Goal: Information Seeking & Learning: Learn about a topic

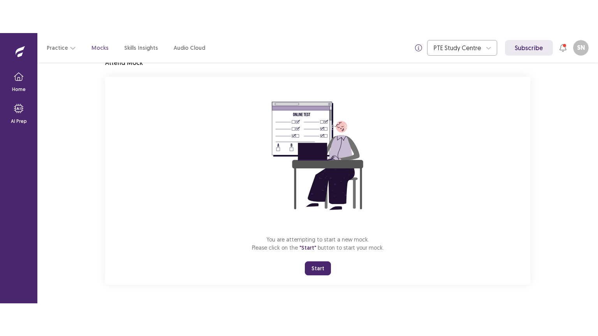
scroll to position [37, 0]
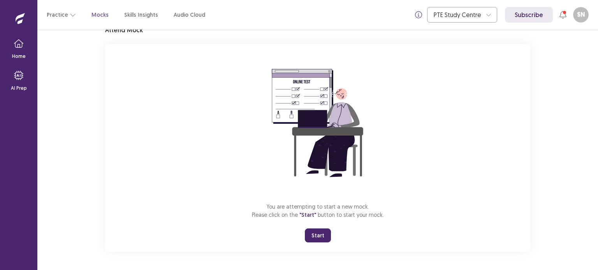
click at [325, 233] on button "Start" at bounding box center [318, 236] width 26 height 14
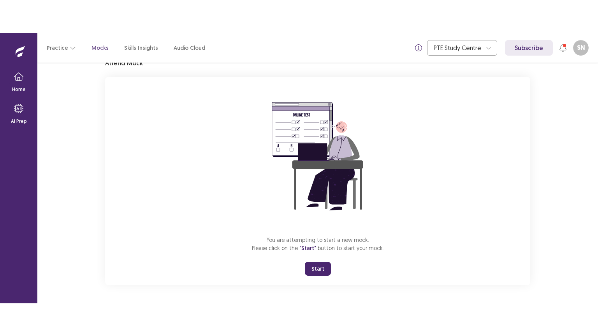
scroll to position [0, 0]
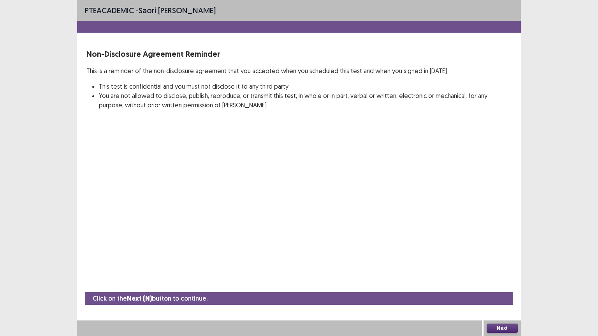
click at [498, 270] on button "Next" at bounding box center [501, 328] width 31 height 9
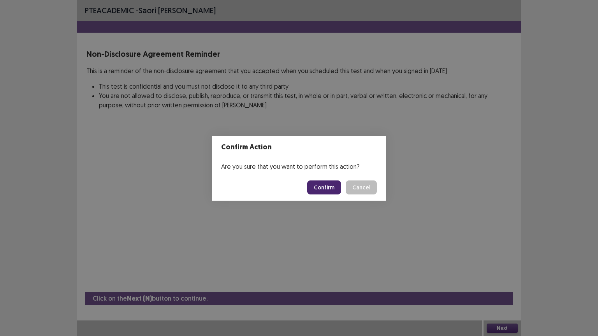
click at [321, 188] on button "Confirm" at bounding box center [324, 188] width 34 height 14
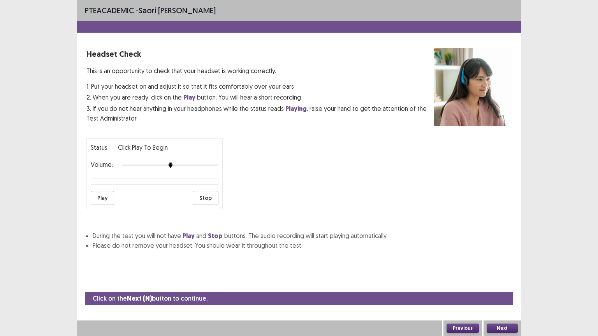
click at [102, 191] on button "Play" at bounding box center [102, 198] width 23 height 14
click at [98, 196] on button "Play" at bounding box center [102, 198] width 23 height 14
click at [103, 193] on button "Play" at bounding box center [102, 198] width 23 height 14
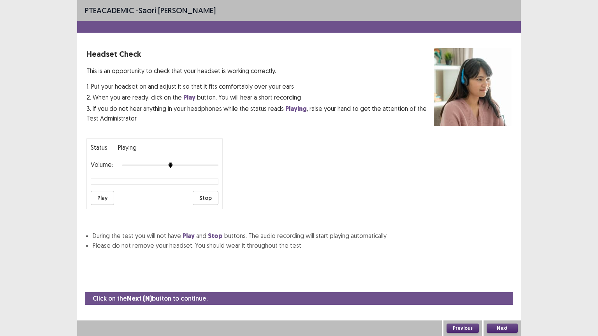
click at [201, 193] on button "Stop" at bounding box center [206, 198] width 26 height 14
click at [189, 164] on div at bounding box center [170, 165] width 96 height 6
click at [101, 195] on button "Play" at bounding box center [102, 198] width 23 height 14
click at [208, 162] on div at bounding box center [170, 165] width 96 height 6
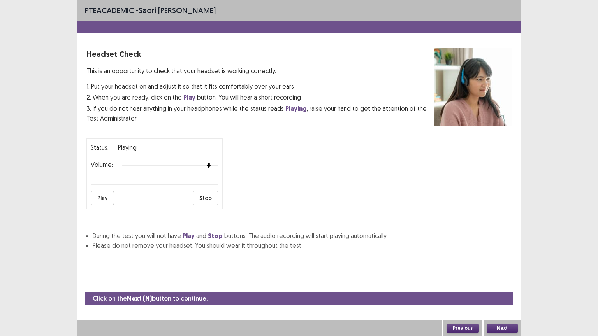
click at [98, 197] on button "Play" at bounding box center [102, 198] width 23 height 14
click at [205, 198] on button "Stop" at bounding box center [206, 198] width 26 height 14
click at [124, 162] on div at bounding box center [170, 165] width 96 height 6
click at [102, 195] on button "Play" at bounding box center [102, 198] width 23 height 14
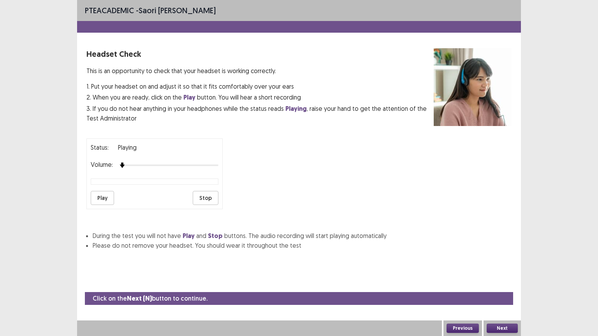
click at [96, 194] on button "Play" at bounding box center [102, 198] width 23 height 14
click at [200, 194] on button "Stop" at bounding box center [206, 198] width 26 height 14
click at [461, 270] on button "Previous" at bounding box center [462, 328] width 32 height 9
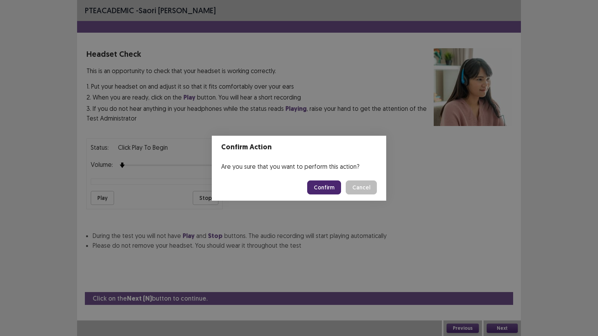
click at [349, 209] on div "Confirm Action Are you sure that you want to perform this action? Confirm Cancel" at bounding box center [299, 168] width 598 height 336
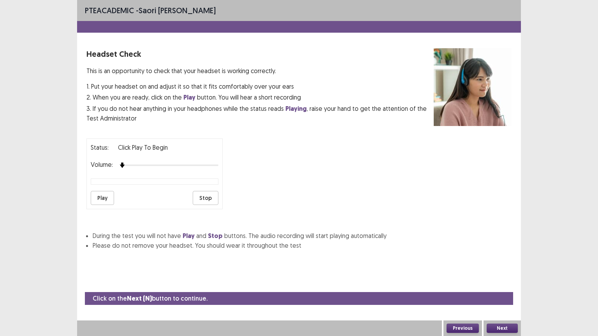
click at [516, 270] on button "Next" at bounding box center [501, 328] width 31 height 9
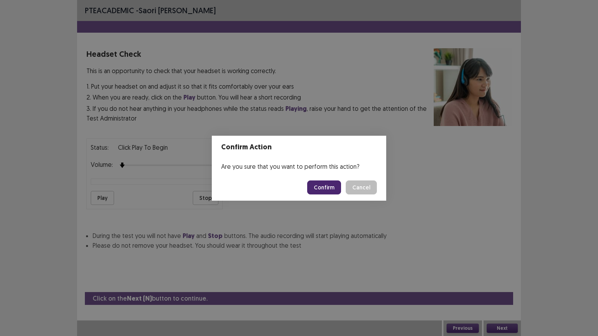
click at [326, 187] on button "Confirm" at bounding box center [324, 188] width 34 height 14
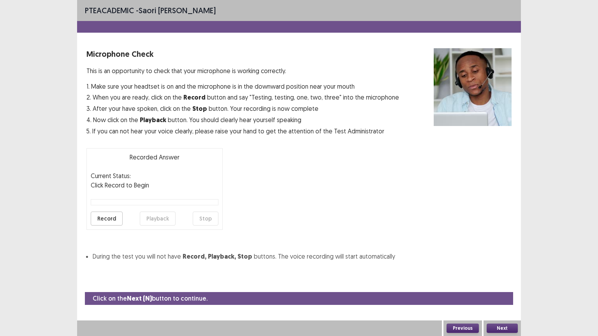
click at [102, 221] on button "Record" at bounding box center [107, 219] width 32 height 14
click at [200, 218] on button "Stop" at bounding box center [206, 219] width 26 height 14
click at [148, 221] on button "Playback" at bounding box center [158, 219] width 36 height 14
click at [493, 270] on button "Next" at bounding box center [501, 328] width 31 height 9
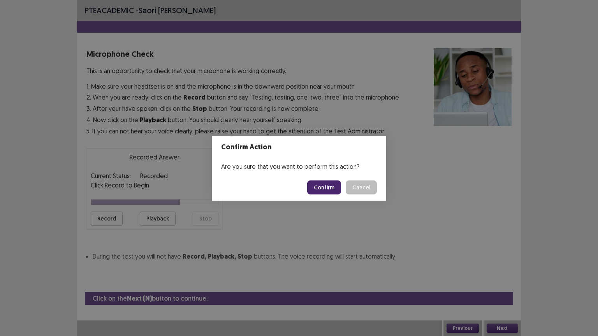
click at [321, 189] on button "Confirm" at bounding box center [324, 188] width 34 height 14
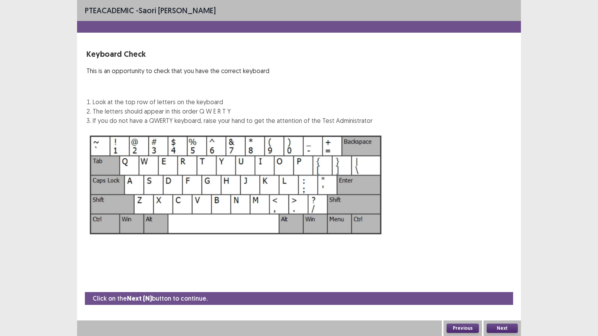
click at [490, 270] on button "Next" at bounding box center [501, 328] width 31 height 9
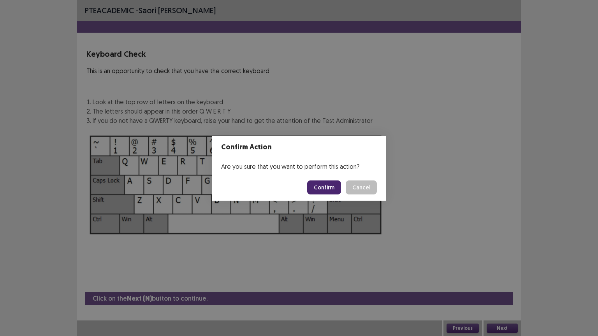
click at [330, 187] on button "Confirm" at bounding box center [324, 188] width 34 height 14
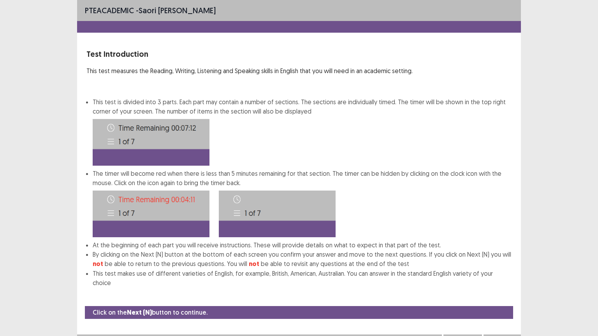
scroll to position [1, 0]
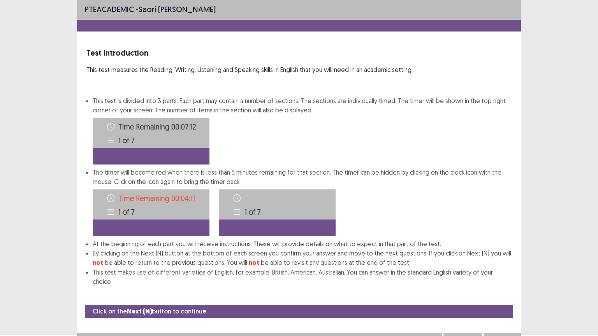
click at [496, 270] on button "Next" at bounding box center [501, 341] width 31 height 9
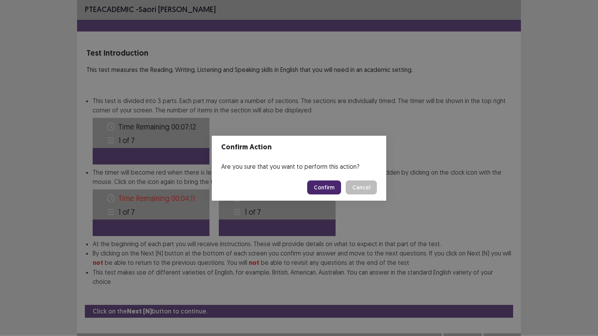
click at [324, 186] on button "Confirm" at bounding box center [324, 188] width 34 height 14
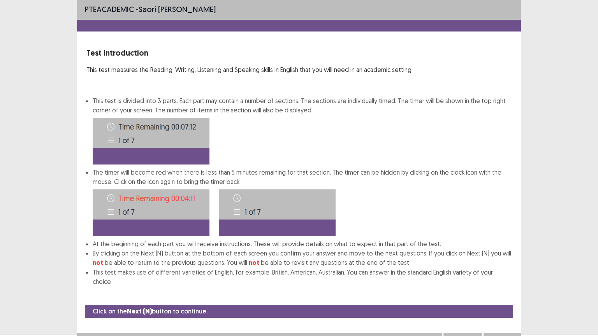
scroll to position [0, 0]
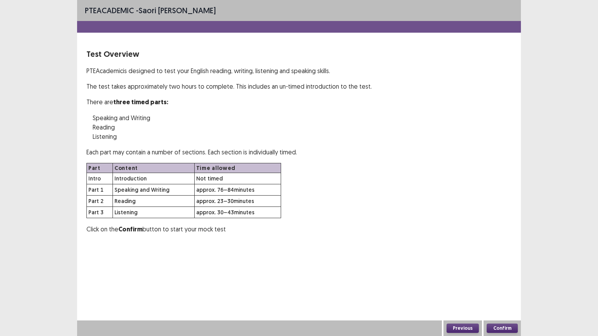
click at [507, 270] on button "Confirm" at bounding box center [501, 328] width 31 height 9
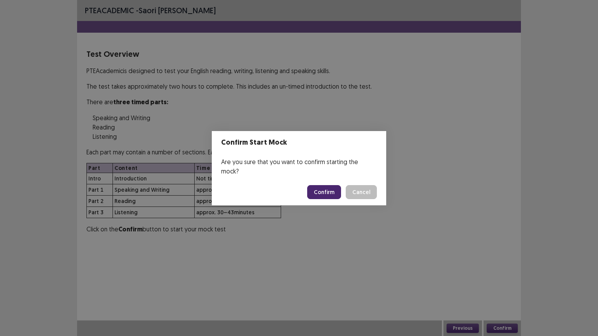
click at [330, 185] on button "Confirm" at bounding box center [324, 192] width 34 height 14
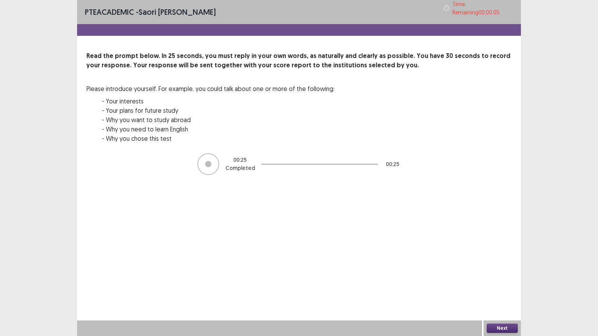
click at [503, 270] on button "Next" at bounding box center [501, 328] width 31 height 9
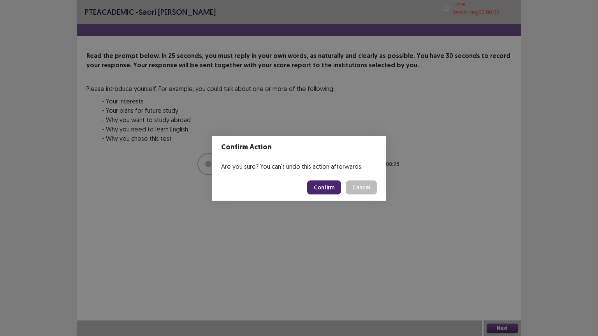
click at [325, 190] on button "Confirm" at bounding box center [324, 188] width 34 height 14
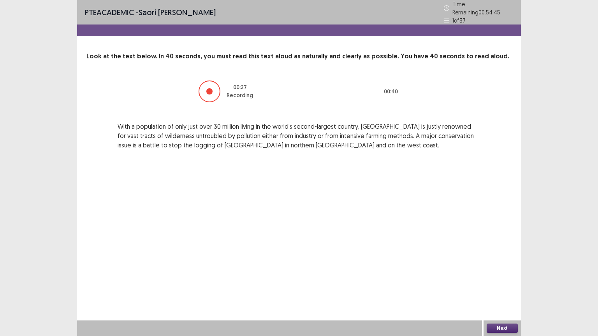
click at [496, 270] on button "Next" at bounding box center [501, 328] width 31 height 9
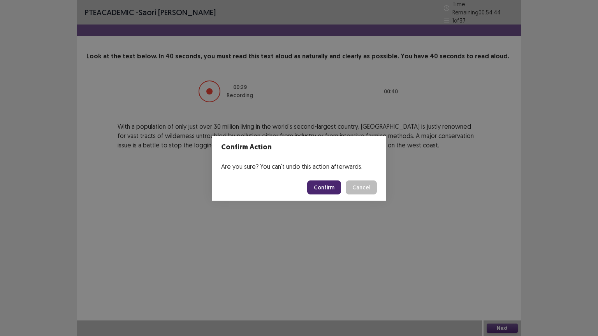
click at [323, 191] on button "Confirm" at bounding box center [324, 188] width 34 height 14
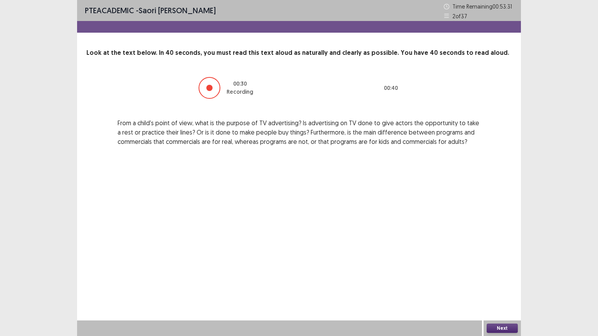
click at [504, 270] on button "Next" at bounding box center [501, 328] width 31 height 9
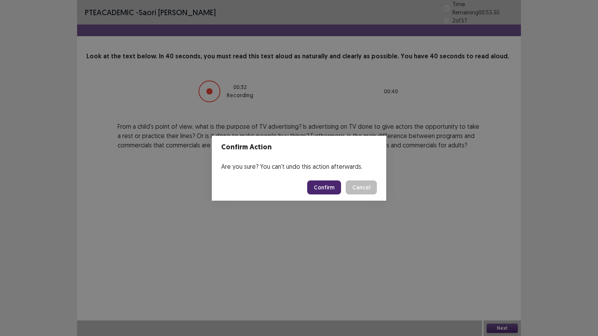
click at [318, 190] on button "Confirm" at bounding box center [324, 188] width 34 height 14
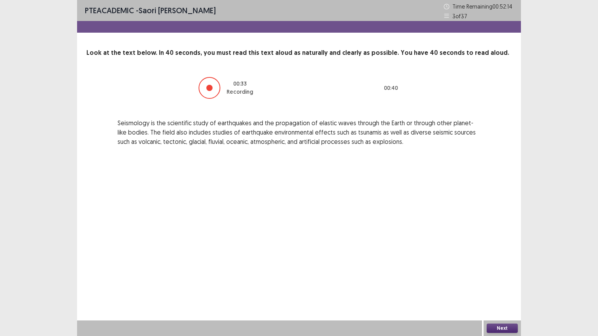
click at [505, 270] on button "Next" at bounding box center [501, 328] width 31 height 9
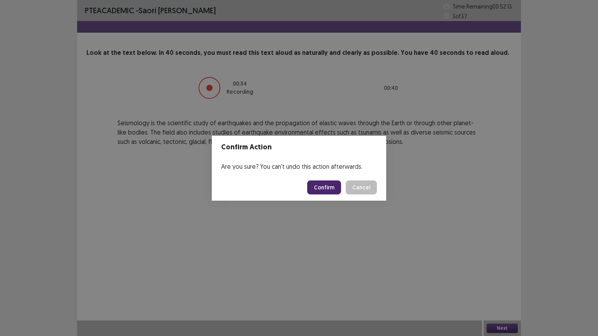
click at [321, 181] on button "Confirm" at bounding box center [324, 188] width 34 height 14
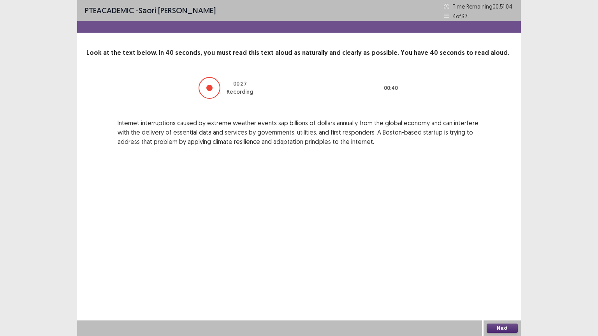
click at [499, 270] on div "Next" at bounding box center [501, 329] width 37 height 16
click at [498, 270] on button "Next" at bounding box center [501, 328] width 31 height 9
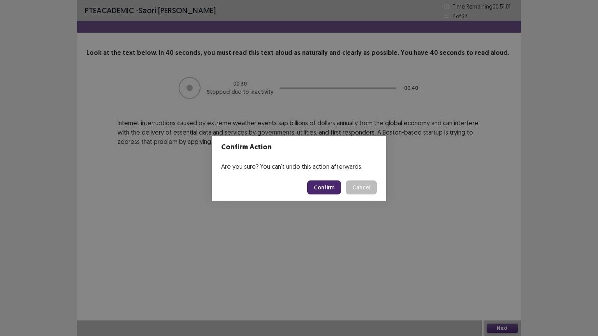
click at [327, 184] on button "Confirm" at bounding box center [324, 188] width 34 height 14
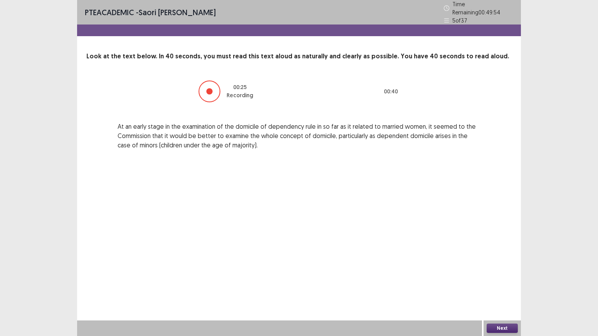
click at [500, 270] on button "Next" at bounding box center [501, 328] width 31 height 9
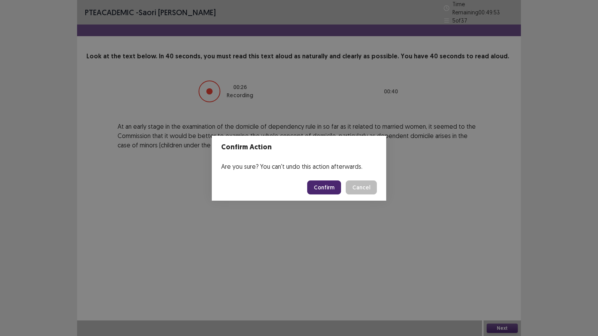
click at [324, 183] on button "Confirm" at bounding box center [324, 188] width 34 height 14
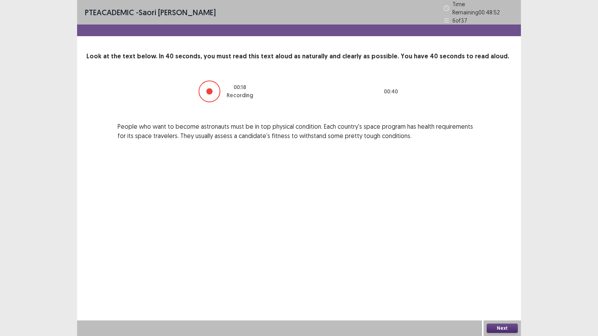
click at [504, 270] on button "Next" at bounding box center [501, 328] width 31 height 9
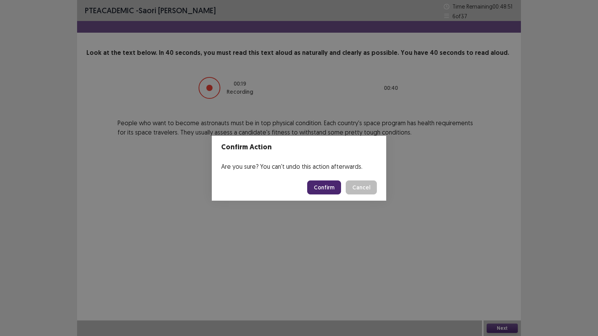
click at [328, 186] on button "Confirm" at bounding box center [324, 188] width 34 height 14
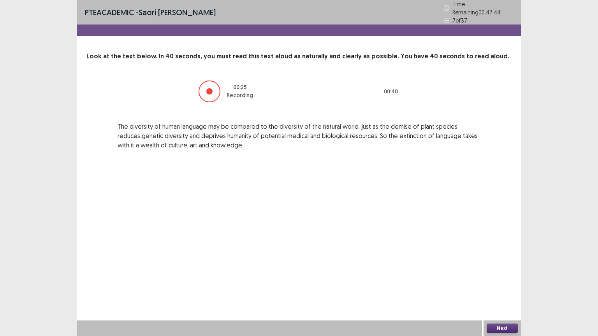
click at [498, 270] on button "Next" at bounding box center [501, 328] width 31 height 9
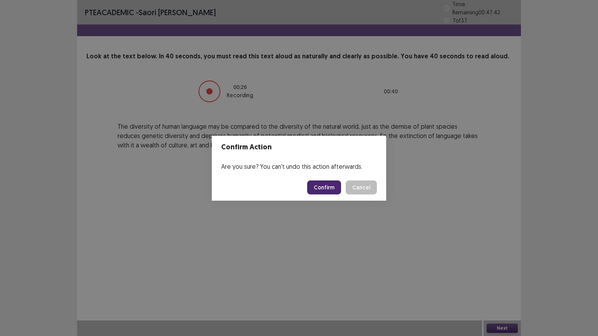
click at [326, 186] on button "Confirm" at bounding box center [324, 188] width 34 height 14
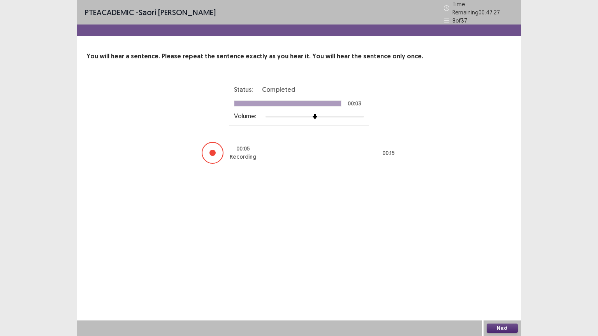
click at [494, 270] on button "Next" at bounding box center [501, 328] width 31 height 9
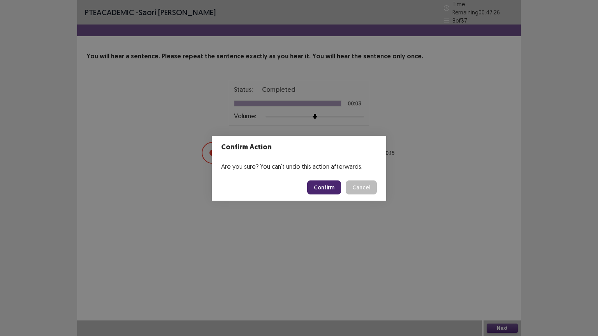
click at [328, 186] on button "Confirm" at bounding box center [324, 188] width 34 height 14
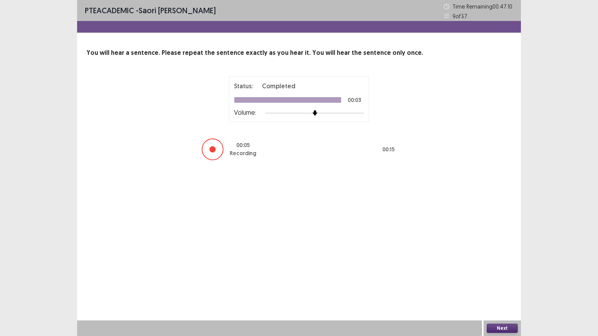
click at [498, 270] on button "Next" at bounding box center [501, 328] width 31 height 9
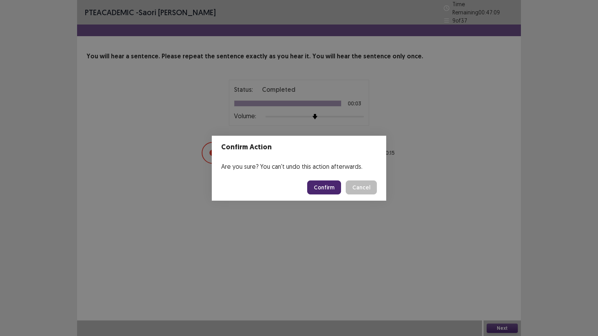
click at [327, 184] on button "Confirm" at bounding box center [324, 188] width 34 height 14
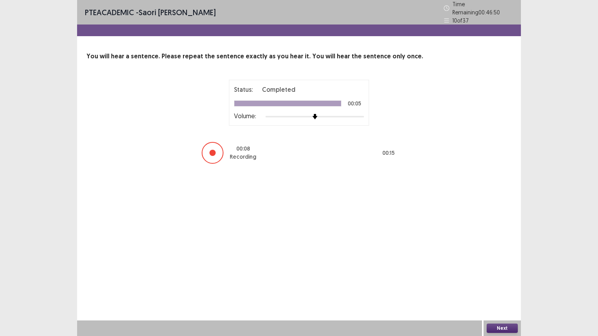
click at [494, 270] on button "Next" at bounding box center [501, 328] width 31 height 9
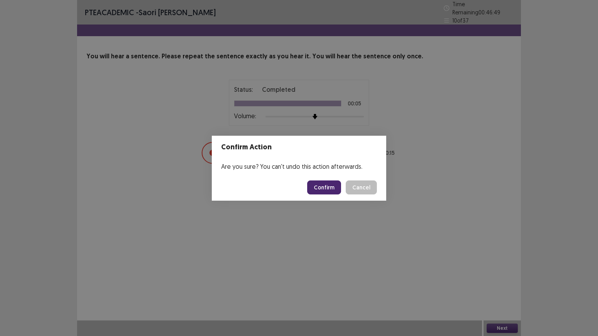
click at [331, 190] on button "Confirm" at bounding box center [324, 188] width 34 height 14
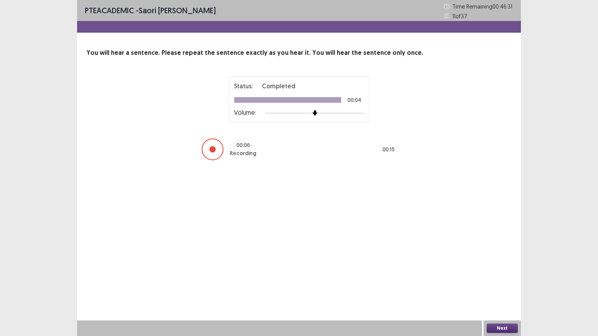
click at [504, 270] on button "Next" at bounding box center [501, 328] width 31 height 9
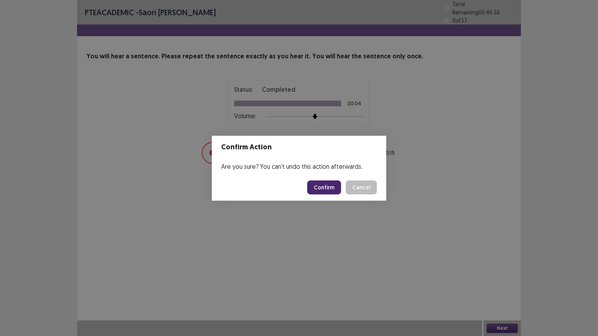
click at [322, 188] on button "Confirm" at bounding box center [324, 188] width 34 height 14
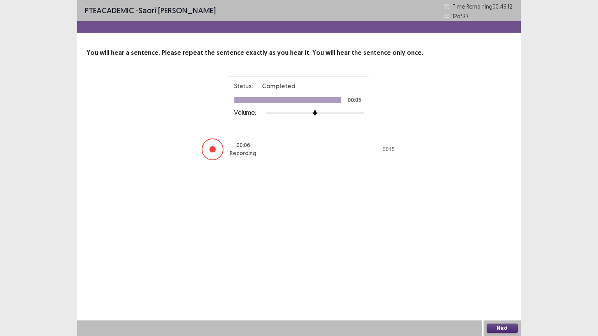
click at [508, 270] on button "Next" at bounding box center [501, 328] width 31 height 9
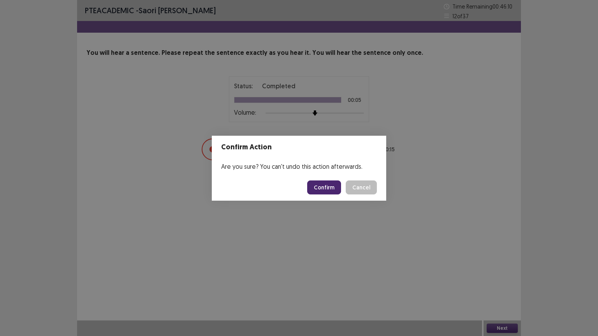
click at [321, 186] on button "Confirm" at bounding box center [324, 188] width 34 height 14
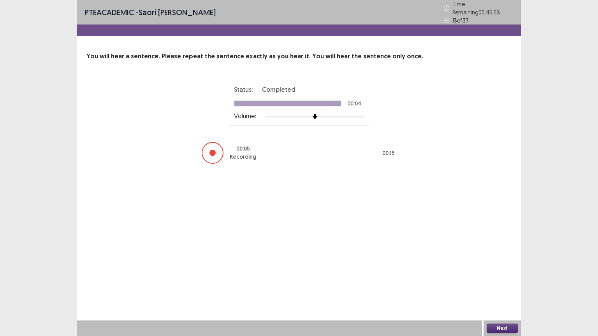
click at [494, 270] on button "Next" at bounding box center [501, 328] width 31 height 9
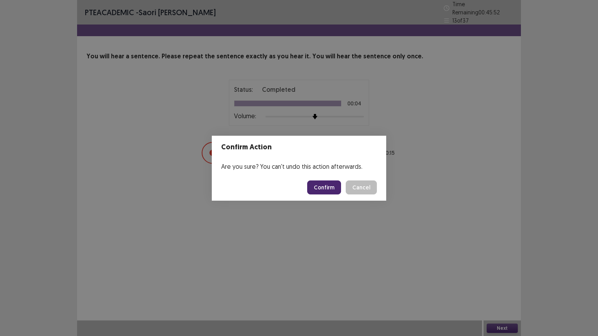
click at [325, 187] on button "Confirm" at bounding box center [324, 188] width 34 height 14
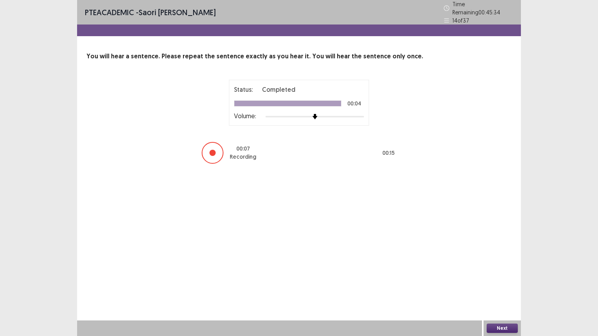
click at [503, 270] on button "Next" at bounding box center [501, 328] width 31 height 9
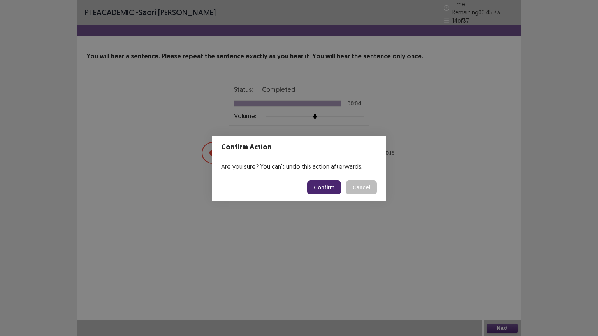
click at [324, 189] on button "Confirm" at bounding box center [324, 188] width 34 height 14
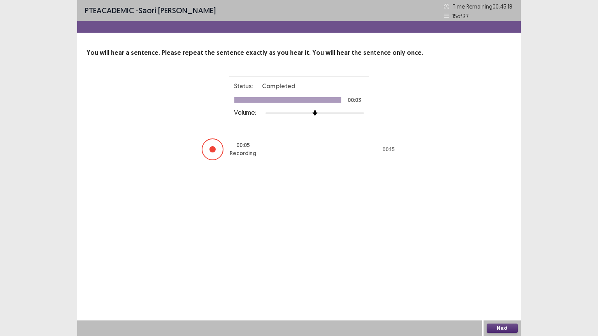
click at [493, 270] on button "Next" at bounding box center [501, 328] width 31 height 9
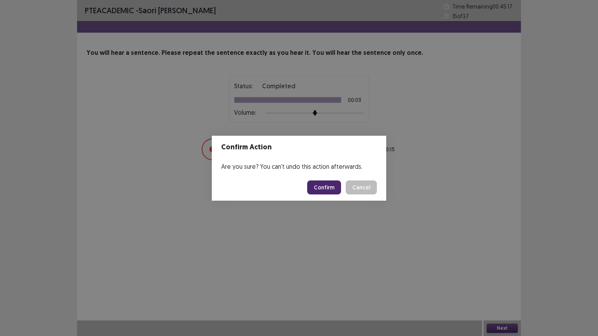
click at [327, 187] on button "Confirm" at bounding box center [324, 188] width 34 height 14
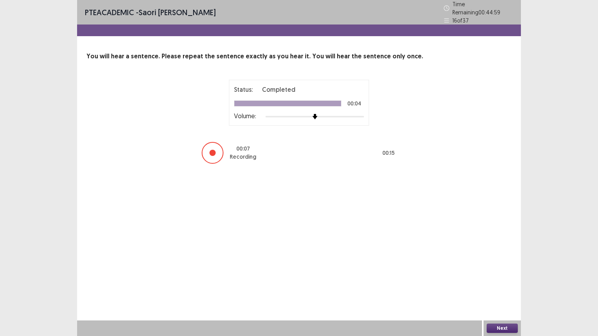
click at [514, 270] on button "Next" at bounding box center [501, 328] width 31 height 9
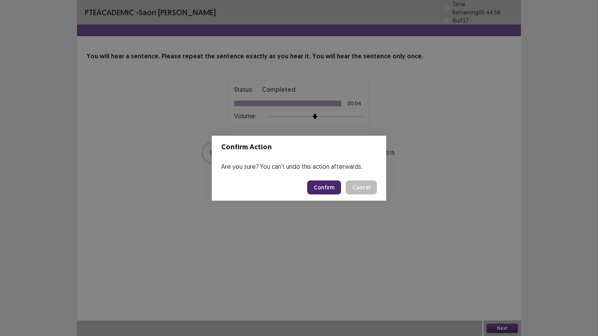
click at [321, 186] on button "Confirm" at bounding box center [324, 188] width 34 height 14
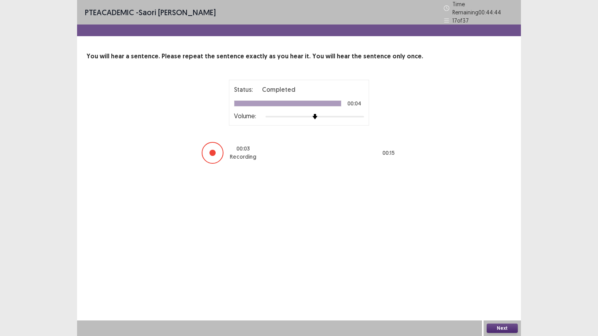
click at [495, 270] on button "Next" at bounding box center [501, 328] width 31 height 9
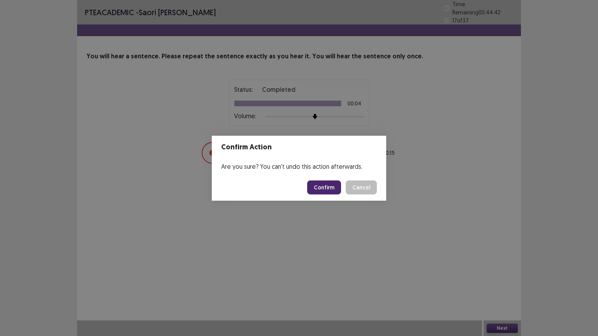
click at [320, 187] on button "Confirm" at bounding box center [324, 188] width 34 height 14
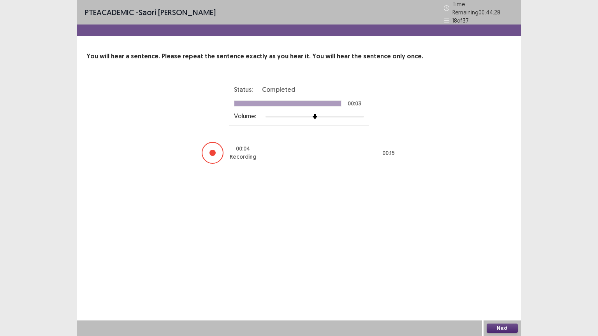
click at [500, 270] on button "Next" at bounding box center [501, 328] width 31 height 9
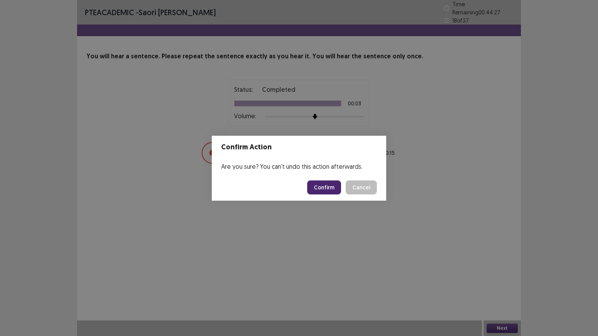
click at [318, 190] on button "Confirm" at bounding box center [324, 188] width 34 height 14
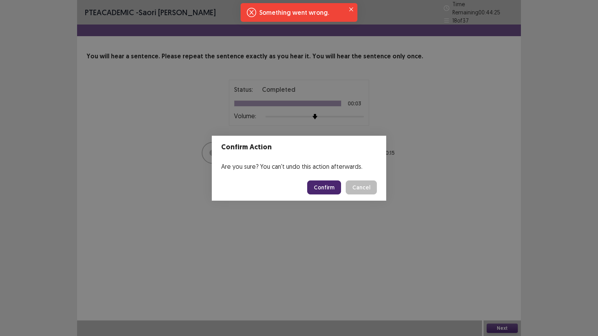
click at [318, 190] on button "Confirm" at bounding box center [324, 188] width 34 height 14
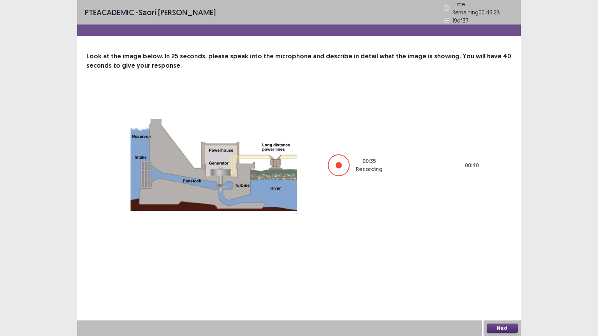
click at [494, 270] on button "Next" at bounding box center [501, 328] width 31 height 9
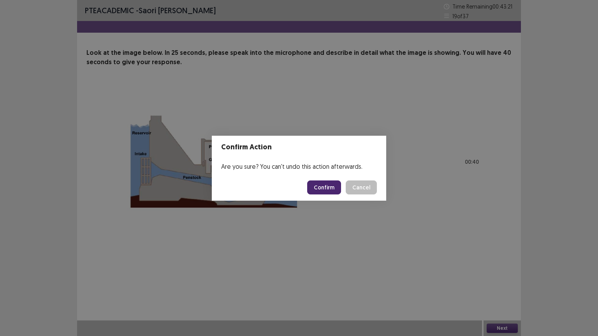
click at [327, 187] on button "Confirm" at bounding box center [324, 188] width 34 height 14
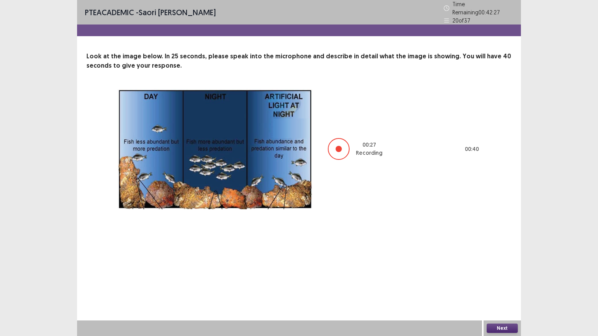
click at [492, 270] on button "Next" at bounding box center [501, 328] width 31 height 9
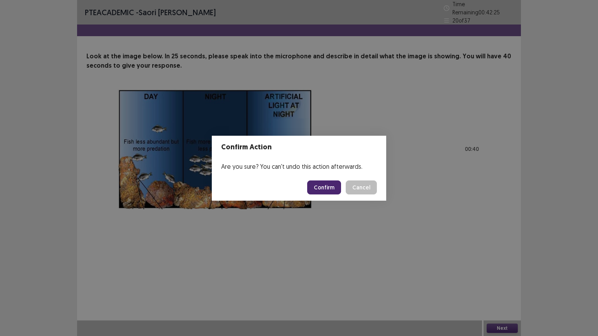
click at [321, 189] on button "Confirm" at bounding box center [324, 188] width 34 height 14
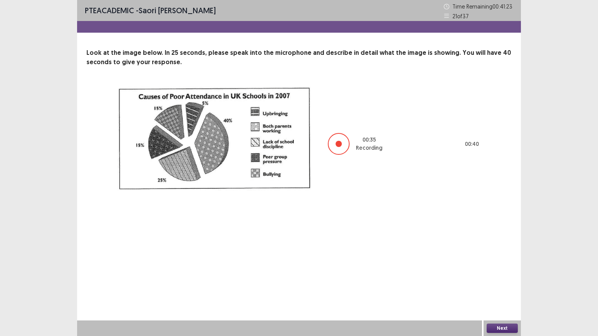
click at [510, 270] on button "Next" at bounding box center [501, 328] width 31 height 9
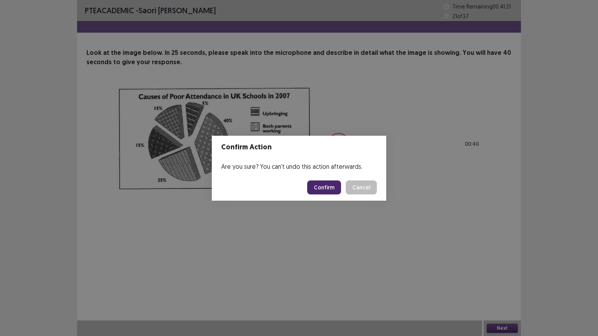
click at [325, 188] on button "Confirm" at bounding box center [324, 188] width 34 height 14
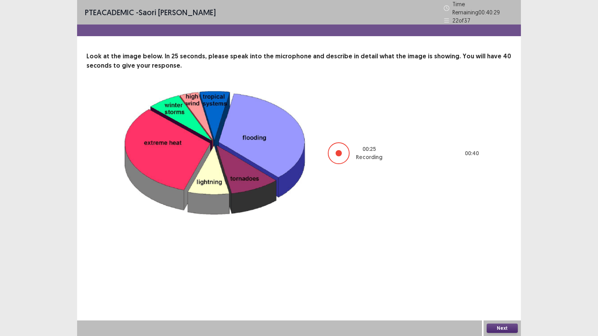
click at [492, 270] on button "Next" at bounding box center [501, 328] width 31 height 9
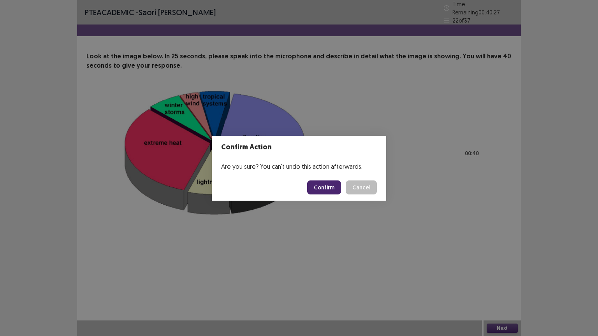
click at [326, 184] on button "Confirm" at bounding box center [324, 188] width 34 height 14
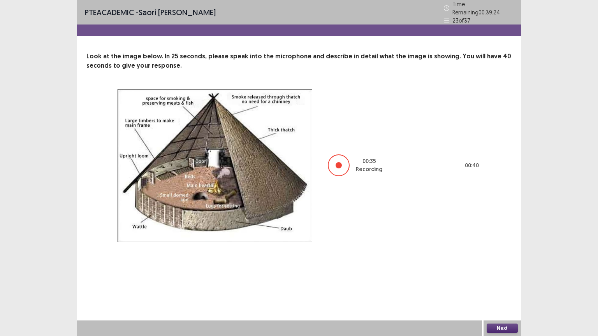
click at [493, 270] on button "Next" at bounding box center [501, 328] width 31 height 9
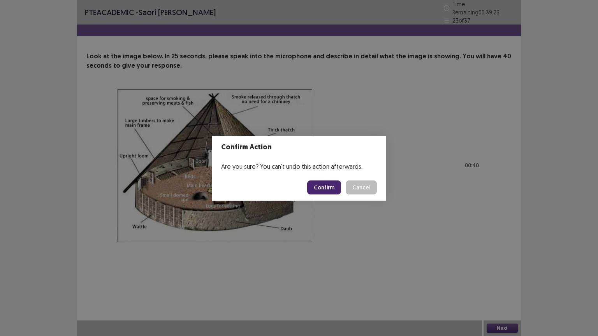
click at [326, 184] on button "Confirm" at bounding box center [324, 188] width 34 height 14
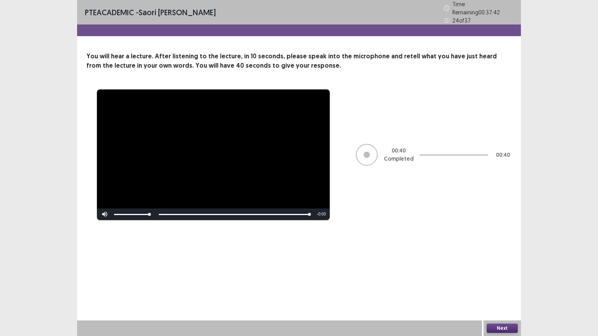
click at [496, 270] on button "Next" at bounding box center [501, 328] width 31 height 9
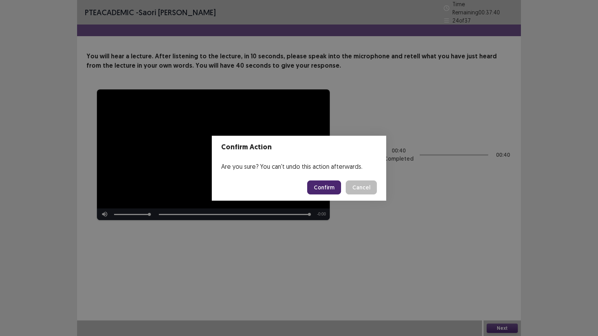
click at [317, 181] on button "Confirm" at bounding box center [324, 188] width 34 height 14
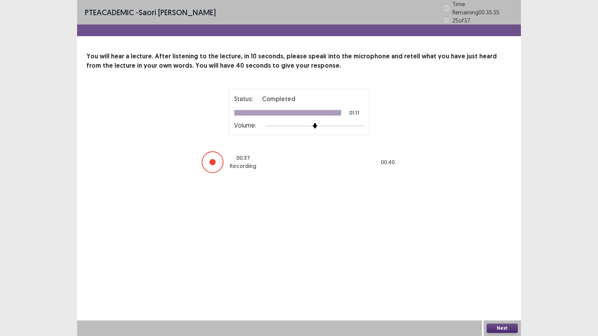
click at [507, 270] on button "Next" at bounding box center [501, 328] width 31 height 9
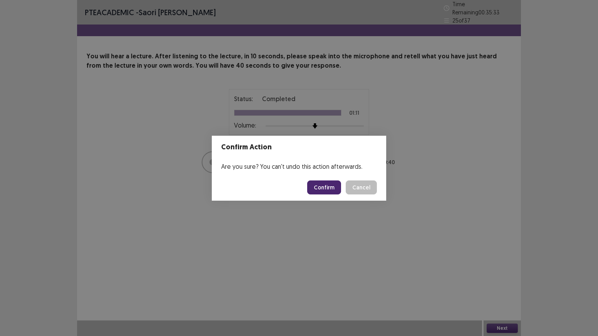
click at [325, 184] on button "Confirm" at bounding box center [324, 188] width 34 height 14
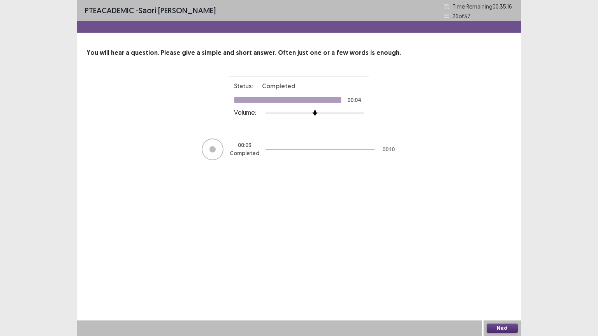
click at [493, 270] on button "Next" at bounding box center [501, 328] width 31 height 9
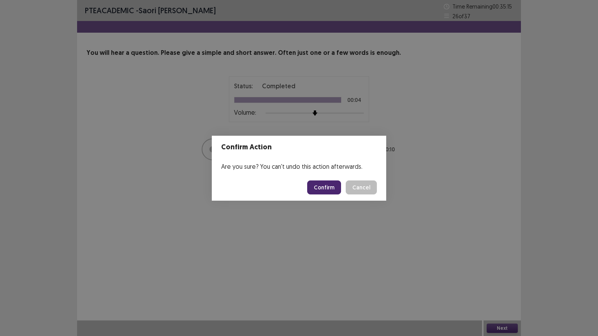
click at [320, 189] on button "Confirm" at bounding box center [324, 188] width 34 height 14
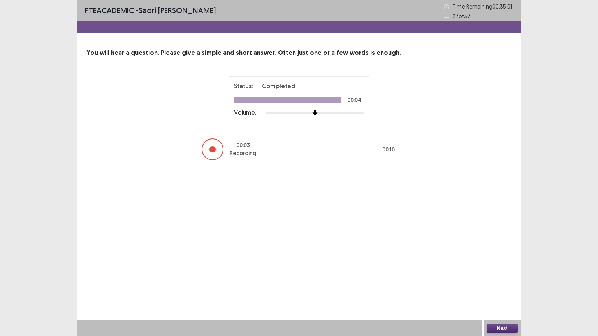
click at [495, 270] on button "Next" at bounding box center [501, 328] width 31 height 9
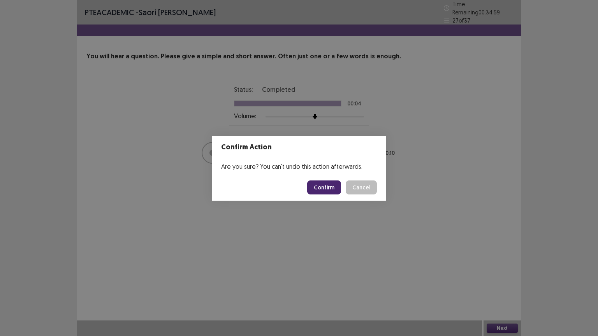
click at [321, 190] on button "Confirm" at bounding box center [324, 188] width 34 height 14
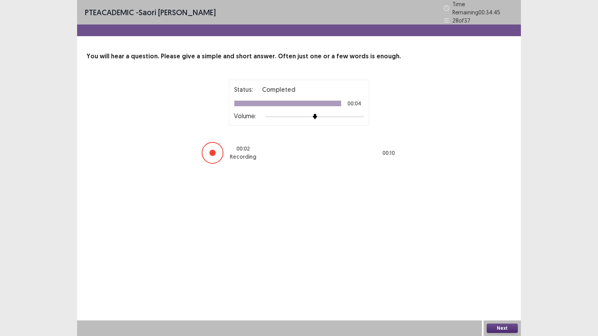
click at [497, 270] on button "Next" at bounding box center [501, 328] width 31 height 9
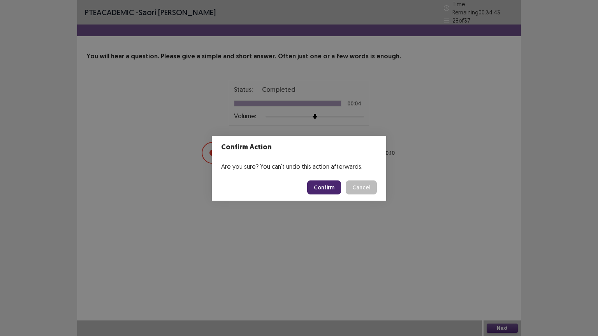
click at [319, 190] on button "Confirm" at bounding box center [324, 188] width 34 height 14
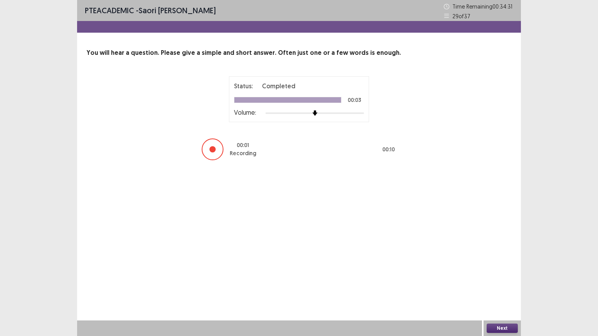
click at [490, 270] on button "Next" at bounding box center [501, 328] width 31 height 9
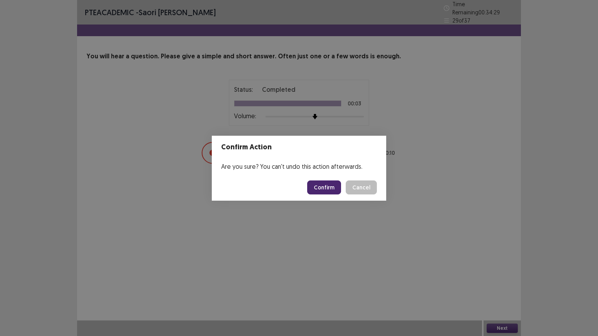
click at [321, 183] on button "Confirm" at bounding box center [324, 188] width 34 height 14
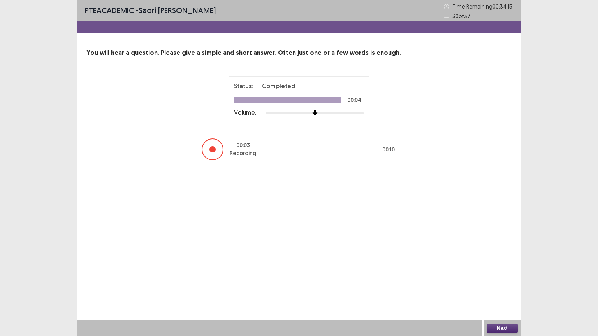
click at [501, 270] on button "Next" at bounding box center [501, 328] width 31 height 9
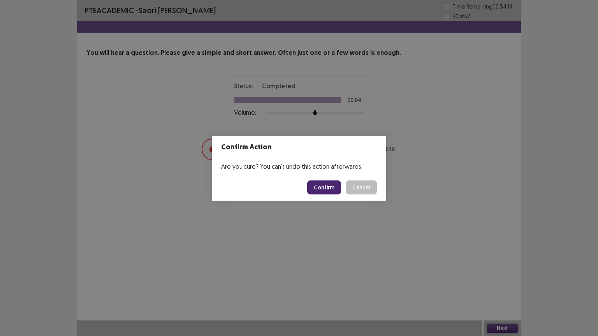
click at [319, 188] on button "Confirm" at bounding box center [324, 188] width 34 height 14
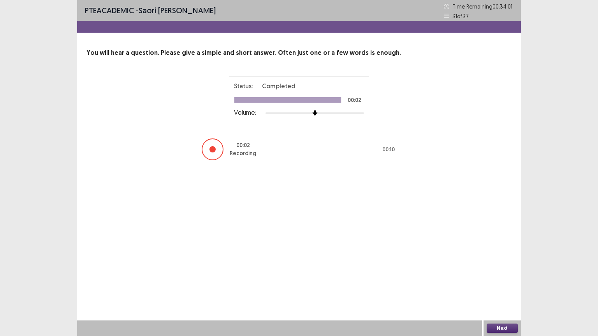
click at [505, 270] on button "Next" at bounding box center [501, 328] width 31 height 9
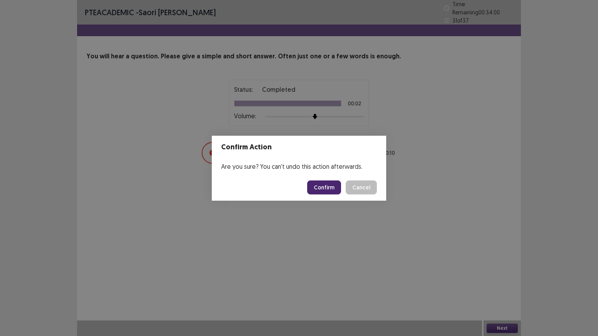
click at [328, 184] on button "Confirm" at bounding box center [324, 188] width 34 height 14
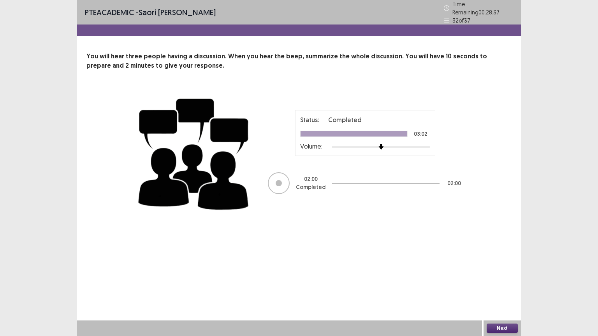
click at [506, 270] on button "Next" at bounding box center [501, 328] width 31 height 9
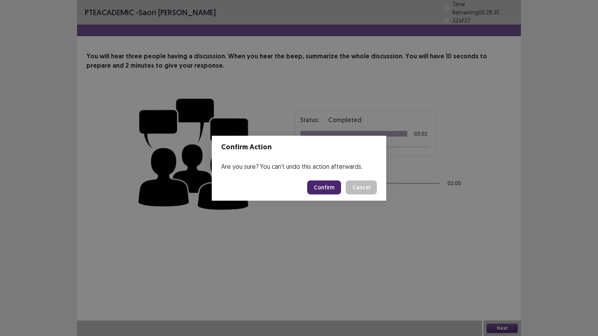
click at [317, 188] on button "Confirm" at bounding box center [324, 188] width 34 height 14
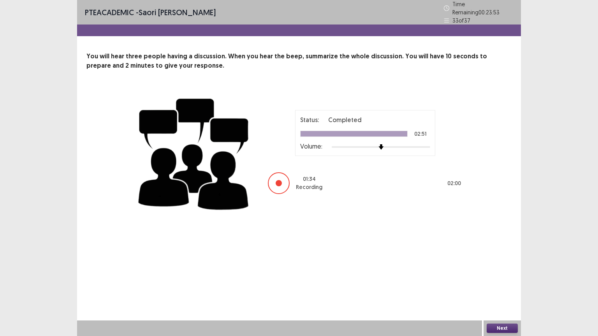
click at [496, 270] on button "Next" at bounding box center [501, 328] width 31 height 9
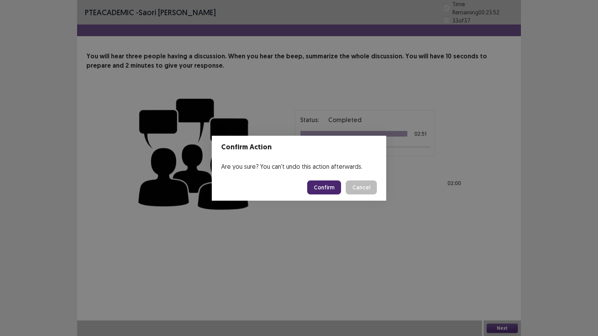
click at [317, 186] on button "Confirm" at bounding box center [324, 188] width 34 height 14
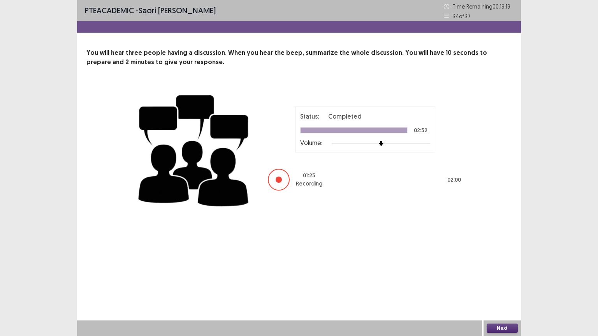
click at [499, 270] on button "Next" at bounding box center [501, 328] width 31 height 9
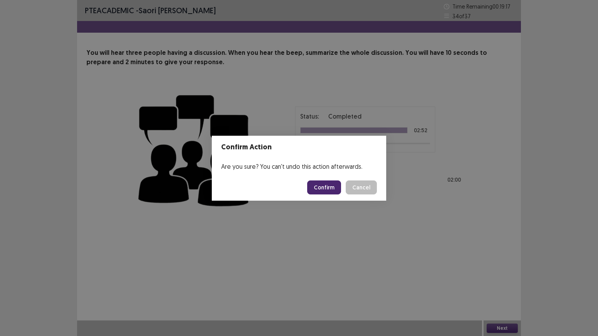
click at [323, 189] on button "Confirm" at bounding box center [324, 188] width 34 height 14
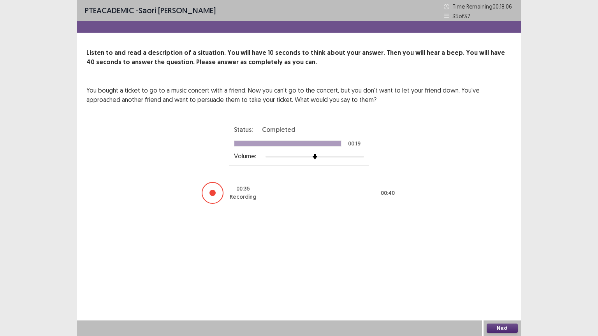
click at [499, 270] on button "Next" at bounding box center [501, 328] width 31 height 9
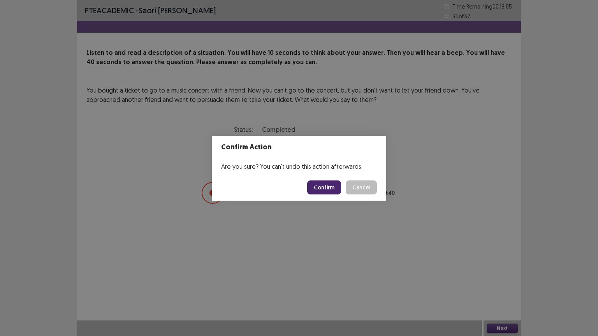
click at [320, 191] on button "Confirm" at bounding box center [324, 188] width 34 height 14
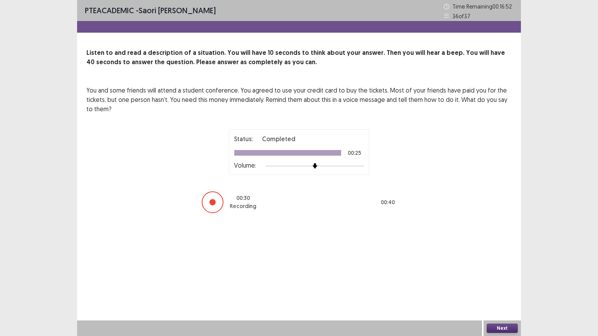
click at [503, 270] on button "Next" at bounding box center [501, 328] width 31 height 9
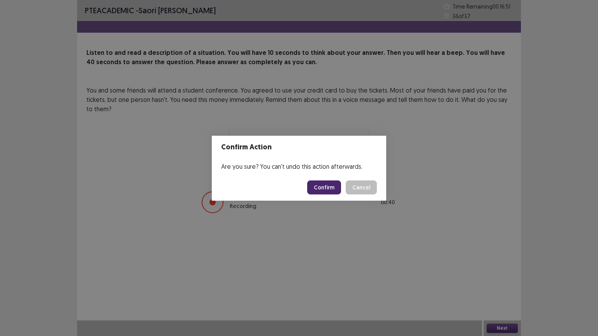
click at [323, 190] on button "Confirm" at bounding box center [324, 188] width 34 height 14
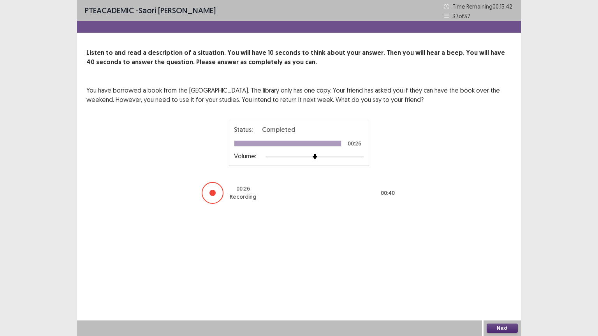
click at [503, 270] on button "Next" at bounding box center [501, 328] width 31 height 9
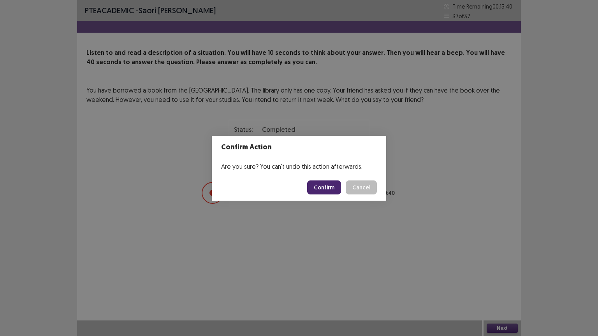
click at [325, 190] on button "Confirm" at bounding box center [324, 188] width 34 height 14
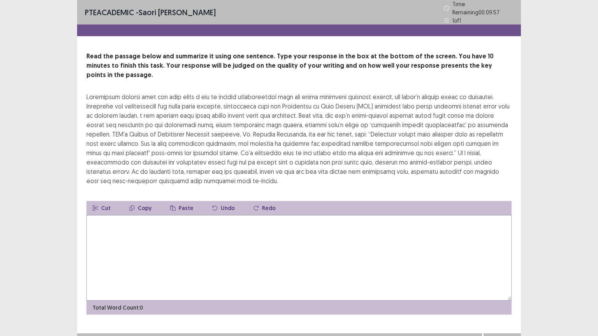
click at [187, 215] on textarea at bounding box center [298, 258] width 425 height 86
click at [259, 215] on textarea at bounding box center [298, 258] width 425 height 86
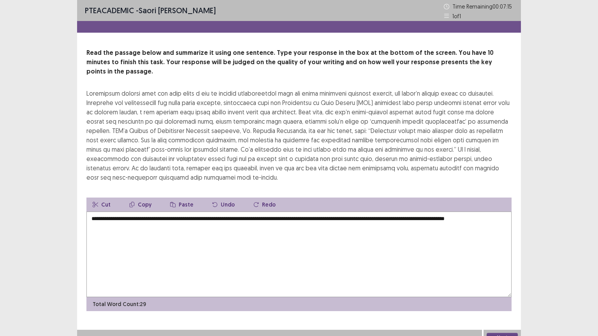
click at [296, 212] on textarea "**********" at bounding box center [298, 255] width 425 height 86
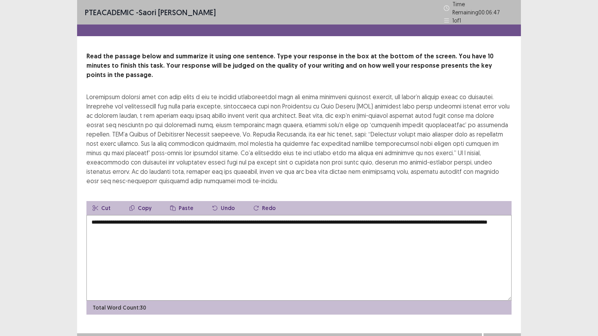
click at [354, 215] on textarea "**********" at bounding box center [298, 258] width 425 height 86
click at [182, 215] on textarea "**********" at bounding box center [298, 258] width 425 height 86
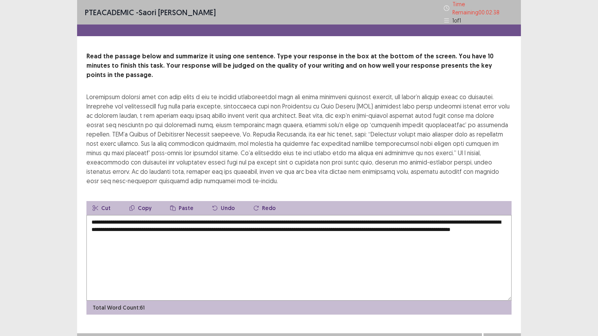
type textarea "**********"
click at [500, 270] on button "Next" at bounding box center [501, 341] width 31 height 9
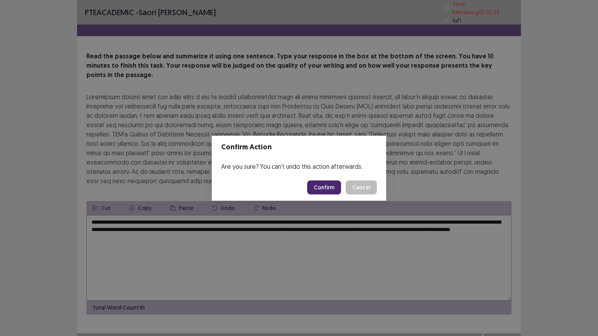
click at [329, 191] on button "Confirm" at bounding box center [324, 188] width 34 height 14
click at [356, 184] on div "Loading... Confirm Cancel" at bounding box center [342, 188] width 70 height 14
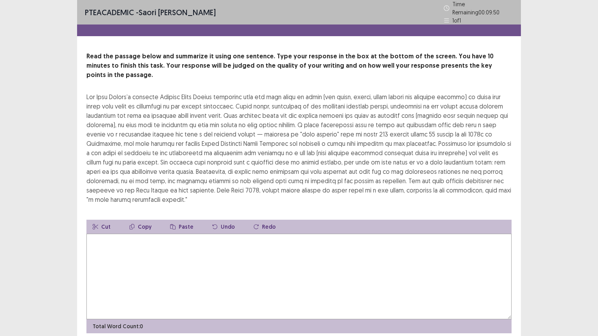
click at [144, 248] on textarea at bounding box center [298, 277] width 425 height 86
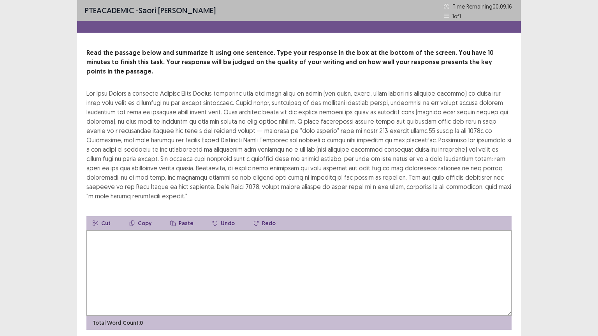
click at [144, 248] on textarea at bounding box center [298, 273] width 425 height 86
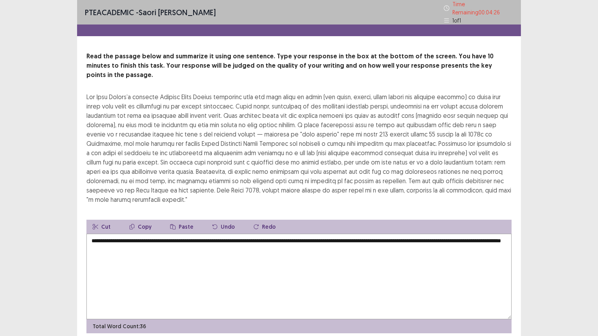
click at [316, 234] on textarea "**********" at bounding box center [298, 277] width 425 height 86
click at [298, 240] on textarea "**********" at bounding box center [298, 277] width 425 height 86
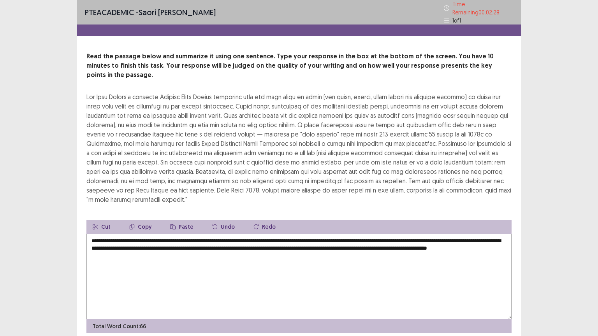
scroll to position [19, 0]
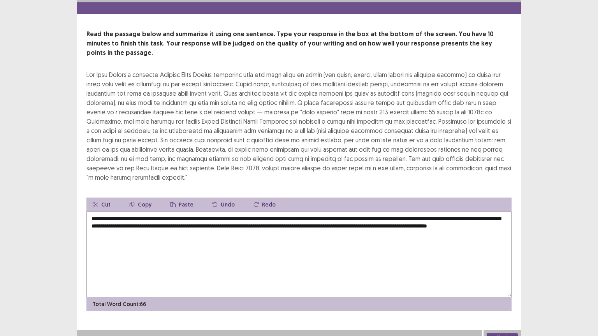
click at [226, 212] on textarea "**********" at bounding box center [298, 255] width 425 height 86
type textarea "**********"
click at [494, 270] on button "Next" at bounding box center [501, 337] width 31 height 9
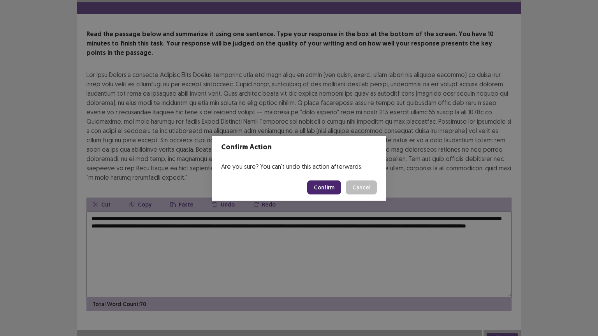
click at [321, 188] on button "Confirm" at bounding box center [324, 188] width 34 height 14
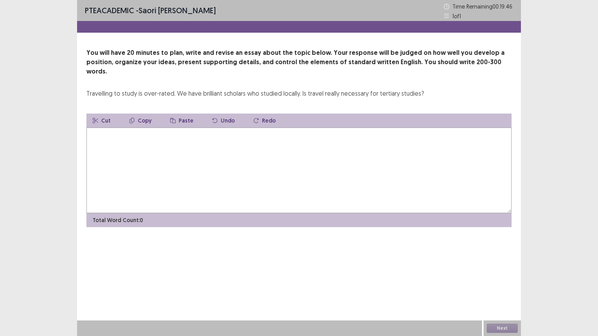
click at [237, 136] on textarea at bounding box center [298, 171] width 425 height 86
drag, startPoint x: 245, startPoint y: 126, endPoint x: 137, endPoint y: 126, distance: 108.2
click at [137, 128] on textarea "**********" at bounding box center [298, 171] width 425 height 86
click at [144, 114] on button "Copy" at bounding box center [140, 121] width 35 height 14
click at [245, 128] on textarea "**********" at bounding box center [298, 171] width 425 height 86
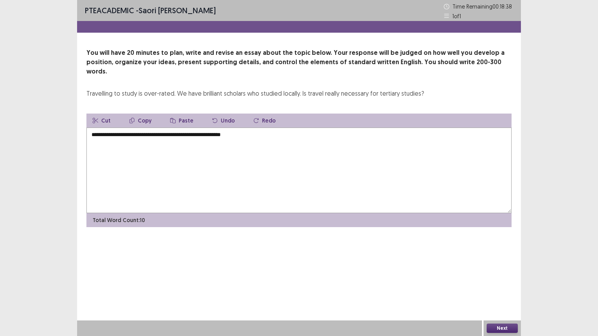
drag, startPoint x: 223, startPoint y: 125, endPoint x: 137, endPoint y: 125, distance: 86.8
click at [137, 128] on textarea "**********" at bounding box center [298, 171] width 425 height 86
click at [140, 114] on button "Copy" at bounding box center [140, 121] width 35 height 14
click at [248, 128] on textarea "**********" at bounding box center [298, 171] width 425 height 86
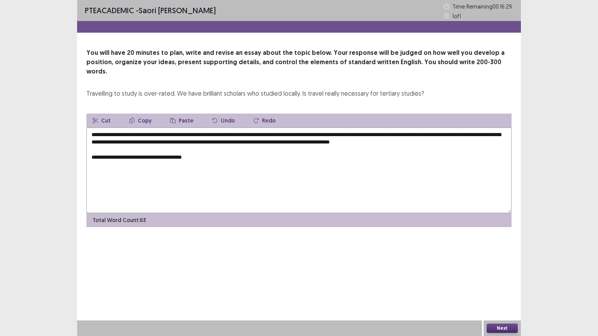
click at [185, 114] on button "Paste" at bounding box center [182, 121] width 36 height 14
click at [202, 148] on textarea "**********" at bounding box center [298, 171] width 425 height 86
click at [302, 150] on textarea "**********" at bounding box center [298, 171] width 425 height 86
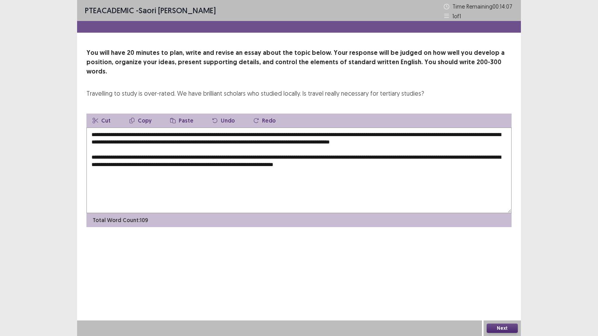
click at [178, 114] on button "Paste" at bounding box center [182, 121] width 36 height 14
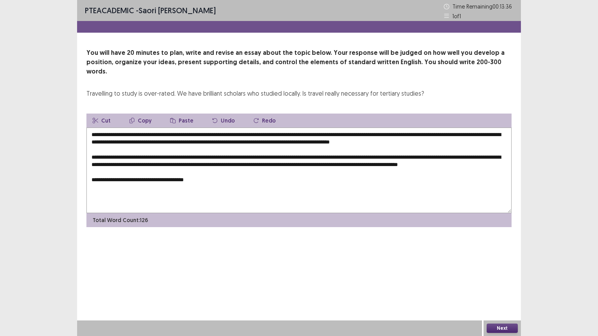
click at [184, 114] on button "Paste" at bounding box center [182, 121] width 36 height 14
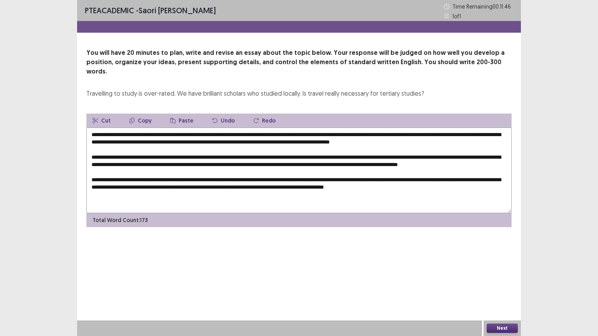
click at [181, 114] on button "Paste" at bounding box center [182, 121] width 36 height 14
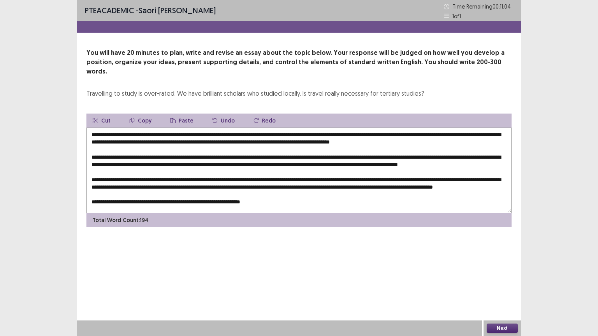
click at [176, 114] on button "Paste" at bounding box center [182, 121] width 36 height 14
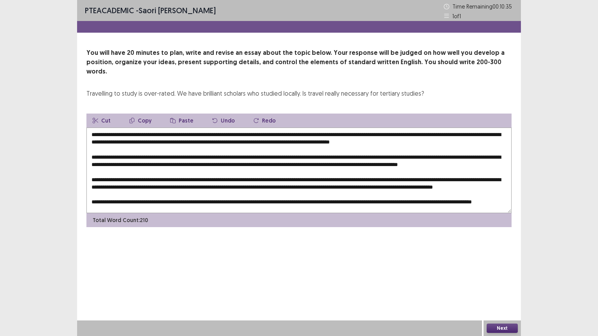
scroll to position [0, 0]
click at [338, 131] on textarea at bounding box center [298, 171] width 425 height 86
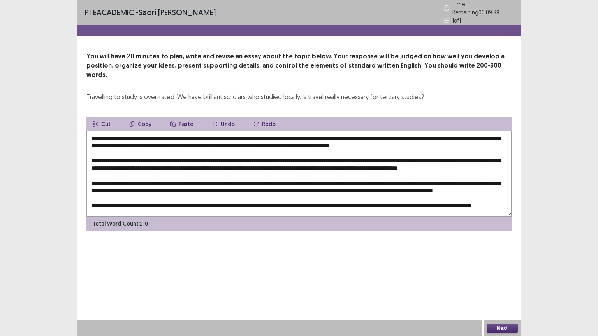
click at [364, 133] on textarea at bounding box center [298, 174] width 425 height 86
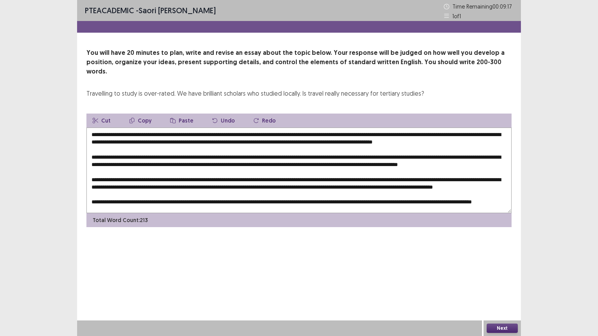
click at [337, 132] on textarea at bounding box center [298, 171] width 425 height 86
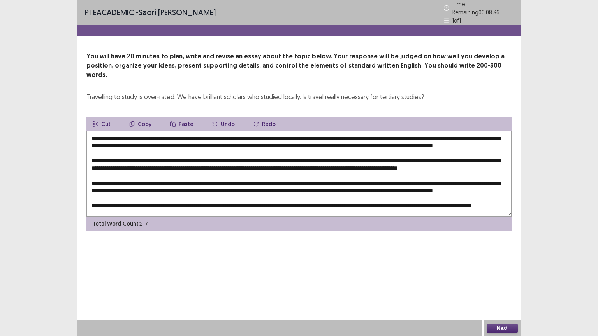
click at [473, 155] on textarea at bounding box center [298, 174] width 425 height 86
click at [285, 163] on textarea at bounding box center [298, 174] width 425 height 86
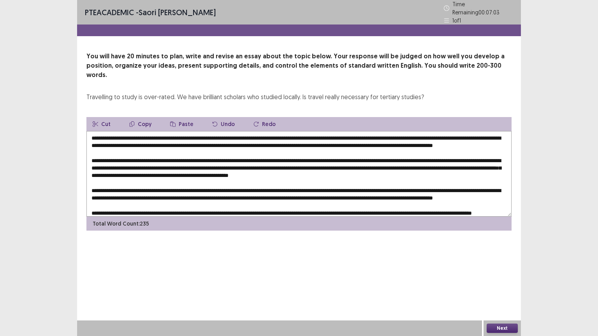
click at [176, 171] on textarea at bounding box center [298, 174] width 425 height 86
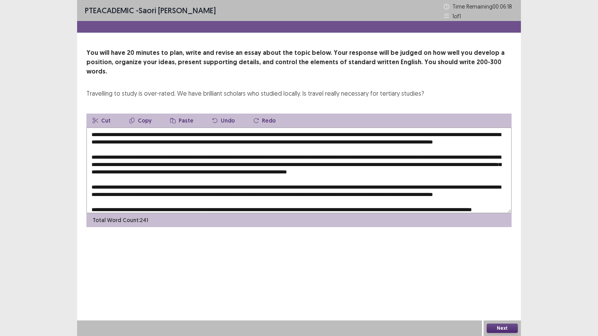
click at [195, 163] on textarea at bounding box center [298, 171] width 425 height 86
click at [401, 162] on textarea at bounding box center [298, 171] width 425 height 86
type textarea "**********"
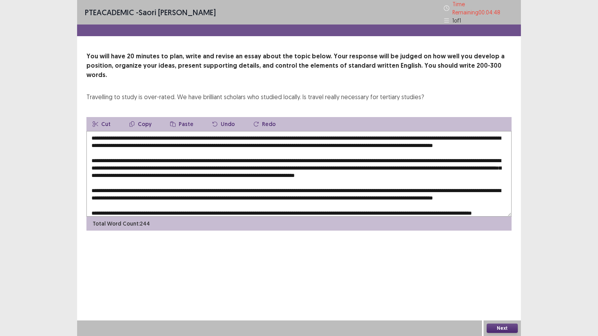
click at [374, 161] on textarea at bounding box center [298, 174] width 425 height 86
click at [432, 163] on textarea at bounding box center [298, 174] width 425 height 86
click at [286, 170] on textarea at bounding box center [298, 174] width 425 height 86
click at [288, 170] on textarea at bounding box center [298, 174] width 425 height 86
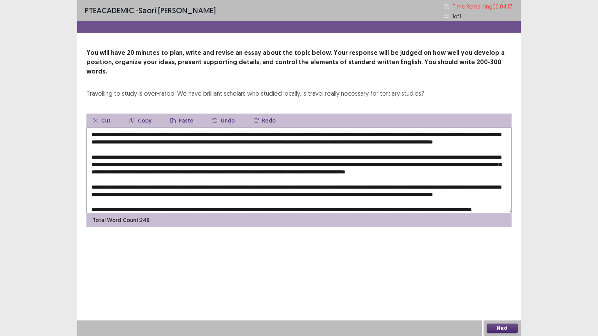
scroll to position [33, 0]
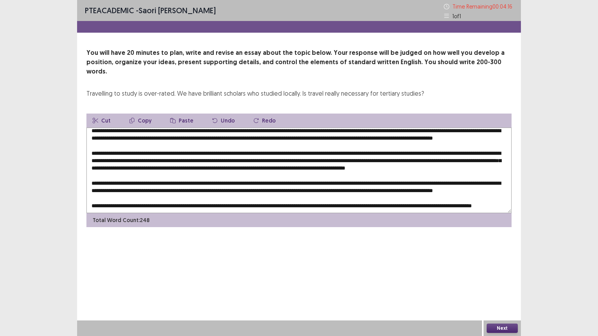
click at [139, 166] on textarea at bounding box center [298, 171] width 425 height 86
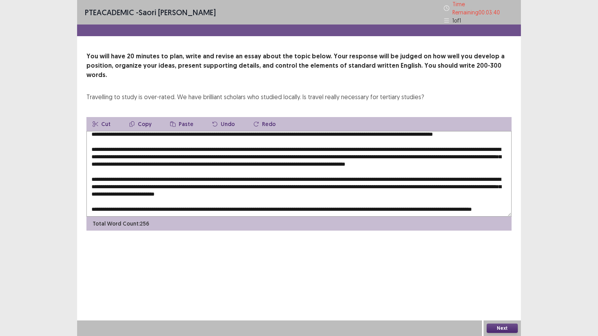
click at [123, 173] on textarea at bounding box center [298, 174] width 425 height 86
click at [298, 174] on textarea at bounding box center [298, 174] width 425 height 86
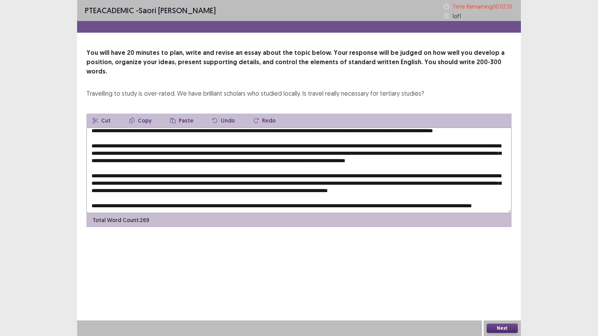
click at [288, 172] on textarea at bounding box center [298, 171] width 425 height 86
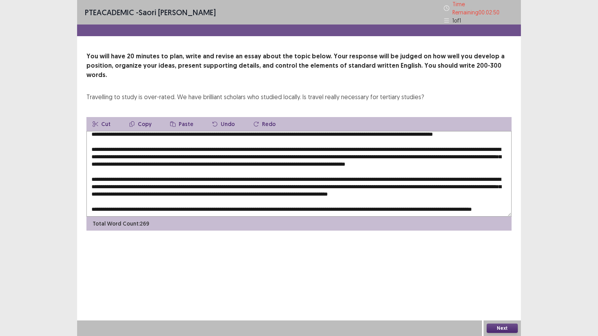
click at [299, 175] on textarea at bounding box center [298, 174] width 425 height 86
click at [307, 174] on textarea at bounding box center [298, 174] width 425 height 86
click at [358, 189] on textarea at bounding box center [298, 174] width 425 height 86
click at [360, 189] on textarea at bounding box center [298, 174] width 425 height 86
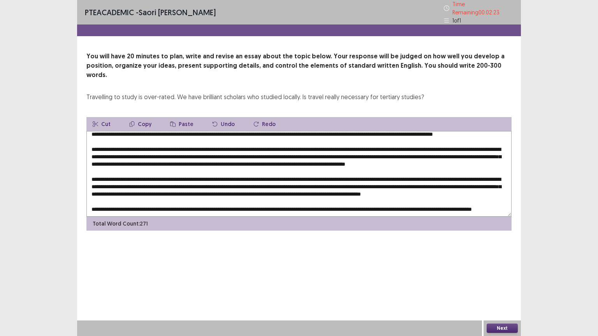
scroll to position [0, 0]
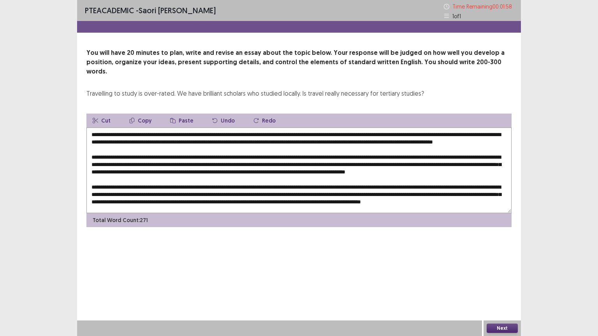
click at [410, 133] on textarea at bounding box center [298, 171] width 425 height 86
click at [446, 132] on textarea at bounding box center [298, 171] width 425 height 86
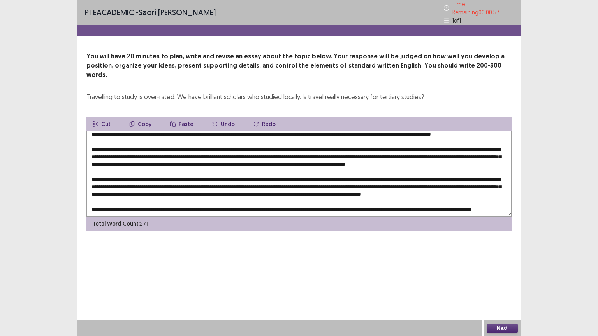
type textarea "**********"
click at [504, 326] on button "Next" at bounding box center [501, 328] width 31 height 9
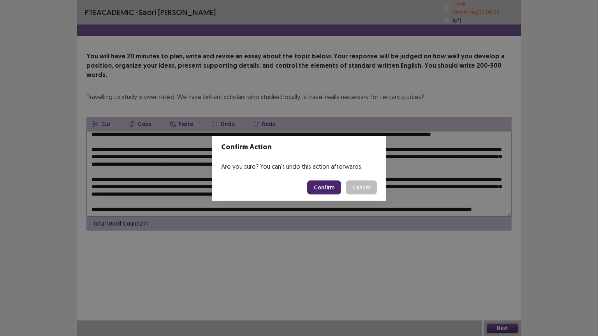
click at [319, 189] on button "Confirm" at bounding box center [324, 188] width 34 height 14
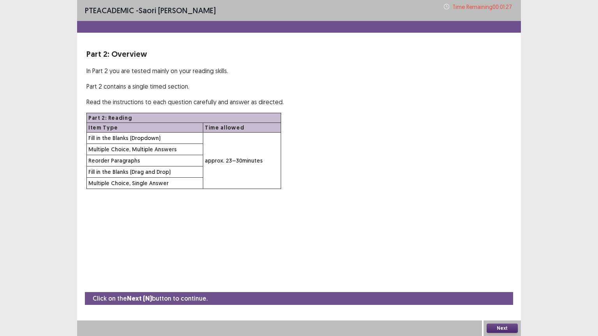
click at [498, 328] on button "Next" at bounding box center [501, 328] width 31 height 9
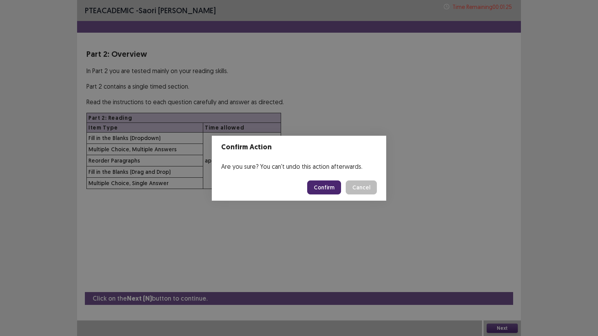
click at [329, 190] on button "Confirm" at bounding box center [324, 188] width 34 height 14
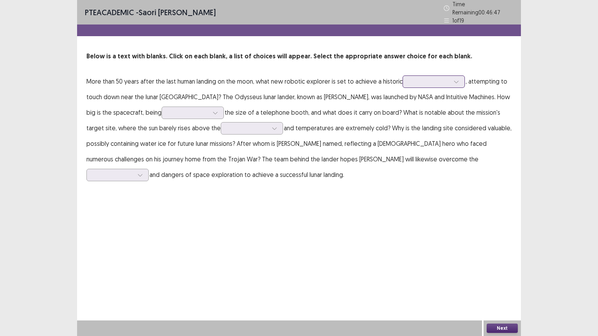
click at [415, 83] on div at bounding box center [433, 81] width 62 height 12
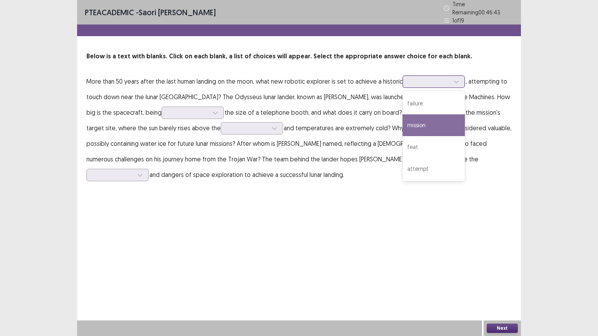
click at [420, 123] on div "mission" at bounding box center [433, 125] width 62 height 22
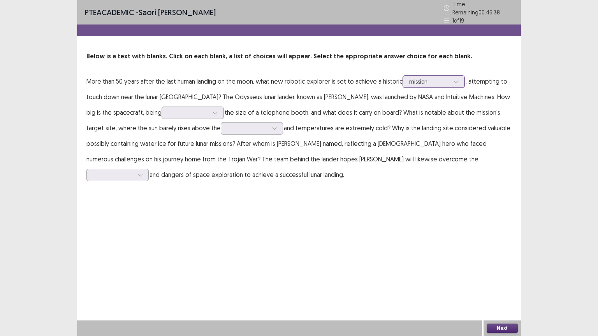
click at [417, 79] on div at bounding box center [429, 81] width 40 height 7
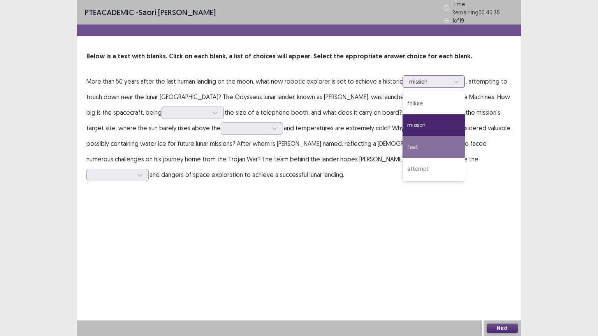
click at [422, 118] on div "mission" at bounding box center [433, 125] width 62 height 22
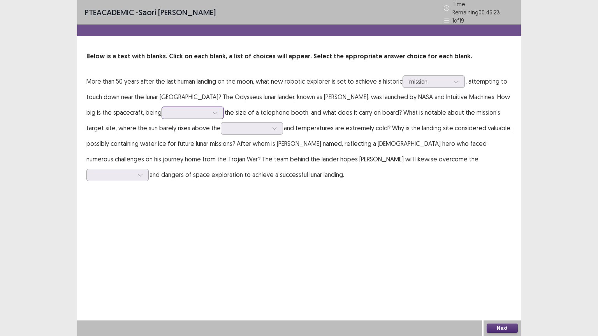
click at [176, 109] on div at bounding box center [188, 112] width 40 height 7
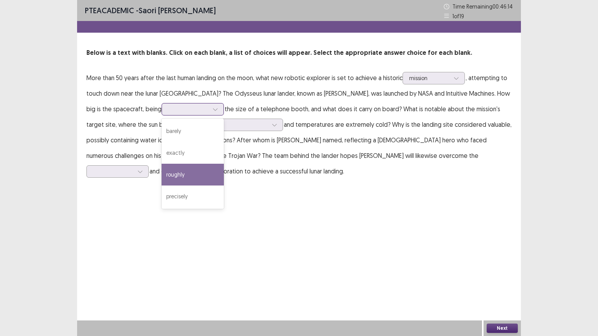
click at [174, 146] on div "exactly" at bounding box center [192, 153] width 62 height 22
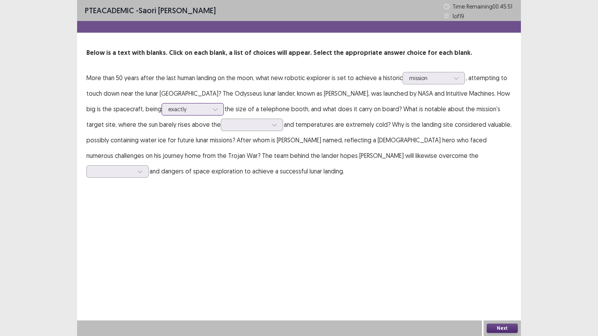
click at [177, 107] on div at bounding box center [188, 108] width 40 height 7
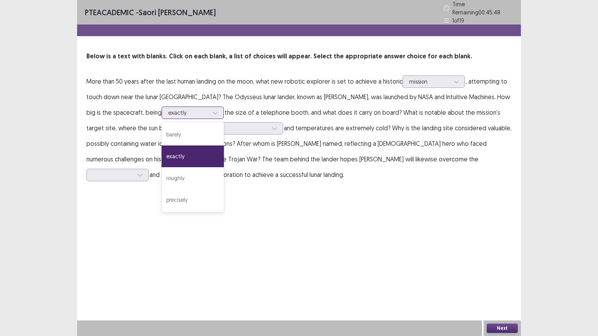
click at [161, 131] on div "barely" at bounding box center [192, 135] width 62 height 22
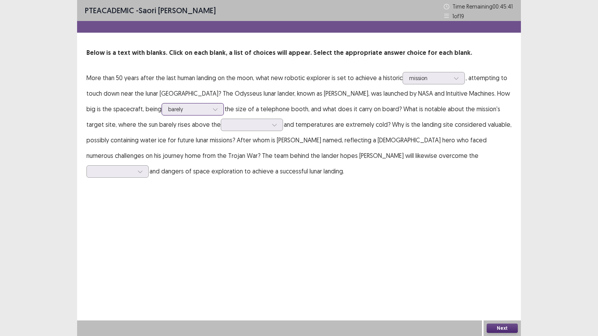
click at [168, 110] on div at bounding box center [188, 108] width 40 height 7
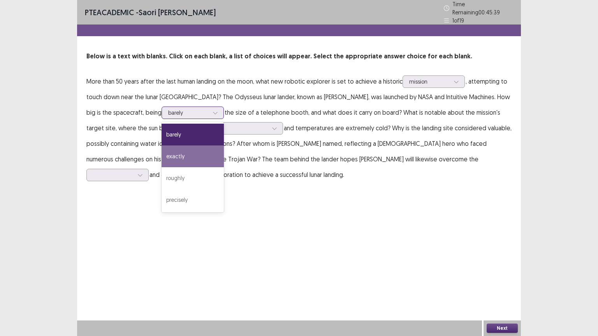
click at [161, 174] on div "roughly" at bounding box center [192, 178] width 62 height 22
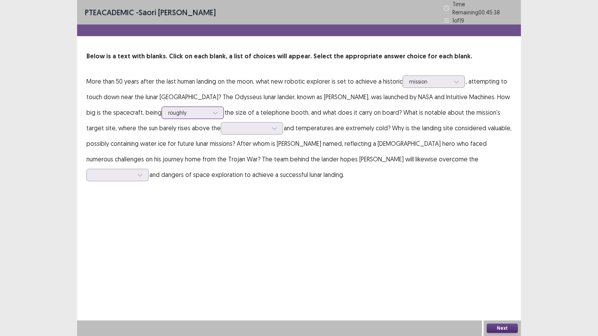
click at [172, 109] on div at bounding box center [188, 112] width 40 height 7
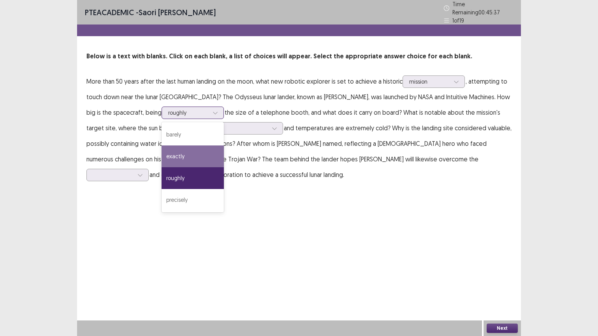
click at [161, 157] on div "exactly" at bounding box center [192, 157] width 62 height 22
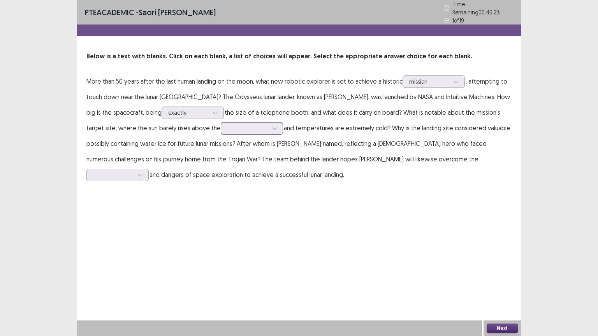
click at [226, 129] on div at bounding box center [247, 128] width 42 height 9
click at [221, 144] on div "surface" at bounding box center [252, 150] width 62 height 22
click at [149, 169] on div at bounding box center [117, 175] width 62 height 12
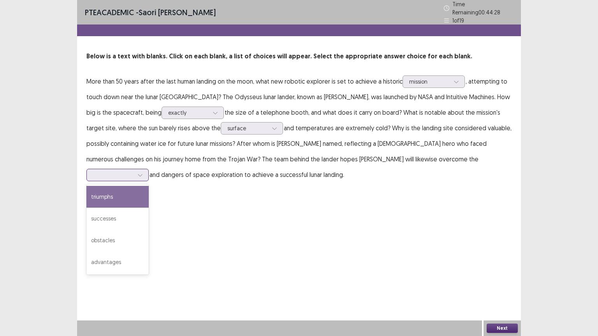
click at [149, 186] on div "triumphs" at bounding box center [117, 197] width 62 height 22
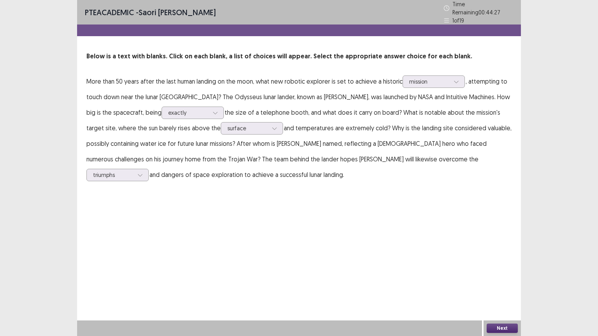
click at [494, 329] on button "Next" at bounding box center [501, 328] width 31 height 9
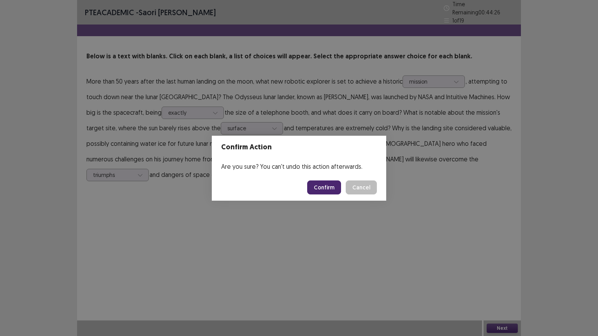
click at [326, 188] on button "Confirm" at bounding box center [324, 188] width 34 height 14
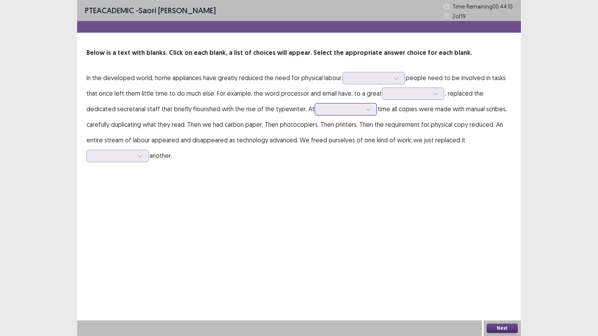
click at [321, 110] on div at bounding box center [341, 108] width 40 height 7
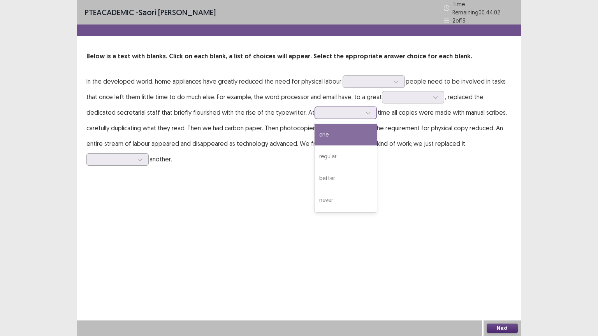
click at [314, 132] on div "one" at bounding box center [345, 135] width 62 height 22
click at [346, 81] on div at bounding box center [373, 81] width 62 height 12
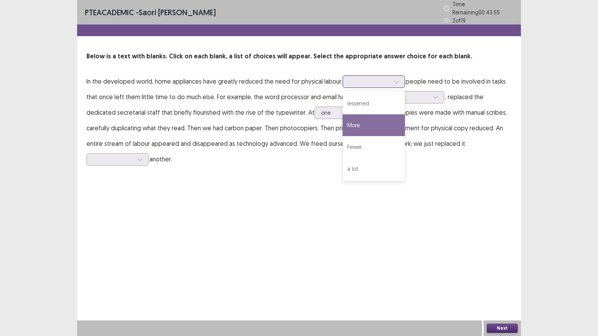
click at [351, 123] on div "More" at bounding box center [373, 125] width 62 height 22
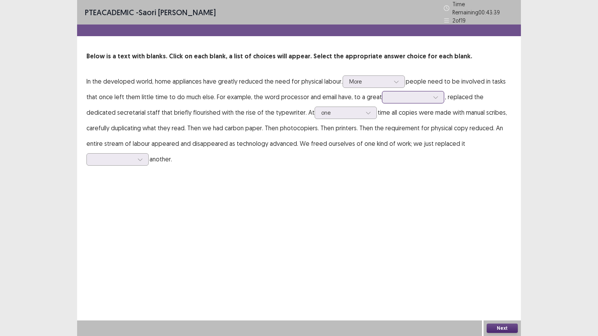
click at [404, 95] on div at bounding box center [408, 96] width 40 height 7
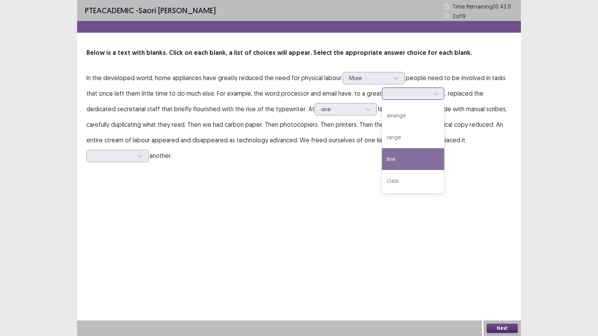
click at [385, 154] on div "line" at bounding box center [413, 159] width 62 height 22
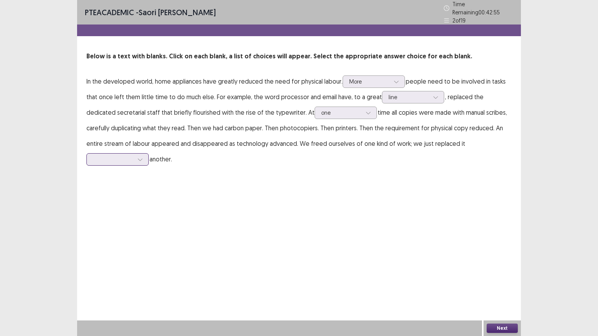
click at [133, 156] on div at bounding box center [113, 159] width 40 height 7
click at [149, 170] on div "for" at bounding box center [117, 181] width 62 height 22
click at [133, 156] on div at bounding box center [113, 159] width 40 height 7
click at [387, 179] on div "PTE academic - Saori Nagamine Time Remaining 00 : 42 : 52 2 of 19 Below is a te…" at bounding box center [299, 168] width 444 height 336
click at [500, 326] on button "Next" at bounding box center [501, 328] width 31 height 9
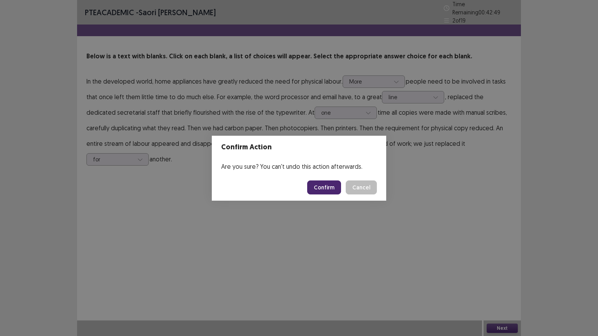
click at [328, 188] on button "Confirm" at bounding box center [324, 188] width 34 height 14
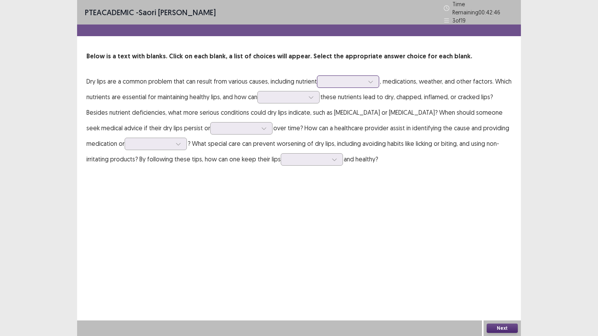
click at [340, 78] on div at bounding box center [343, 81] width 40 height 7
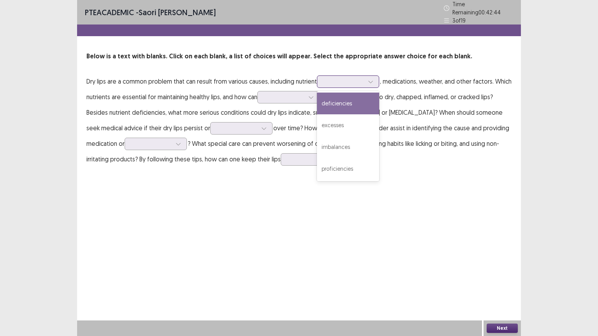
click at [343, 120] on div "excesses" at bounding box center [348, 125] width 62 height 22
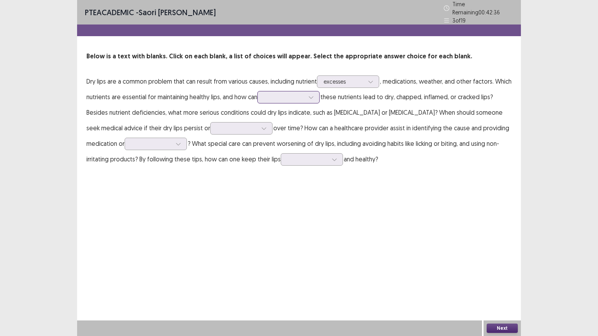
click at [298, 96] on div at bounding box center [284, 96] width 40 height 7
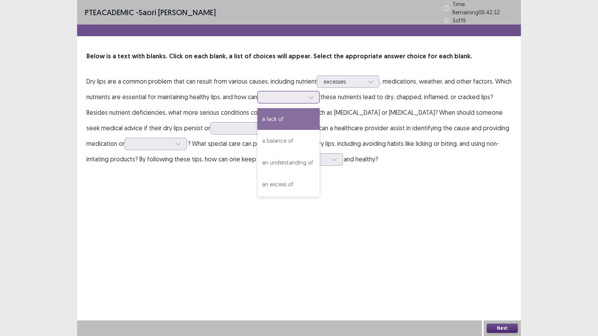
click at [293, 116] on div "a lack of" at bounding box center [288, 119] width 62 height 22
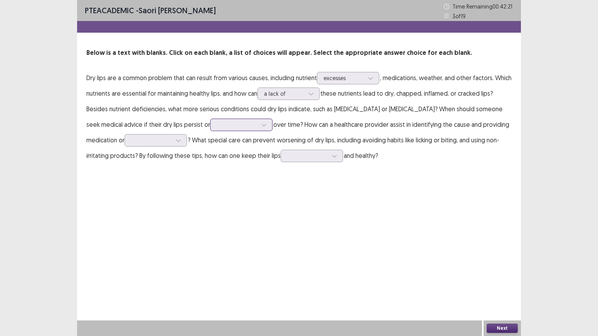
click at [217, 126] on div at bounding box center [237, 124] width 40 height 7
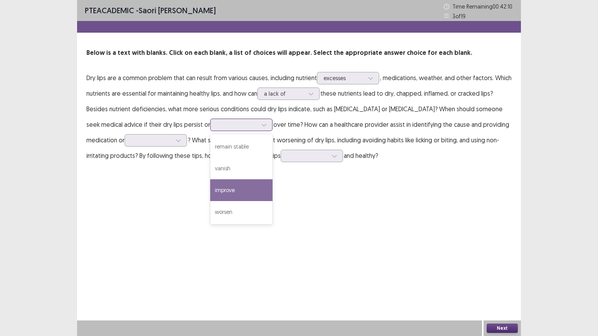
click at [219, 211] on div "worsen" at bounding box center [241, 212] width 62 height 22
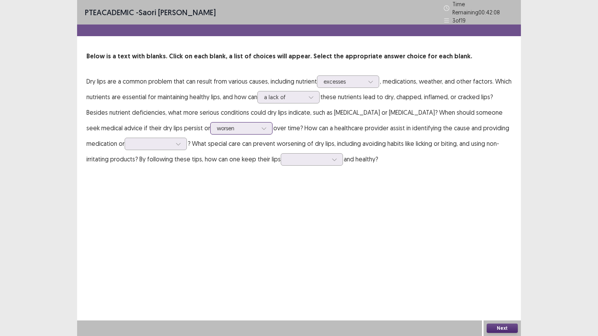
click at [223, 126] on div at bounding box center [237, 127] width 40 height 7
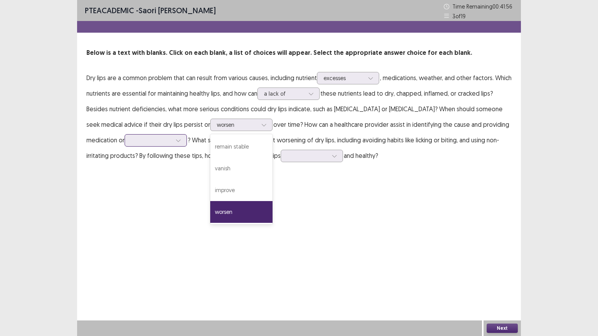
click at [144, 137] on div at bounding box center [151, 140] width 40 height 7
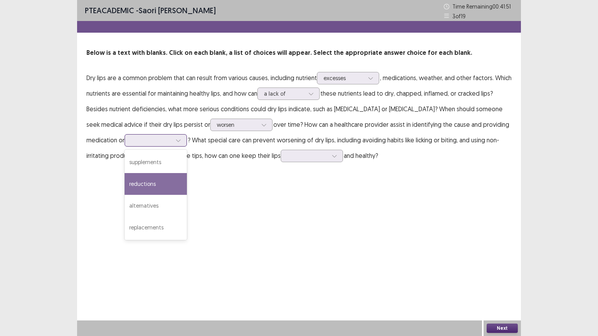
click at [155, 165] on div "supplements" at bounding box center [155, 162] width 62 height 22
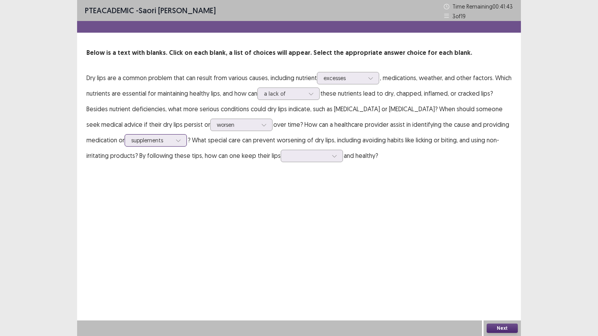
click at [177, 141] on div at bounding box center [178, 141] width 12 height 12
click at [227, 184] on div "PTE academic - Saori Nagamine Time Remaining 00 : 41 : 40 3 of 19 Below is a te…" at bounding box center [299, 168] width 444 height 336
click at [326, 158] on div at bounding box center [307, 155] width 40 height 7
click at [299, 201] on div "moist" at bounding box center [311, 200] width 62 height 22
click at [497, 327] on button "Next" at bounding box center [501, 328] width 31 height 9
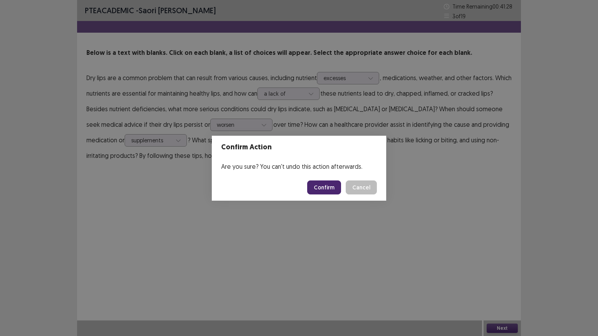
click at [319, 191] on button "Confirm" at bounding box center [324, 188] width 34 height 14
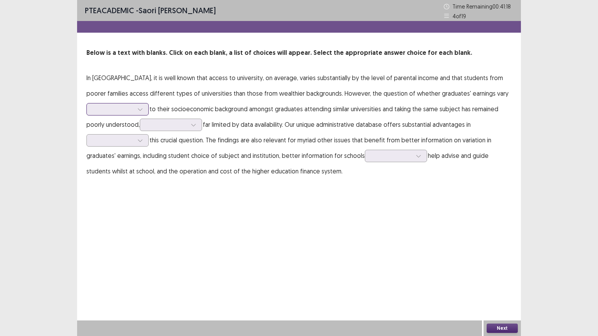
click at [107, 110] on div at bounding box center [113, 108] width 40 height 7
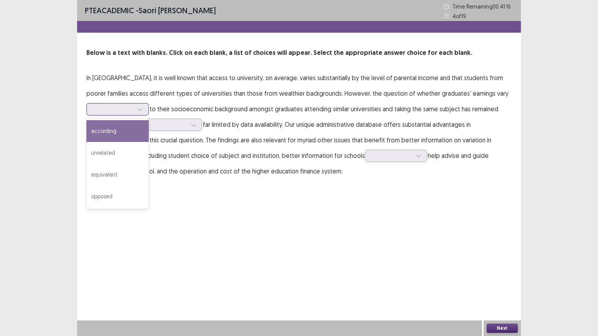
click at [100, 126] on div "according" at bounding box center [117, 131] width 62 height 22
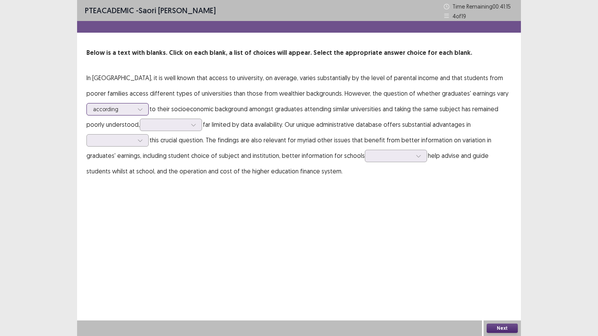
click at [138, 111] on icon at bounding box center [139, 109] width 5 height 5
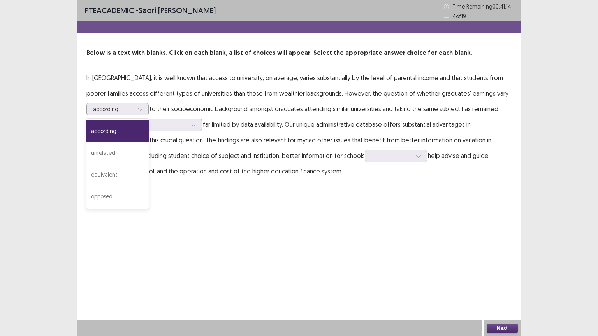
click at [217, 113] on p "In England, it is well known that access to university, on average, varies subs…" at bounding box center [298, 124] width 425 height 109
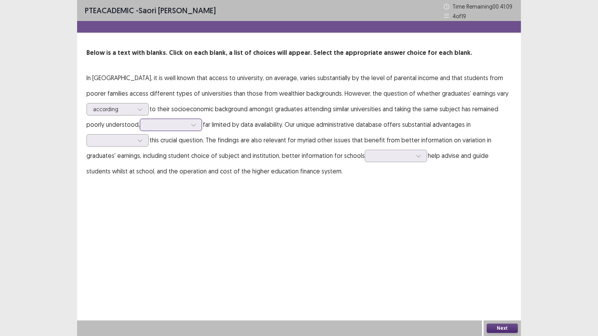
click at [191, 128] on div at bounding box center [194, 125] width 12 height 12
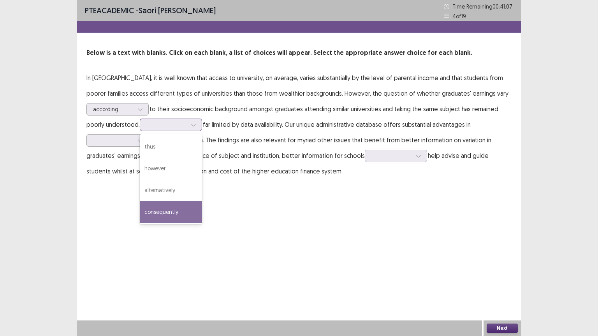
click at [176, 212] on div "consequently" at bounding box center [171, 212] width 62 height 22
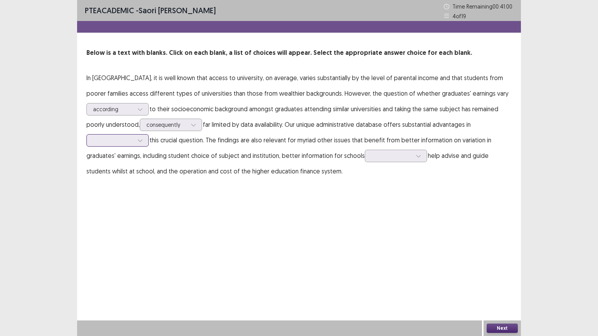
click at [109, 140] on div at bounding box center [113, 140] width 40 height 7
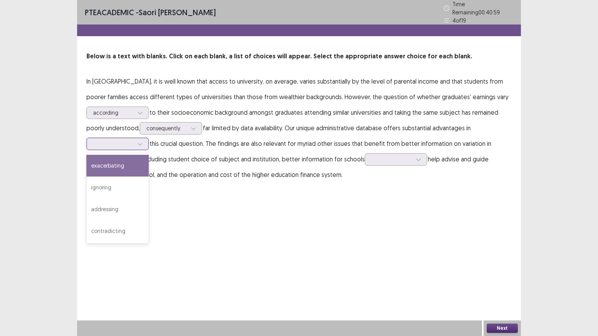
click at [126, 211] on div "addressing" at bounding box center [117, 209] width 62 height 22
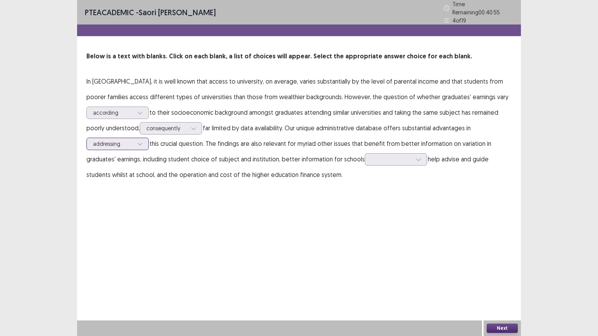
click at [132, 142] on div at bounding box center [113, 143] width 40 height 7
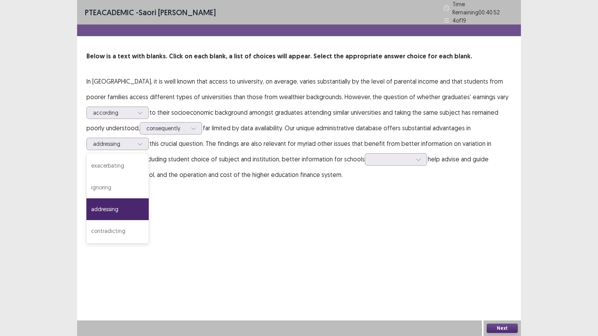
click at [391, 107] on p "In England, it is well known that access to university, on average, varies subs…" at bounding box center [298, 128] width 425 height 109
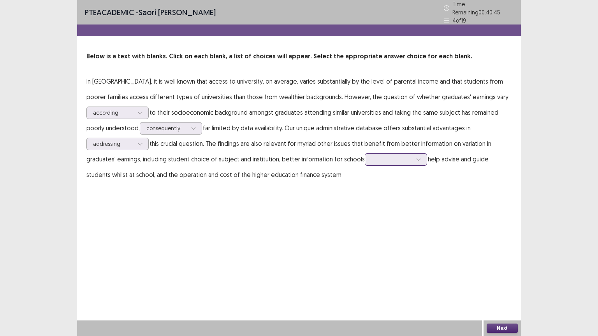
click at [382, 160] on div at bounding box center [391, 159] width 42 height 9
click at [378, 182] on div "with" at bounding box center [396, 181] width 62 height 22
click at [380, 156] on div at bounding box center [391, 159] width 40 height 7
click at [383, 184] on div "with" at bounding box center [396, 181] width 62 height 22
click at [510, 331] on button "Next" at bounding box center [501, 328] width 31 height 9
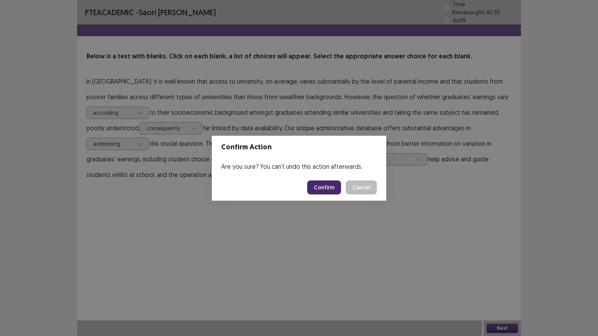
click at [326, 194] on footer "Confirm Cancel" at bounding box center [299, 187] width 174 height 26
click at [311, 188] on button "Confirm" at bounding box center [324, 188] width 34 height 14
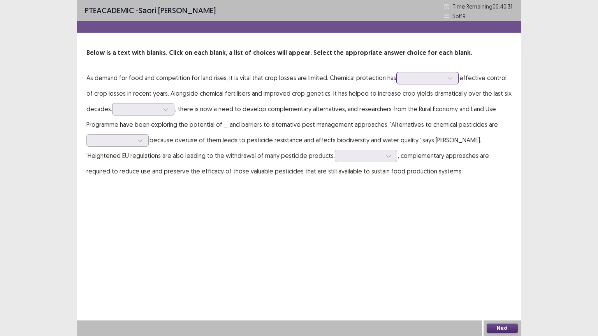
click at [405, 81] on div at bounding box center [423, 77] width 40 height 7
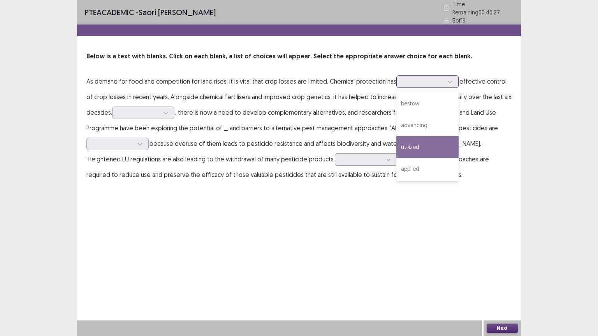
click at [415, 138] on div "utilized" at bounding box center [427, 147] width 62 height 22
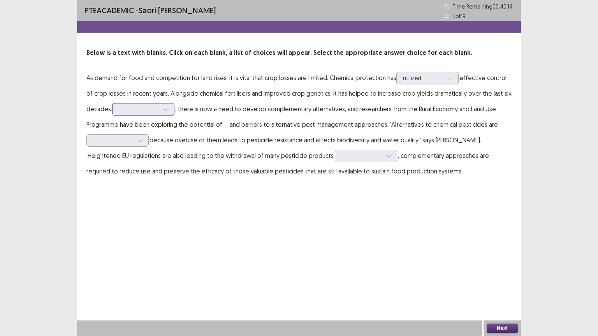
click at [135, 112] on div at bounding box center [139, 108] width 40 height 7
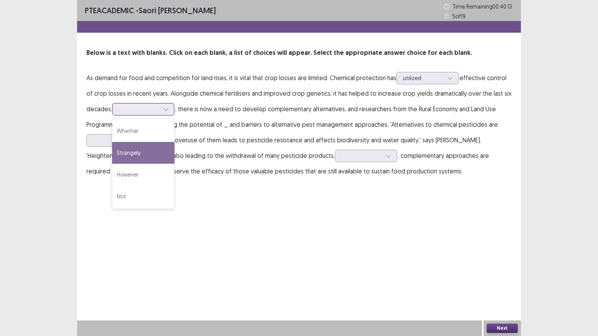
click at [129, 177] on div "However" at bounding box center [143, 175] width 62 height 22
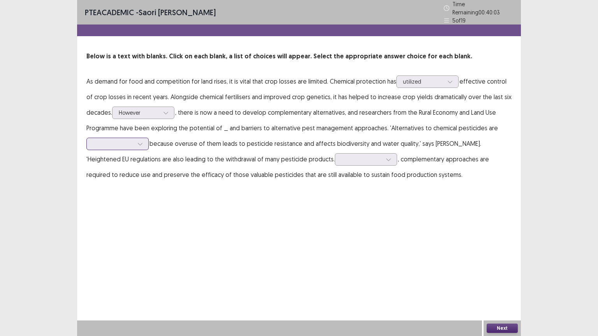
click at [131, 144] on div at bounding box center [113, 143] width 40 height 7
click at [105, 223] on div "pass over" at bounding box center [117, 231] width 62 height 22
click at [386, 157] on icon at bounding box center [388, 159] width 5 height 5
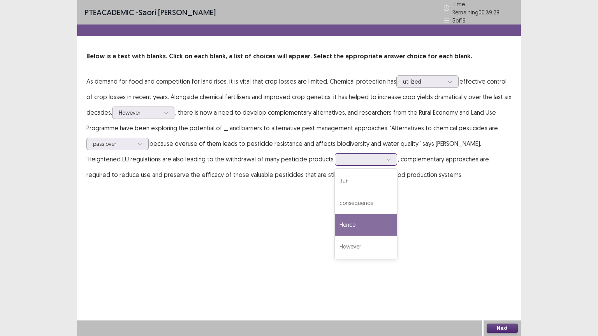
click at [335, 223] on div "Hence" at bounding box center [366, 225] width 62 height 22
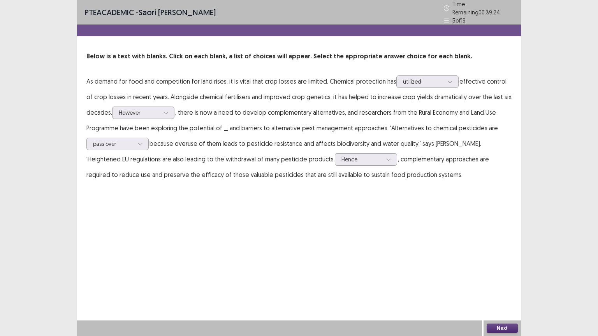
click at [489, 330] on button "Next" at bounding box center [501, 328] width 31 height 9
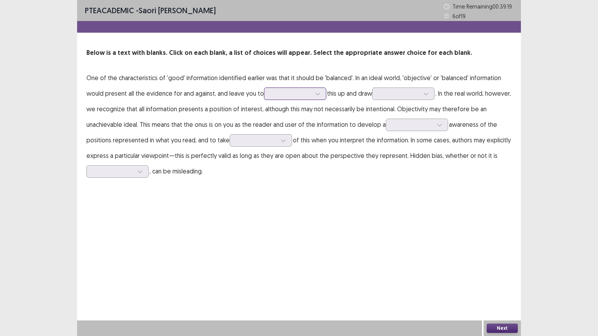
click at [266, 95] on div at bounding box center [295, 94] width 62 height 12
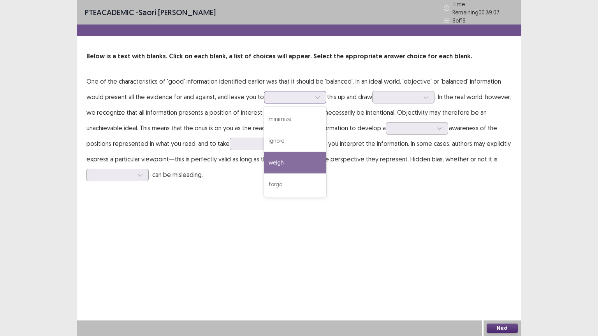
click at [279, 159] on div "weigh" at bounding box center [295, 163] width 62 height 22
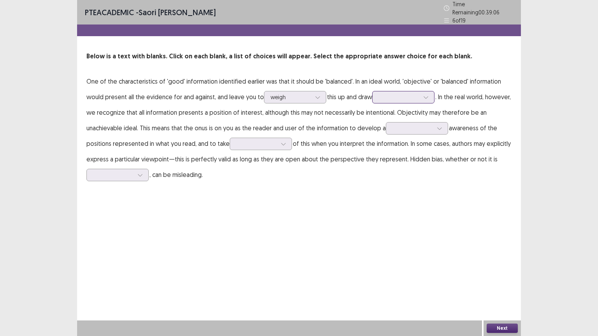
click at [390, 99] on div at bounding box center [403, 97] width 62 height 12
click at [390, 179] on div "conclusions" at bounding box center [403, 185] width 62 height 22
click at [397, 128] on div at bounding box center [412, 127] width 40 height 7
click at [400, 191] on div "critical" at bounding box center [417, 194] width 62 height 22
click at [254, 142] on div at bounding box center [256, 143] width 40 height 7
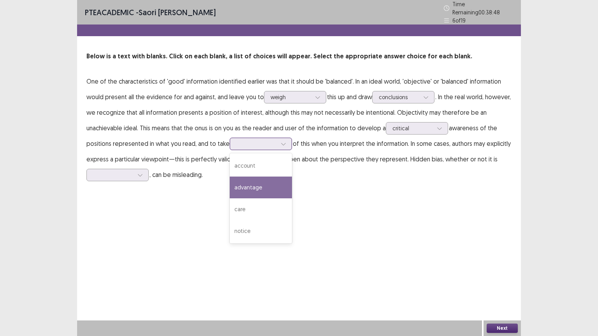
click at [240, 208] on div "care" at bounding box center [261, 209] width 62 height 22
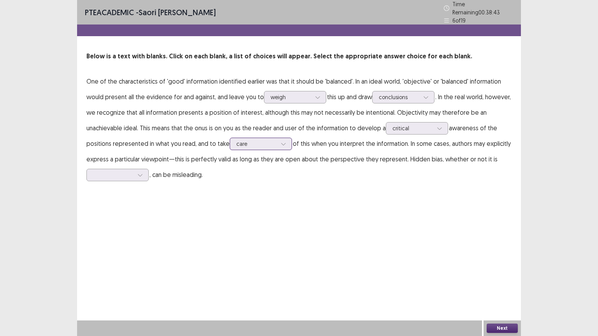
click at [244, 146] on div "care" at bounding box center [261, 144] width 62 height 12
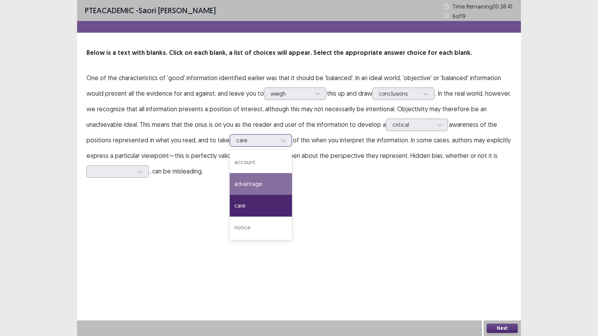
click at [230, 211] on div "care" at bounding box center [261, 206] width 62 height 22
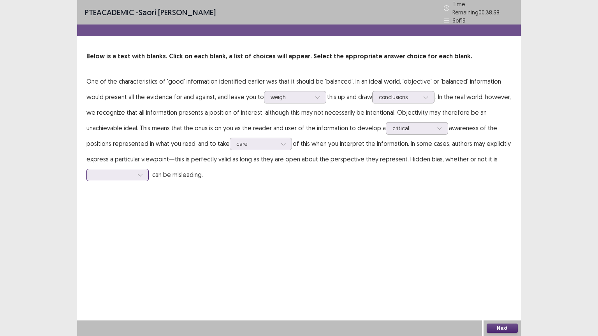
click at [123, 171] on div at bounding box center [113, 174] width 40 height 7
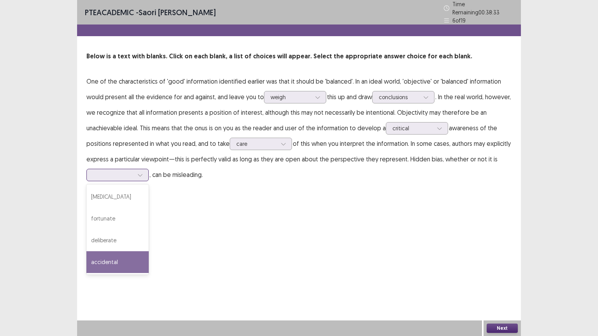
click at [105, 259] on div "accidental" at bounding box center [117, 262] width 62 height 22
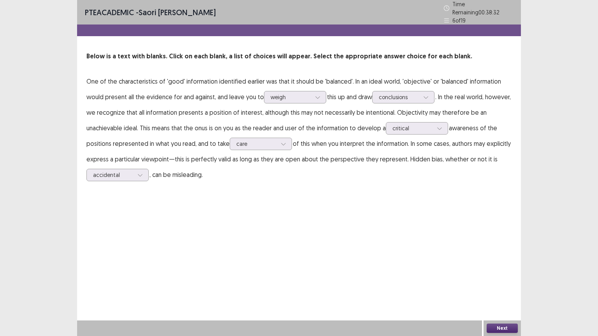
click at [218, 224] on div "PTE academic - Saori Nagamine Time Remaining 00 : 38 : 32 6 of 19 Below is a te…" at bounding box center [299, 168] width 444 height 336
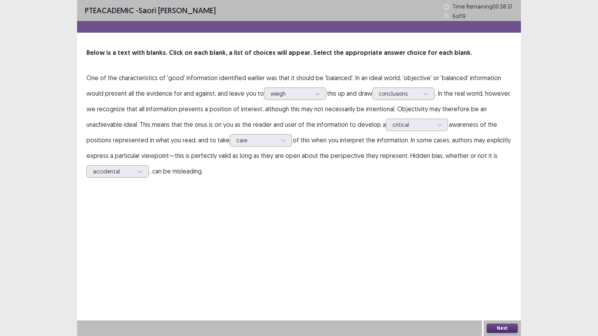
click at [496, 327] on button "Next" at bounding box center [501, 328] width 31 height 9
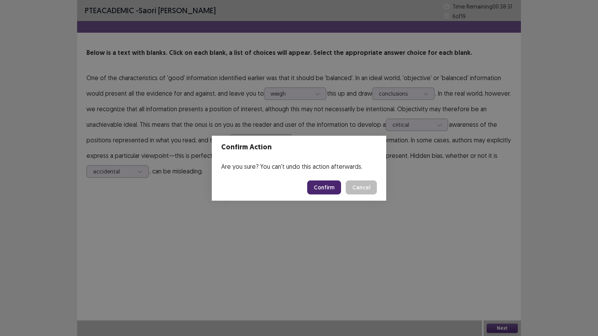
click at [328, 186] on button "Confirm" at bounding box center [324, 188] width 34 height 14
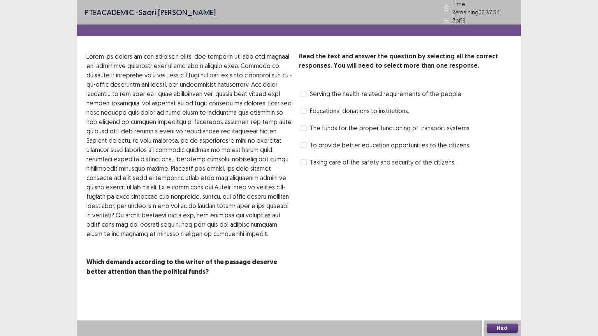
click at [305, 125] on span at bounding box center [303, 128] width 6 height 6
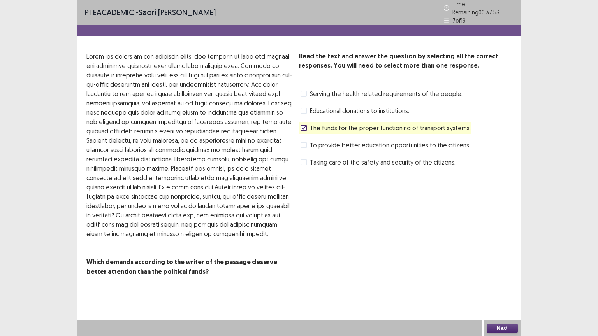
click at [305, 126] on icon at bounding box center [303, 128] width 5 height 4
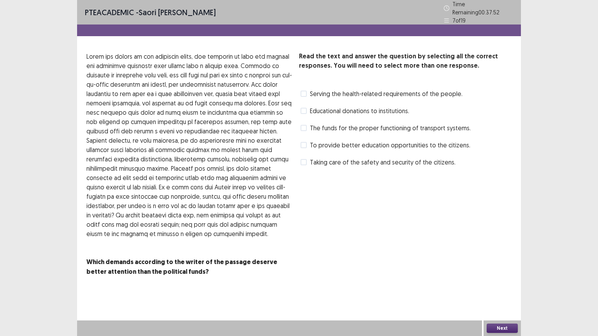
click at [305, 145] on label "To provide better education opportunities to the citizens." at bounding box center [385, 144] width 170 height 9
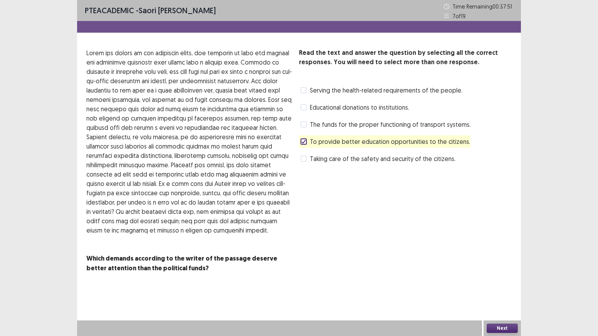
click at [305, 158] on span at bounding box center [303, 159] width 6 height 6
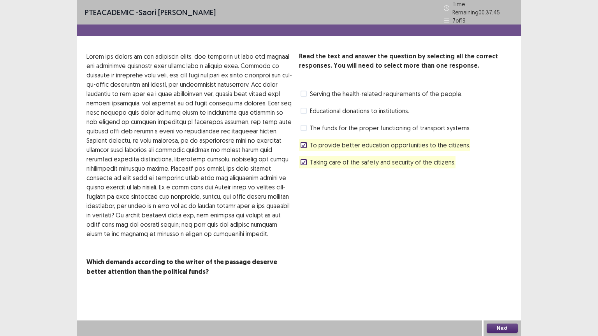
click at [499, 328] on button "Next" at bounding box center [501, 328] width 31 height 9
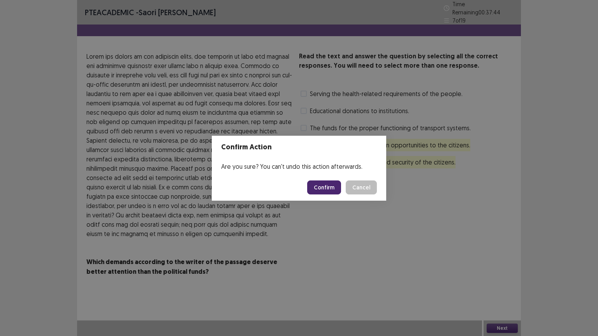
click at [323, 185] on button "Confirm" at bounding box center [324, 188] width 34 height 14
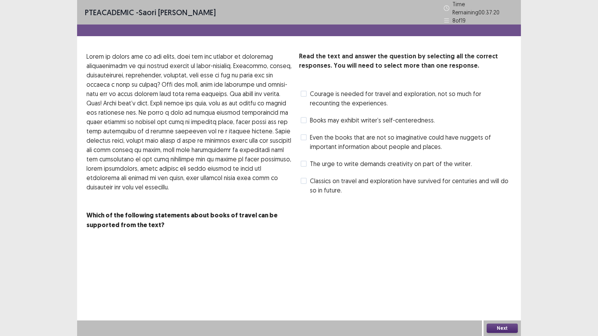
click at [308, 135] on label "Even the books that are not so imaginative could have nuggets of important info…" at bounding box center [405, 142] width 211 height 19
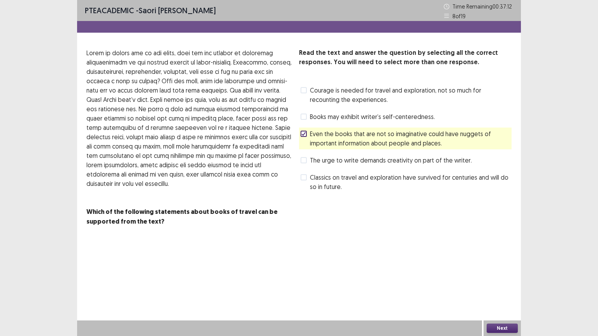
click at [304, 159] on span at bounding box center [303, 160] width 6 height 6
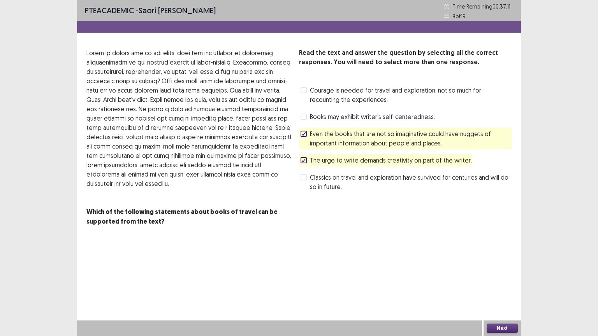
click at [301, 137] on span at bounding box center [303, 134] width 6 height 6
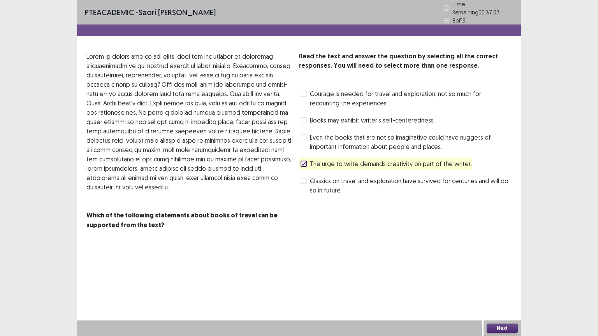
click at [305, 134] on span at bounding box center [303, 137] width 6 height 6
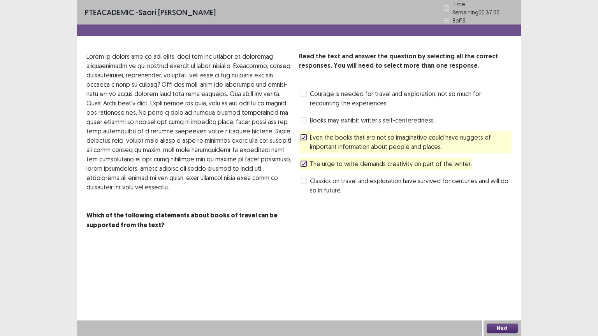
click at [305, 135] on icon at bounding box center [303, 137] width 5 height 4
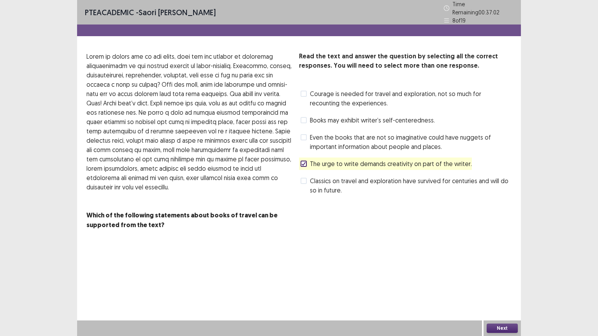
click at [304, 175] on div "Classics on travel and exploration have survived for centuries and will do so i…" at bounding box center [405, 186] width 212 height 22
click at [303, 178] on span at bounding box center [303, 181] width 6 height 6
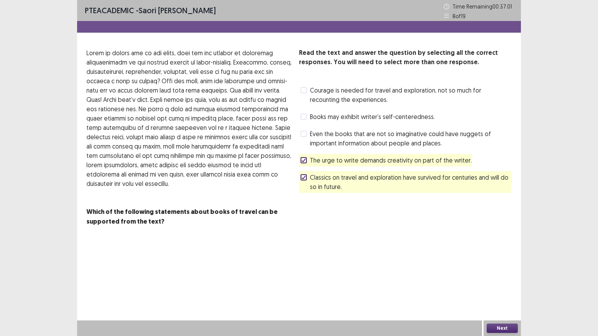
click at [492, 326] on button "Next" at bounding box center [501, 328] width 31 height 9
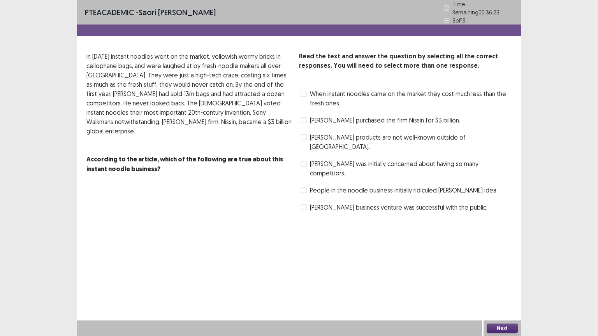
click at [301, 187] on span at bounding box center [303, 190] width 6 height 6
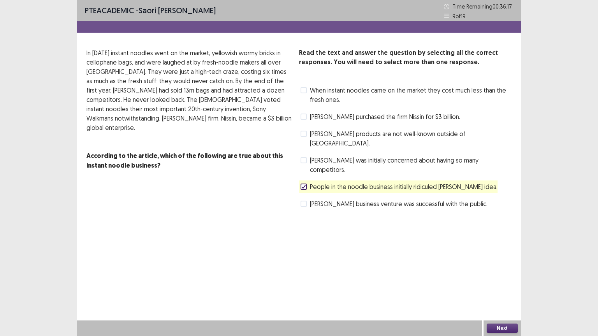
click at [308, 121] on label "Mr. Ando purchased the firm Nissin for $3 billion." at bounding box center [380, 116] width 160 height 9
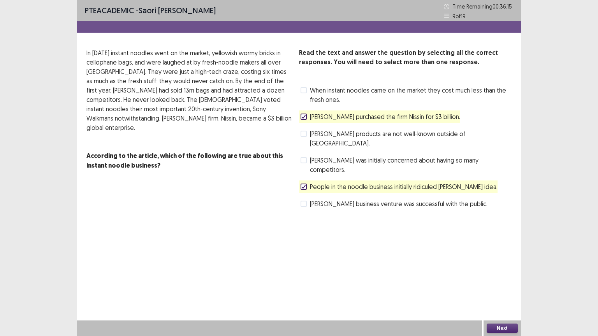
click at [308, 121] on label "Mr. Ando purchased the firm Nissin for $3 billion." at bounding box center [380, 116] width 160 height 9
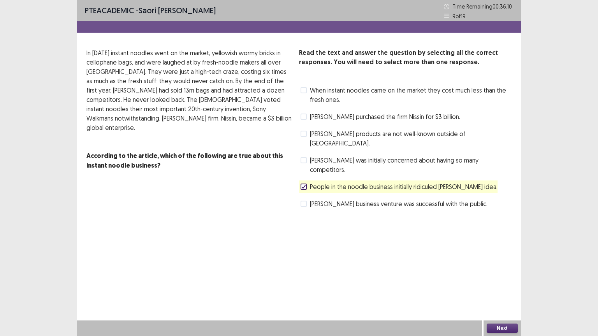
click at [303, 157] on span at bounding box center [303, 160] width 6 height 6
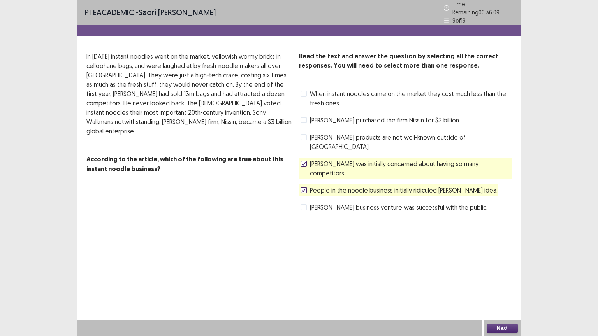
click at [495, 326] on button "Next" at bounding box center [501, 328] width 31 height 9
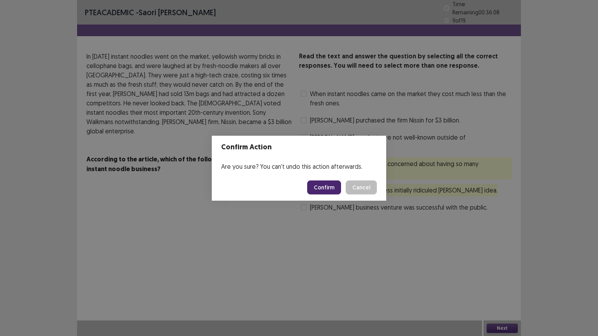
click at [323, 182] on button "Confirm" at bounding box center [324, 188] width 34 height 14
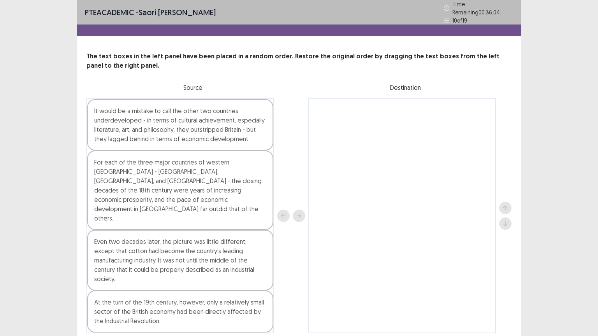
click at [135, 291] on div "At the turn of the 19th century, however, only a relatively small sector of the…" at bounding box center [180, 312] width 186 height 42
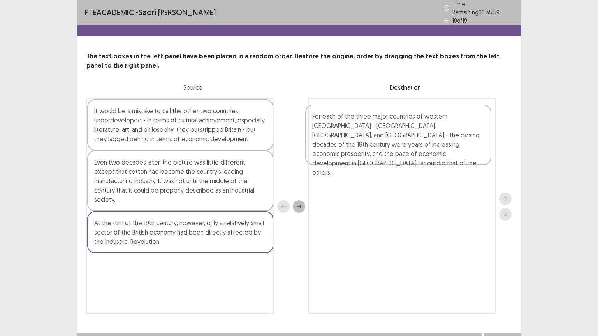
drag, startPoint x: 449, startPoint y: 116, endPoint x: 475, endPoint y: 100, distance: 29.9
click at [475, 100] on div "It would be a mistake to call the other two countries underdeveloped - in terms…" at bounding box center [298, 206] width 425 height 216
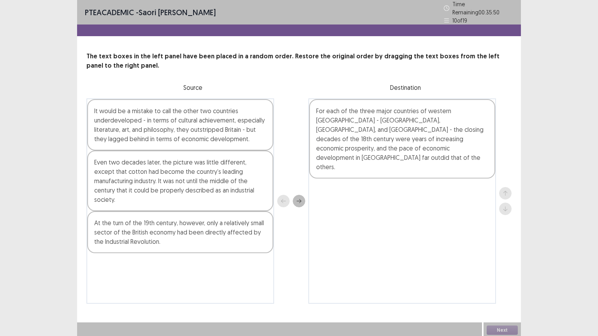
click at [186, 167] on div "Even two decades later, the picture was little different, except that cotton ha…" at bounding box center [180, 181] width 186 height 61
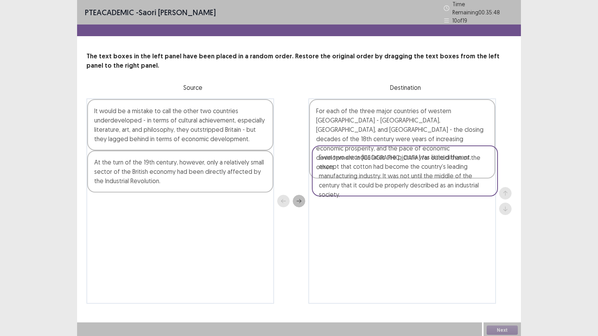
drag, startPoint x: 324, startPoint y: 168, endPoint x: 415, endPoint y: 181, distance: 91.9
click at [415, 181] on div "It would be a mistake to call the other two countries underdeveloped - in terms…" at bounding box center [298, 200] width 425 height 205
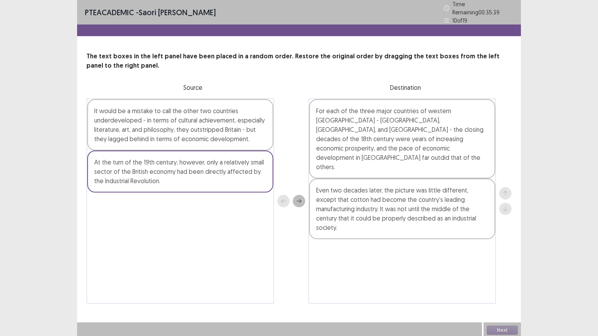
click at [206, 170] on div "At the turn of the 19th century, however, only a relatively small sector of the…" at bounding box center [180, 172] width 186 height 42
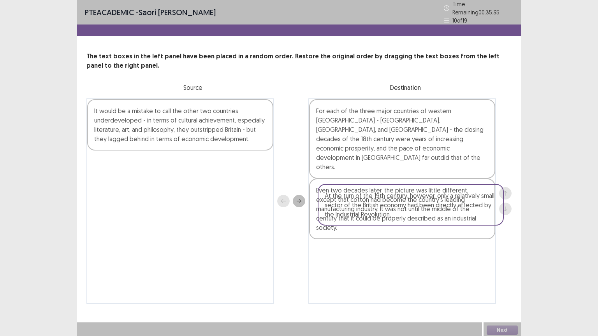
drag, startPoint x: 142, startPoint y: 168, endPoint x: 229, endPoint y: 164, distance: 87.2
click at [406, 257] on div "It would be a mistake to call the other two countries underdeveloped - in terms…" at bounding box center [298, 200] width 425 height 205
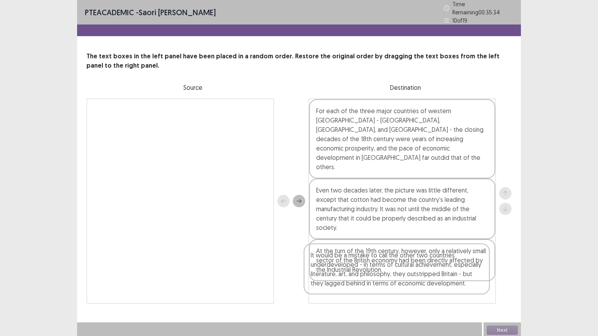
drag, startPoint x: 172, startPoint y: 111, endPoint x: 459, endPoint y: 335, distance: 364.4
click at [459, 335] on div "PTE academic - Saori Nagamine Time Remaining 00 : 35 : 34 10 of 19 The text box…" at bounding box center [299, 169] width 444 height 338
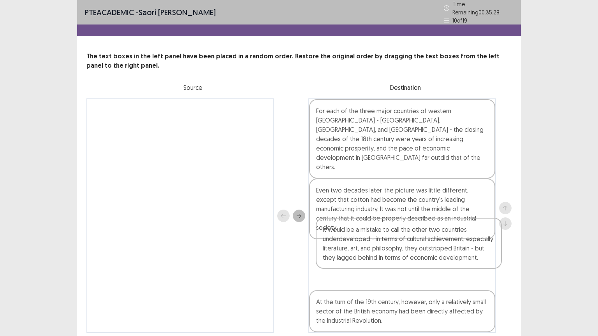
drag, startPoint x: 419, startPoint y: 278, endPoint x: 568, endPoint y: 336, distance: 160.2
click at [411, 184] on div "For each of the three major countries of western Europe - Britain, France, and …" at bounding box center [402, 215] width 188 height 235
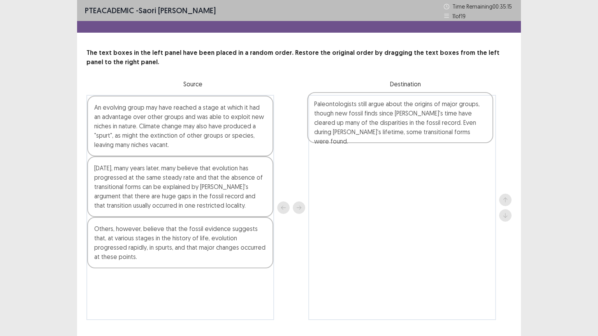
drag, startPoint x: 119, startPoint y: 179, endPoint x: 454, endPoint y: 100, distance: 344.6
click at [454, 100] on div "An evolving group may have reached a stage at which it had an advantage over ot…" at bounding box center [298, 207] width 425 height 225
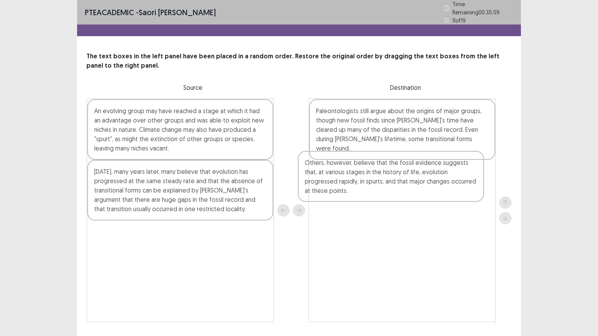
drag, startPoint x: 201, startPoint y: 238, endPoint x: 316, endPoint y: 154, distance: 141.7
click at [510, 151] on div "An evolving group may have reached a stage at which it had an advantage over ot…" at bounding box center [298, 210] width 425 height 224
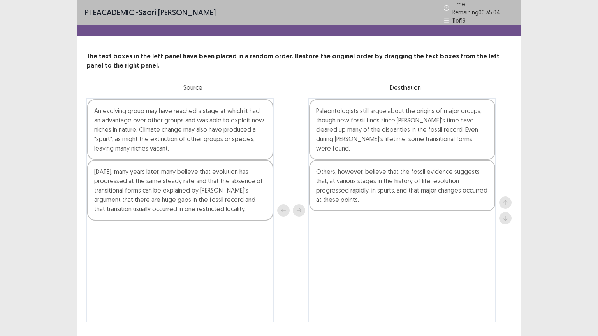
click at [414, 225] on div "An evolving group may have reached a stage at which it had an advantage over ot…" at bounding box center [298, 210] width 425 height 224
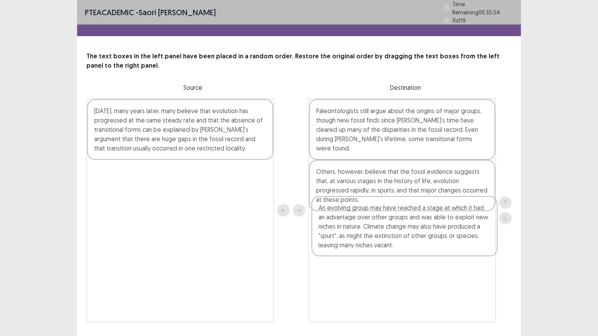
drag, startPoint x: 201, startPoint y: 113, endPoint x: 395, endPoint y: 242, distance: 233.5
click at [445, 250] on div "An evolving group may have reached a stage at which it had an advantage over ot…" at bounding box center [298, 210] width 425 height 224
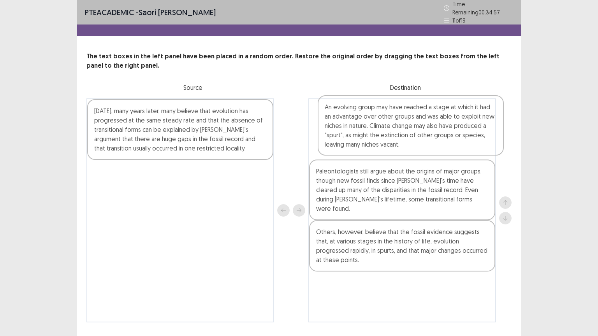
drag, startPoint x: 395, startPoint y: 242, endPoint x: 338, endPoint y: 141, distance: 115.7
click at [365, 81] on div "The text boxes in the left panel have been placed in a random order. Restore th…" at bounding box center [299, 187] width 444 height 271
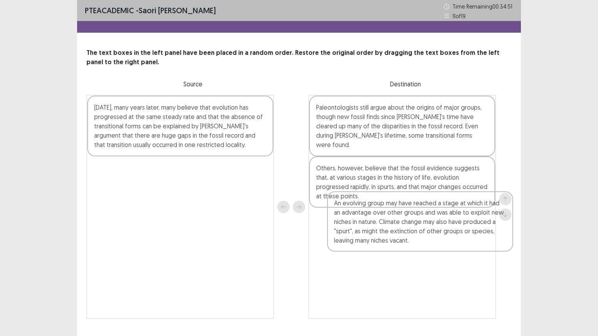
drag, startPoint x: 338, startPoint y: 112, endPoint x: 285, endPoint y: 271, distance: 167.7
click at [285, 271] on div "Today, many years later, many believe that evolution has progressed at the same…" at bounding box center [298, 207] width 425 height 224
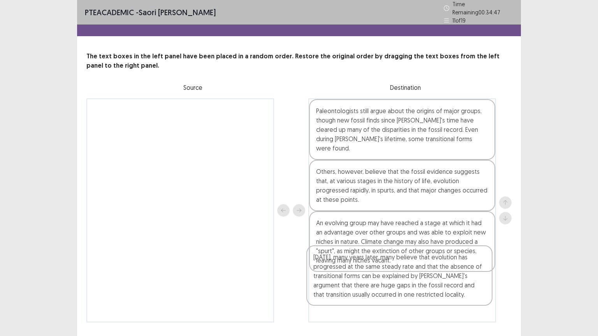
drag, startPoint x: 204, startPoint y: 115, endPoint x: 416, endPoint y: 335, distance: 306.2
click at [415, 336] on div "PTE academic - Saori Nagamine Time Remaining 00 : 34 : 47 11 of 19 The text box…" at bounding box center [299, 178] width 444 height 357
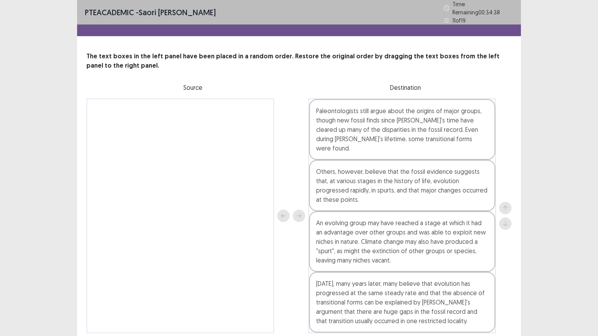
scroll to position [17, 0]
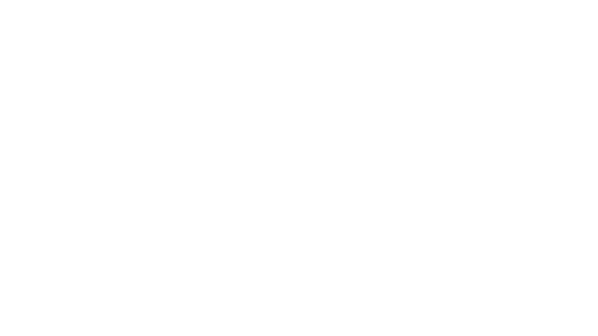
scroll to position [0, 0]
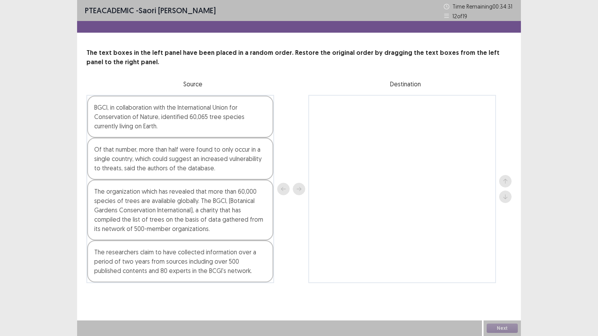
click at [194, 106] on div "BGCI, in collaboration with the International Union for Conservation of Nature,…" at bounding box center [180, 117] width 186 height 42
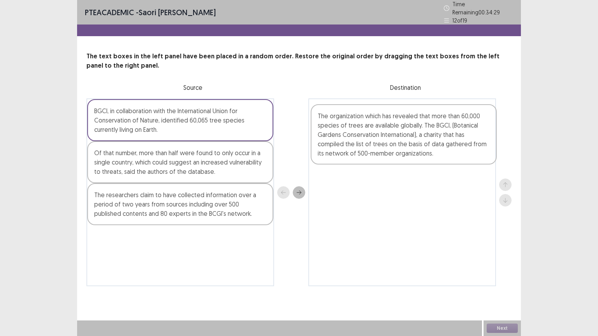
drag, startPoint x: 144, startPoint y: 209, endPoint x: 445, endPoint y: 96, distance: 321.6
click at [445, 98] on div "BGCI, in collaboration with the International Union for Conservation of Nature,…" at bounding box center [298, 192] width 425 height 188
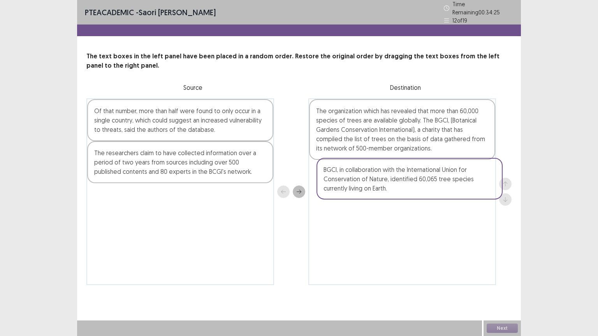
drag, startPoint x: 242, startPoint y: 161, endPoint x: 467, endPoint y: 221, distance: 233.4
click at [467, 221] on div "BGCI, in collaboration with the International Union for Conservation of Nature,…" at bounding box center [298, 191] width 425 height 187
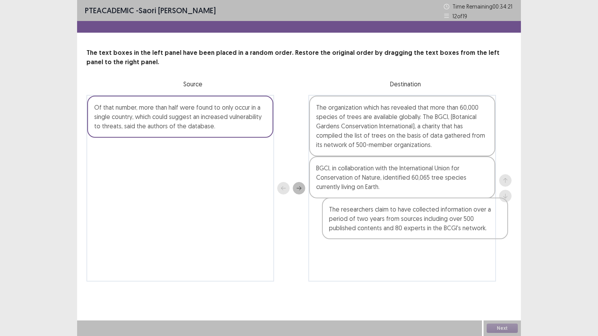
drag, startPoint x: 228, startPoint y: 155, endPoint x: 493, endPoint y: 252, distance: 282.5
click at [493, 252] on div "Of that number, more than half were found to only occur in a single country, wh…" at bounding box center [298, 188] width 425 height 187
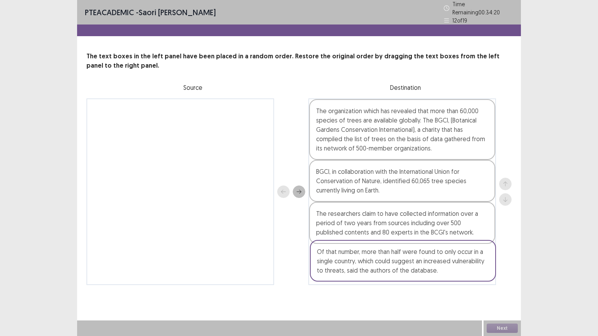
drag, startPoint x: 186, startPoint y: 164, endPoint x: 409, endPoint y: 309, distance: 266.1
click at [409, 309] on div "PTE academic - Saori Nagamine Time Remaining 00 : 34 : 20 12 of 19 The text box…" at bounding box center [299, 168] width 444 height 336
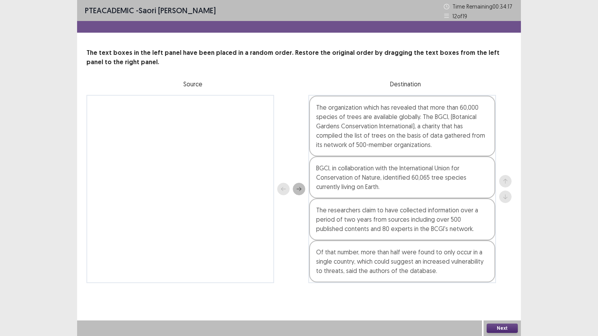
click at [509, 329] on button "Next" at bounding box center [501, 328] width 31 height 9
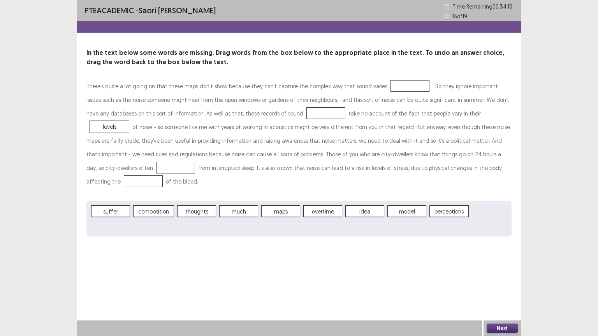
drag, startPoint x: 242, startPoint y: 197, endPoint x: 331, endPoint y: 153, distance: 99.7
click at [328, 156] on p "There’s quite a lot going on that these maps don't show because they can’t capt…" at bounding box center [298, 133] width 425 height 109
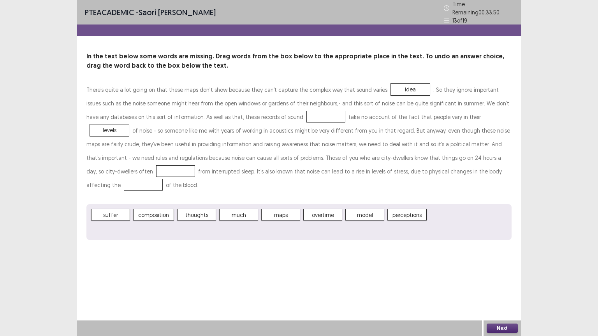
click at [238, 213] on div "suffer composition thoughts much maps overtime model perceptions" at bounding box center [298, 222] width 425 height 36
click at [496, 328] on button "Next" at bounding box center [501, 328] width 31 height 9
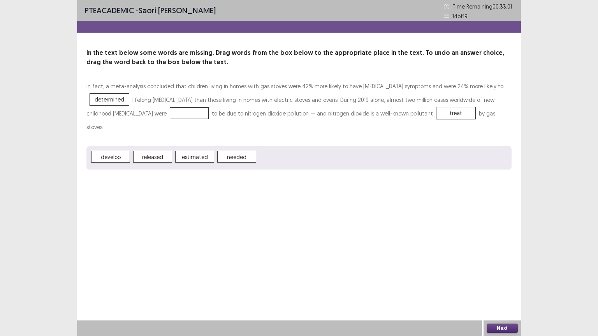
drag, startPoint x: 242, startPoint y: 92, endPoint x: 117, endPoint y: 119, distance: 127.4
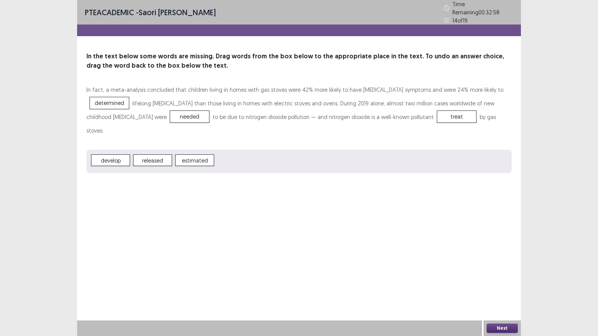
click at [494, 326] on button "Next" at bounding box center [501, 328] width 31 height 9
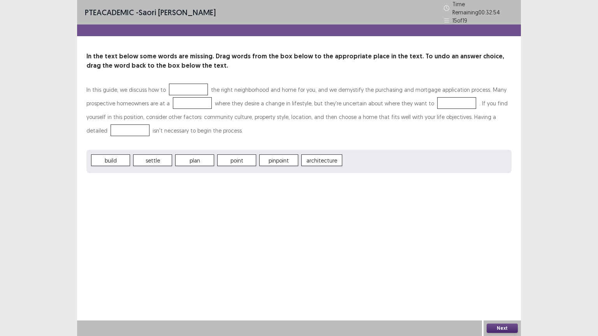
click at [111, 157] on span "build" at bounding box center [110, 160] width 39 height 12
click at [506, 328] on button "Next" at bounding box center [501, 328] width 31 height 9
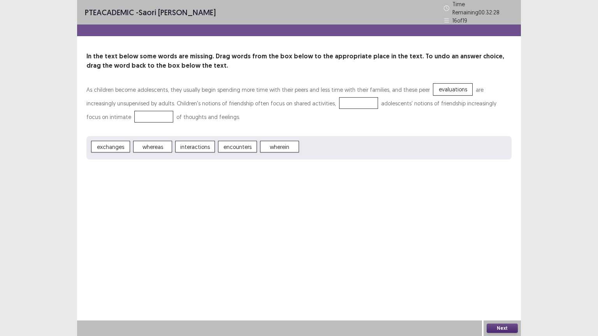
click at [195, 142] on span "interactions" at bounding box center [195, 147] width 40 height 12
click at [157, 267] on div "PTE academic - Saori Nagamine Time Remaining 00 : 32 : 27 16 of 19 In the text …" at bounding box center [299, 168] width 444 height 336
click at [275, 89] on div "As children become adolescents, they usually begin spending more time with thei…" at bounding box center [298, 121] width 425 height 77
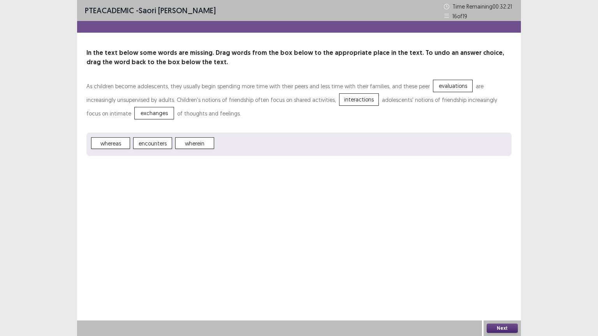
click at [504, 325] on button "Next" at bounding box center [501, 328] width 31 height 9
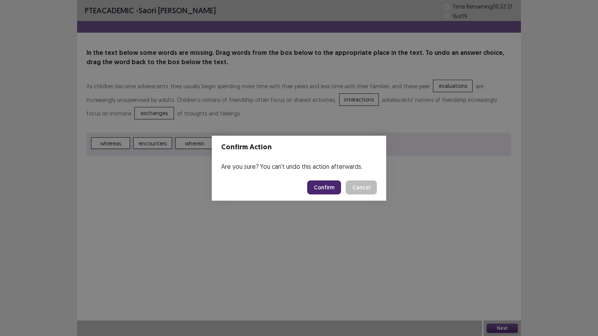
click at [327, 185] on button "Confirm" at bounding box center [324, 188] width 34 height 14
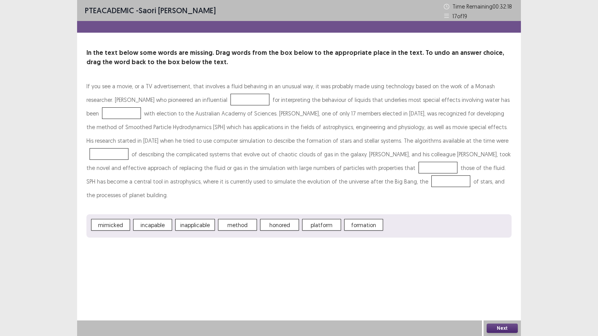
click at [100, 219] on span "mimicked" at bounding box center [110, 225] width 39 height 12
click at [213, 219] on span "method" at bounding box center [195, 225] width 39 height 12
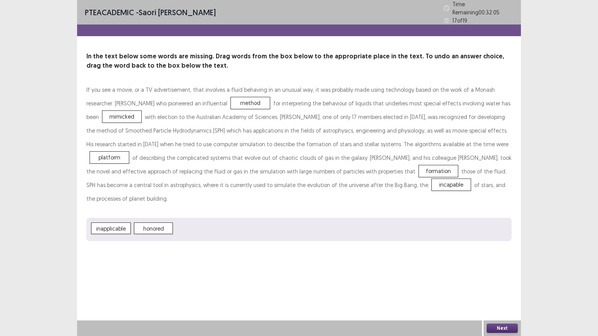
click at [504, 326] on button "Next" at bounding box center [501, 328] width 31 height 9
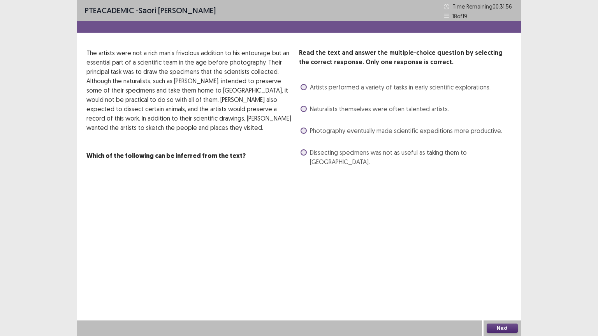
click at [304, 110] on span at bounding box center [303, 109] width 6 height 6
click at [493, 328] on button "Next" at bounding box center [501, 328] width 31 height 9
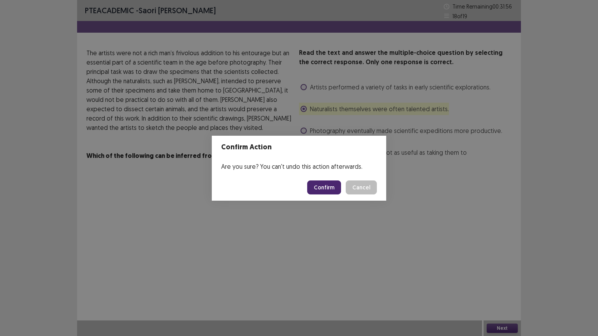
click at [323, 189] on button "Confirm" at bounding box center [324, 188] width 34 height 14
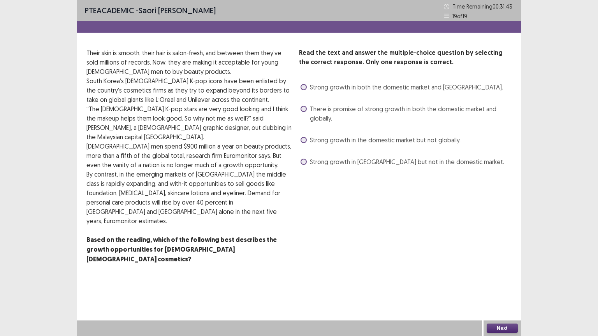
click at [304, 111] on span at bounding box center [303, 109] width 6 height 6
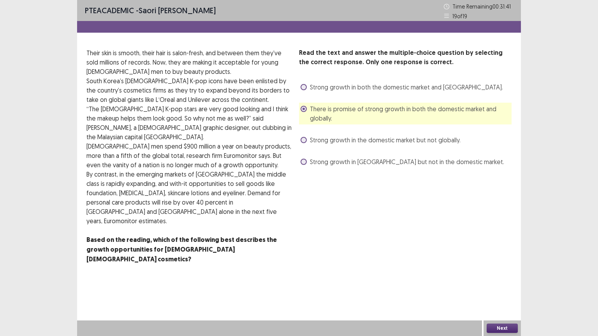
click at [497, 327] on button "Next" at bounding box center [501, 328] width 31 height 9
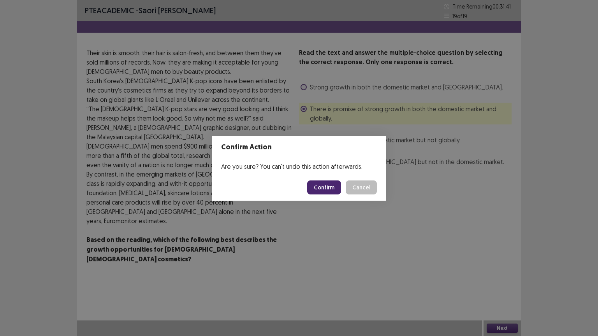
click at [321, 186] on button "Confirm" at bounding box center [324, 188] width 34 height 14
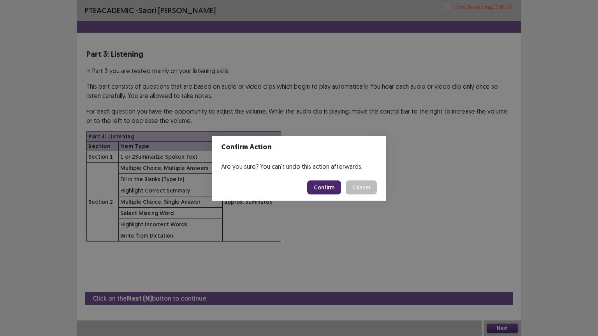
click at [329, 188] on button "Confirm" at bounding box center [324, 188] width 34 height 14
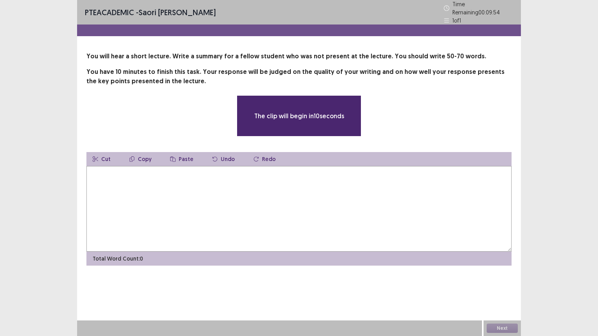
click at [472, 46] on div "**********" at bounding box center [299, 140] width 444 height 281
click at [376, 70] on p "You have 10 minutes to finish this task. Your response will be judged on the qu…" at bounding box center [298, 76] width 425 height 19
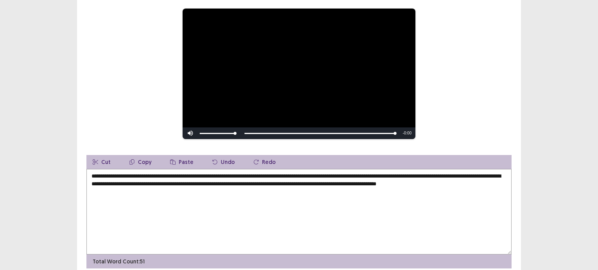
scroll to position [114, 0]
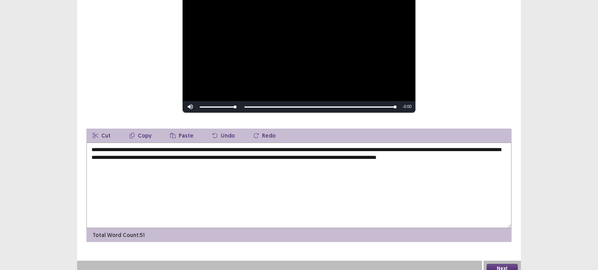
click at [231, 155] on textarea "**********" at bounding box center [298, 186] width 425 height 86
click at [268, 154] on textarea "**********" at bounding box center [298, 186] width 425 height 86
click at [267, 154] on textarea "**********" at bounding box center [298, 186] width 425 height 86
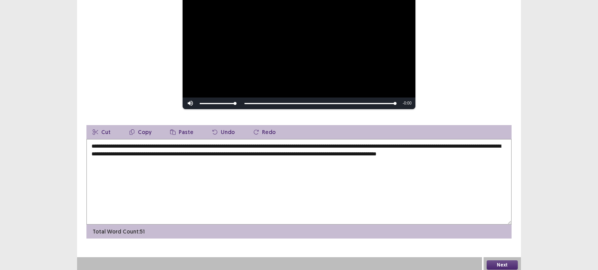
type textarea "**********"
click at [500, 263] on button "Next" at bounding box center [501, 265] width 31 height 9
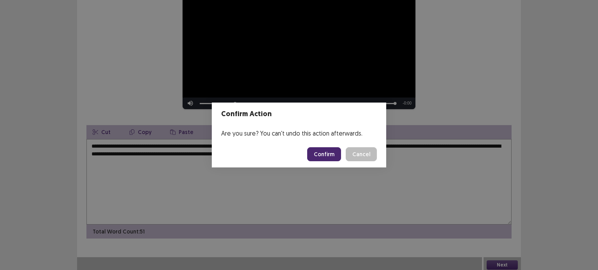
click at [317, 153] on button "Confirm" at bounding box center [324, 154] width 34 height 14
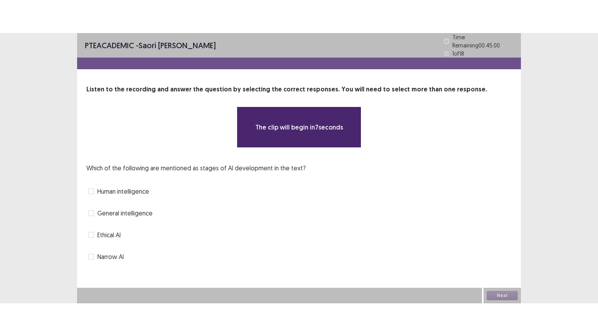
scroll to position [0, 0]
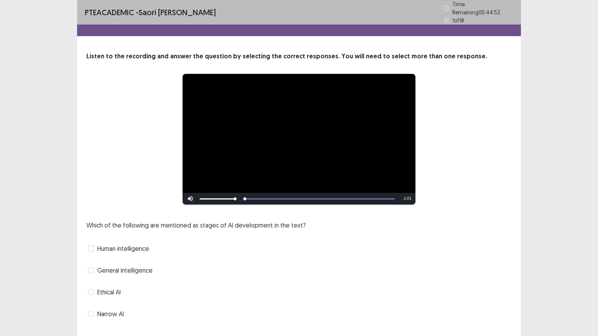
click at [91, 290] on span at bounding box center [91, 292] width 6 height 6
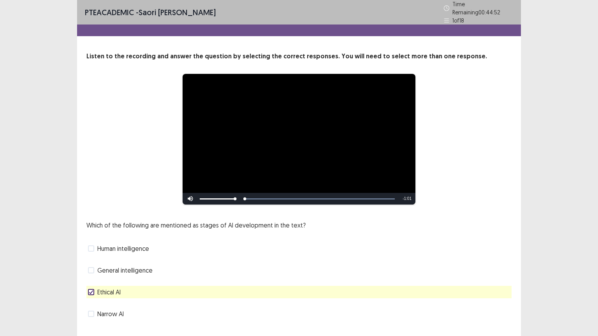
click at [90, 316] on div "Narrow AI" at bounding box center [298, 314] width 425 height 12
click at [88, 315] on div "Narrow AI" at bounding box center [298, 314] width 425 height 12
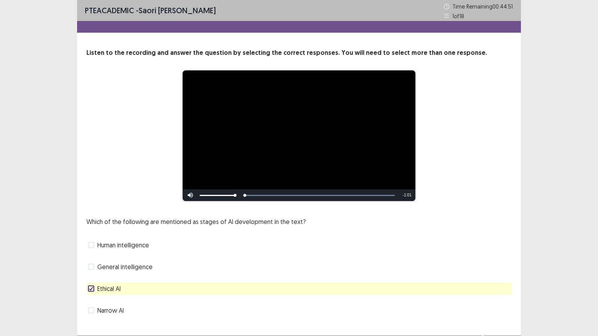
click at [94, 310] on label "Narrow AI" at bounding box center [106, 310] width 36 height 9
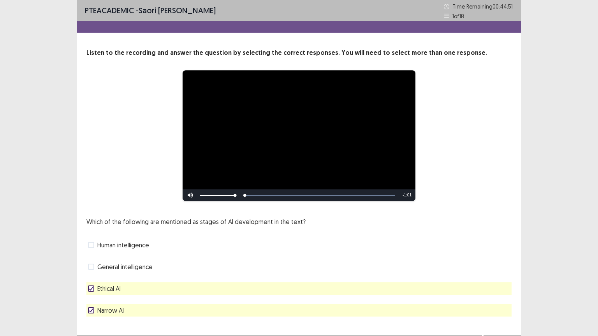
click at [90, 289] on icon at bounding box center [91, 289] width 5 height 4
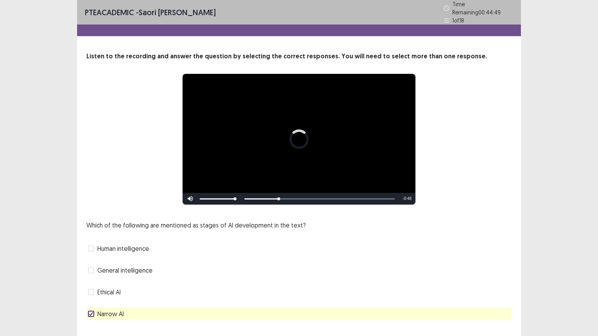
click at [91, 267] on span at bounding box center [91, 270] width 6 height 6
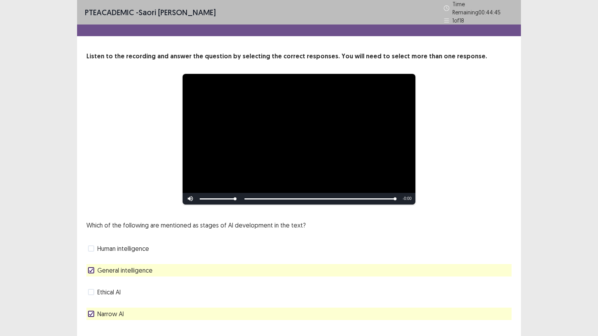
scroll to position [15, 0]
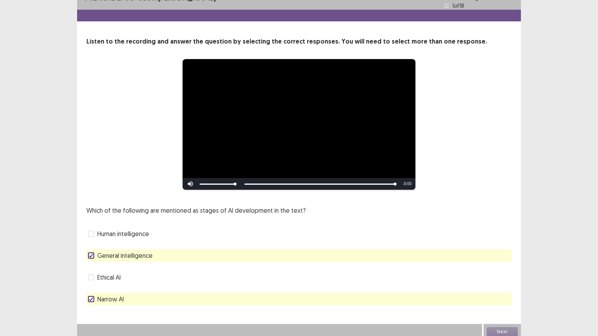
click at [89, 254] on icon at bounding box center [91, 256] width 5 height 4
click at [89, 252] on span at bounding box center [91, 255] width 6 height 6
click at [497, 327] on button "Next" at bounding box center [501, 331] width 31 height 9
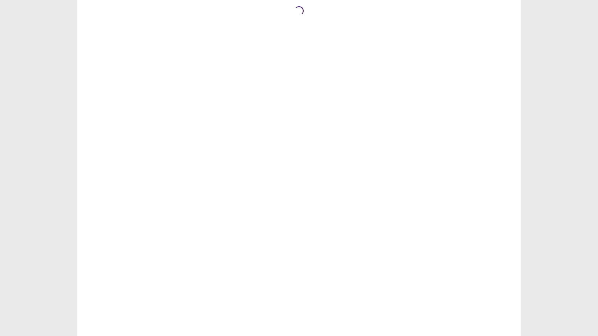
scroll to position [0, 0]
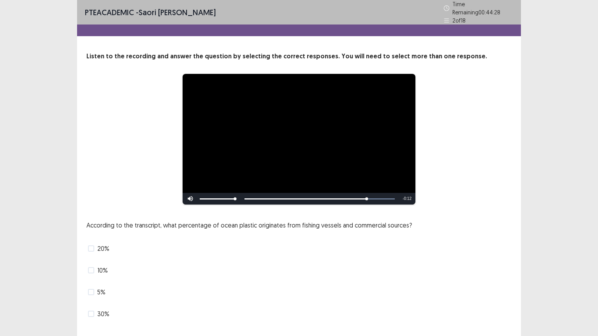
click at [91, 269] on span at bounding box center [91, 270] width 6 height 6
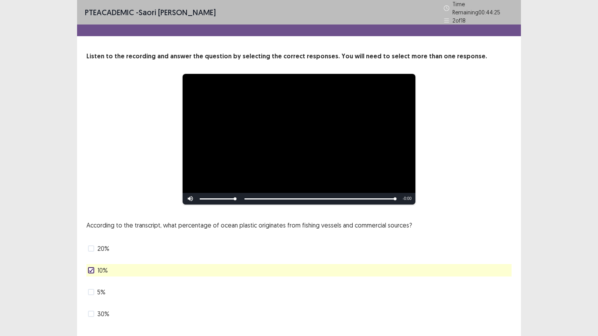
click at [92, 268] on icon at bounding box center [91, 270] width 5 height 4
click at [92, 267] on span at bounding box center [91, 270] width 6 height 6
click at [94, 288] on label "5%" at bounding box center [97, 292] width 18 height 9
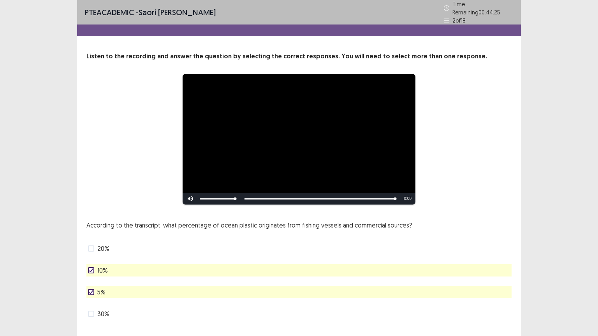
click at [93, 290] on icon at bounding box center [91, 292] width 5 height 4
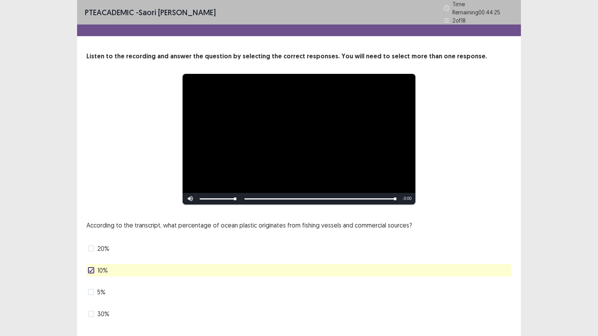
scroll to position [15, 0]
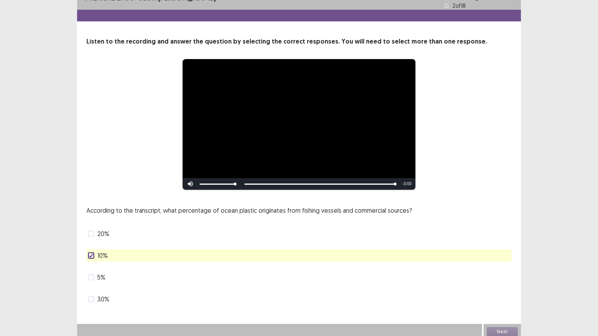
click at [210, 233] on div "20%" at bounding box center [298, 234] width 425 height 12
click at [236, 209] on p "According to the transcript, what percentage of ocean plastic originates from f…" at bounding box center [248, 210] width 325 height 9
click at [493, 331] on button "Next" at bounding box center [501, 331] width 31 height 9
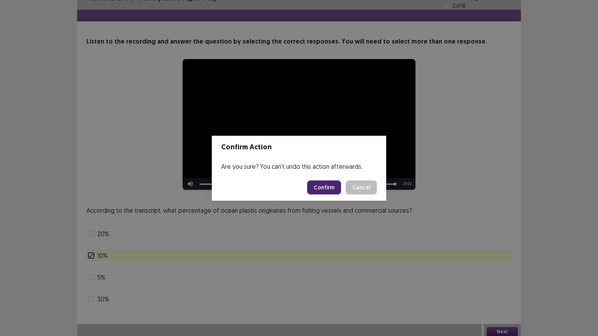
click at [331, 191] on button "Confirm" at bounding box center [324, 188] width 34 height 14
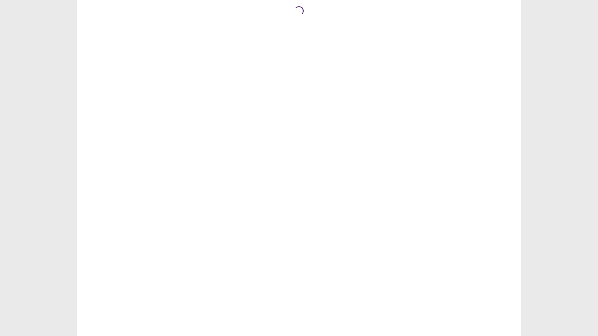
scroll to position [0, 0]
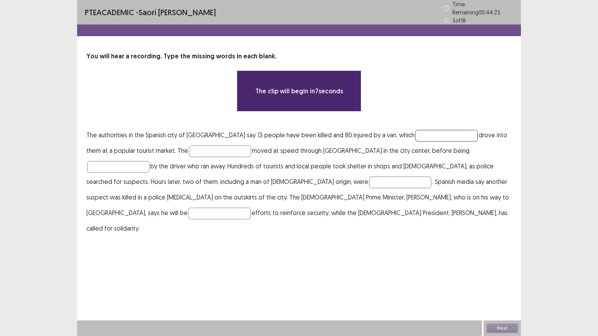
click at [415, 131] on input "text" at bounding box center [446, 136] width 62 height 12
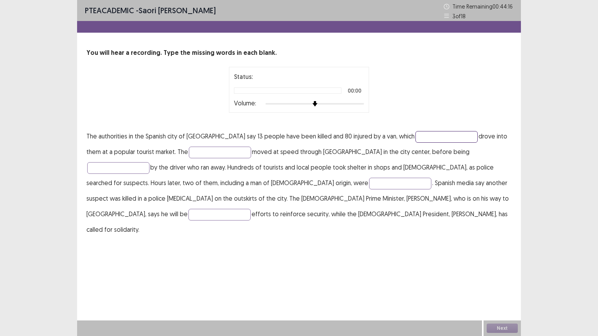
click at [351, 106] on div at bounding box center [314, 104] width 98 height 6
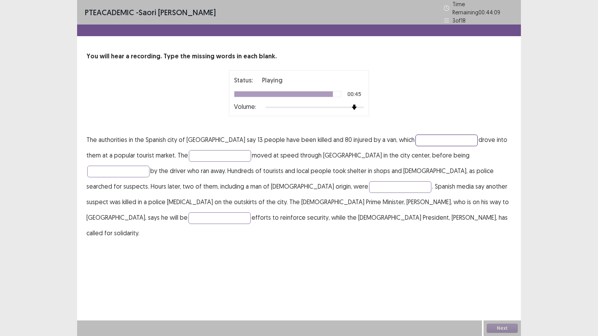
click at [415, 137] on input "text" at bounding box center [446, 141] width 62 height 12
type input "********"
click at [190, 151] on input "text" at bounding box center [220, 156] width 62 height 12
type input "*******"
click at [149, 166] on input "text" at bounding box center [118, 172] width 62 height 12
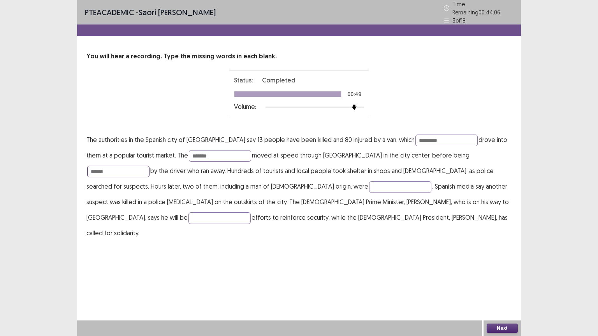
type input "******"
click at [569, 213] on div "PTE academic - Saori Nagamine Time Remaining 00 : 44 : 03 3 of 18 You will hear…" at bounding box center [299, 168] width 598 height 336
click at [369, 181] on input "text" at bounding box center [400, 187] width 62 height 12
click at [369, 181] on input "***" at bounding box center [400, 187] width 62 height 12
click at [369, 185] on input "***" at bounding box center [400, 187] width 62 height 12
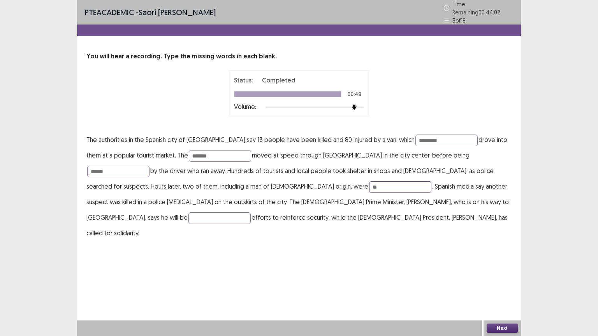
type input "*"
type input "********"
click at [251, 212] on input "text" at bounding box center [219, 218] width 62 height 12
type input "*"
type input "*****"
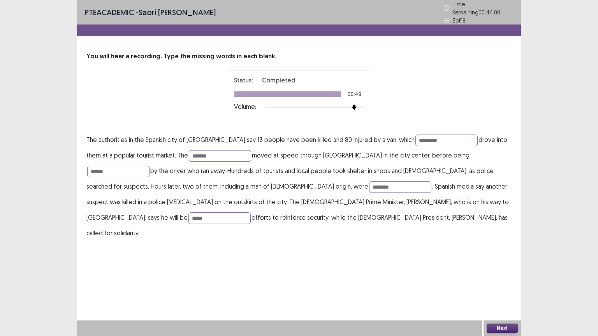
click at [491, 330] on button "Next" at bounding box center [501, 328] width 31 height 9
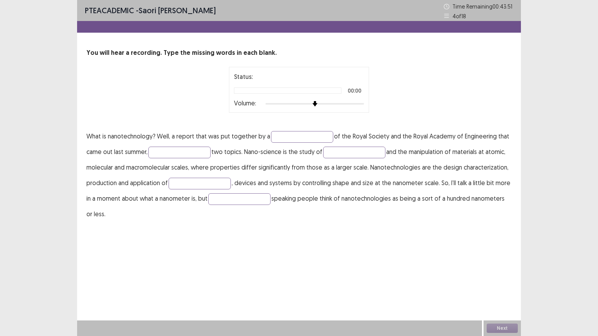
click at [355, 103] on div at bounding box center [314, 104] width 98 height 6
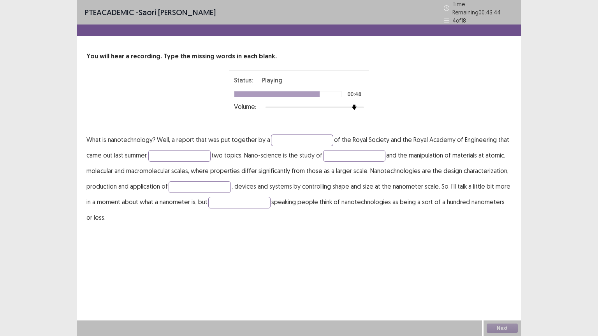
click at [286, 139] on input "text" at bounding box center [302, 141] width 62 height 12
type input "**********"
click at [189, 150] on input "text" at bounding box center [179, 156] width 62 height 12
type input "*********"
click at [349, 154] on input "text" at bounding box center [354, 156] width 62 height 12
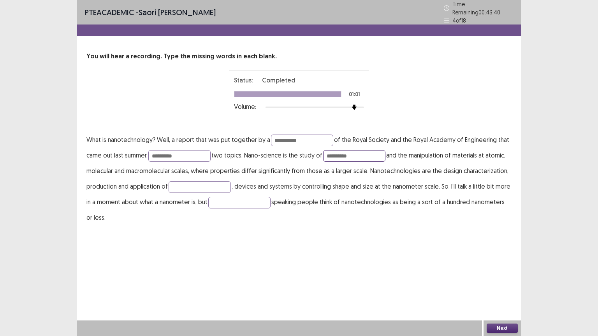
type input "**********"
click at [318, 207] on p "**********" at bounding box center [298, 178] width 425 height 93
click at [214, 181] on input "text" at bounding box center [199, 187] width 62 height 12
type input "*********"
click at [242, 200] on input "text" at bounding box center [239, 203] width 62 height 12
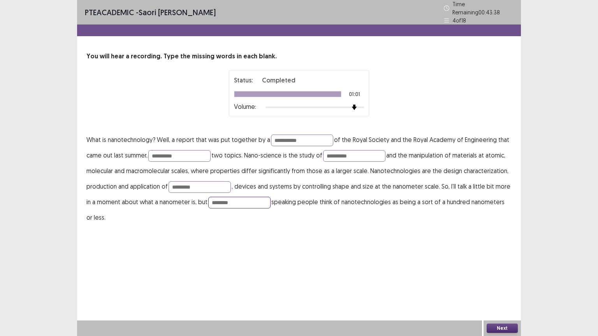
type input "********"
click at [307, 230] on div "**********" at bounding box center [299, 120] width 444 height 241
click at [507, 329] on button "Next" at bounding box center [501, 328] width 31 height 9
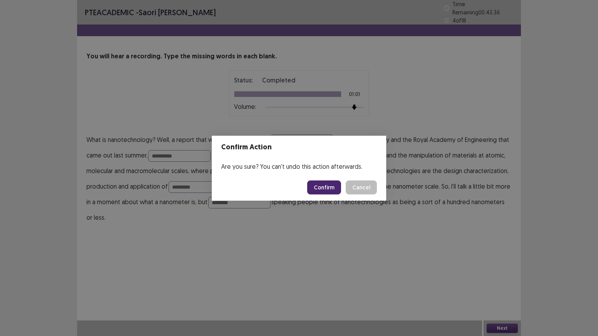
click at [333, 187] on button "Confirm" at bounding box center [324, 188] width 34 height 14
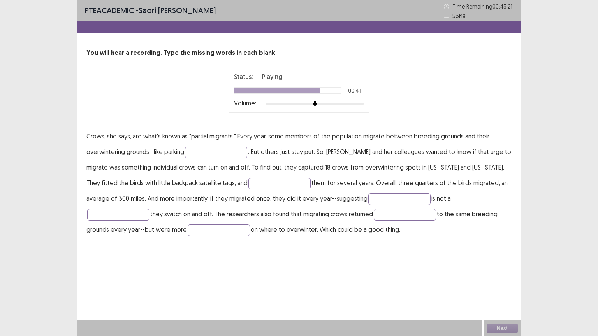
click at [225, 158] on p "Crows, she says, are what's known as "partial migrants." Every year, some membe…" at bounding box center [298, 182] width 425 height 109
click at [221, 153] on input "text" at bounding box center [216, 153] width 62 height 12
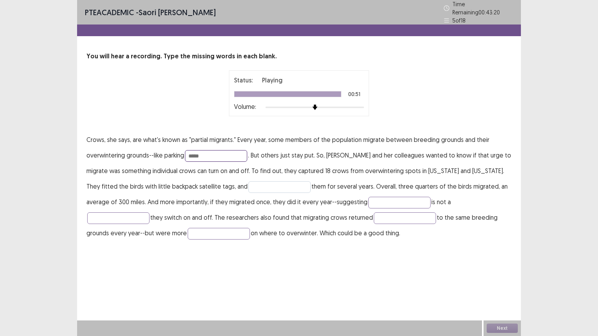
type input "****"
click at [248, 181] on input "text" at bounding box center [279, 187] width 62 height 12
type input "*******"
click at [379, 198] on input "text" at bounding box center [399, 203] width 62 height 12
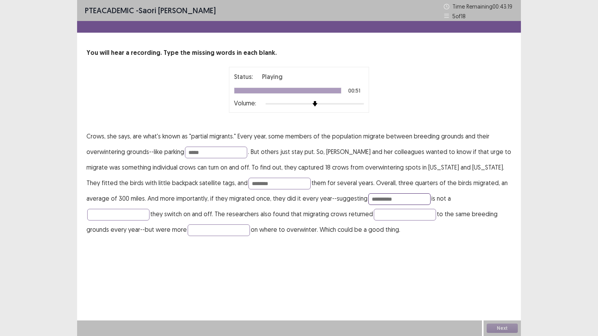
type input "*********"
click at [456, 192] on p "Crows, she says, are what's known as "partial migrants." Every year, some membe…" at bounding box center [298, 182] width 425 height 109
click at [149, 209] on input "text" at bounding box center [118, 215] width 62 height 12
type input "****"
click at [401, 217] on p "Crows, she says, are what's known as "partial migrants." Every year, some membe…" at bounding box center [298, 182] width 425 height 109
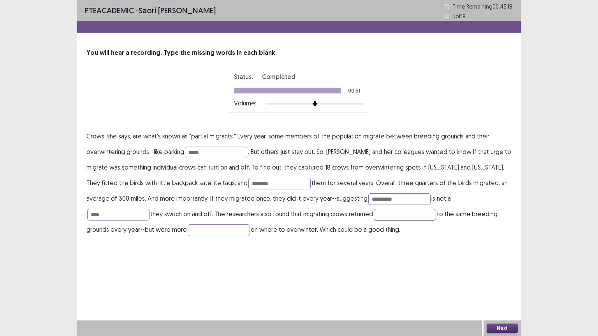
click at [373, 216] on input "text" at bounding box center [404, 215] width 62 height 12
click at [493, 327] on button "Next" at bounding box center [501, 328] width 31 height 9
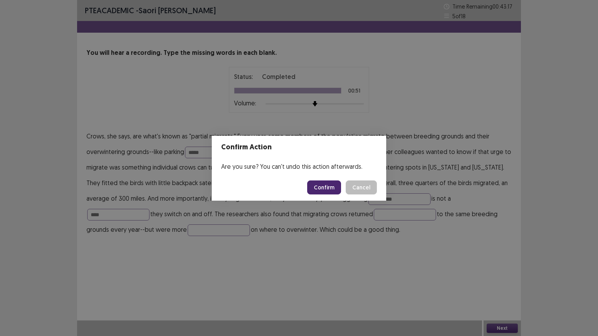
click at [331, 191] on button "Confirm" at bounding box center [324, 188] width 34 height 14
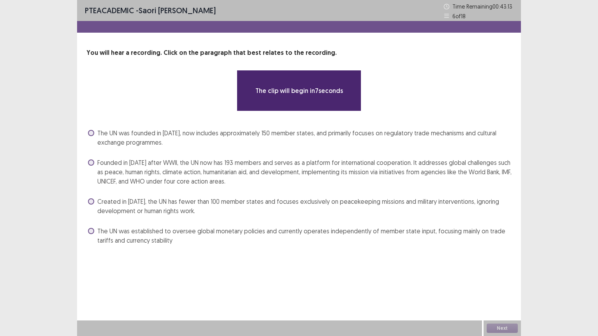
click at [91, 163] on span at bounding box center [91, 163] width 6 height 6
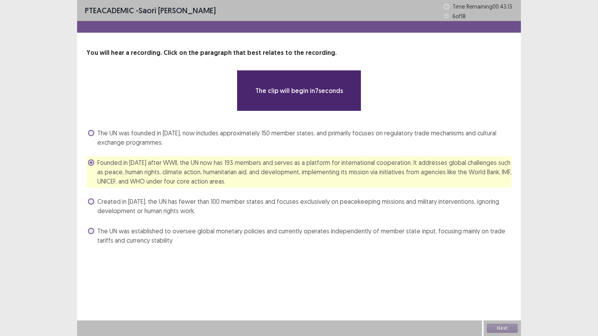
click at [91, 163] on span at bounding box center [91, 163] width 6 height 6
click at [95, 155] on div "The UN was founded in 1945, now includes approximately 150 member states, and p…" at bounding box center [298, 187] width 425 height 120
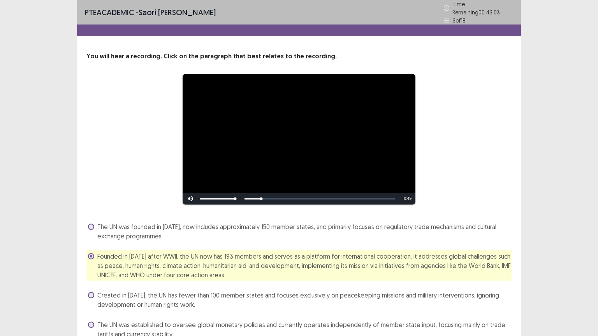
click at [174, 194] on div "**********" at bounding box center [298, 139] width 363 height 131
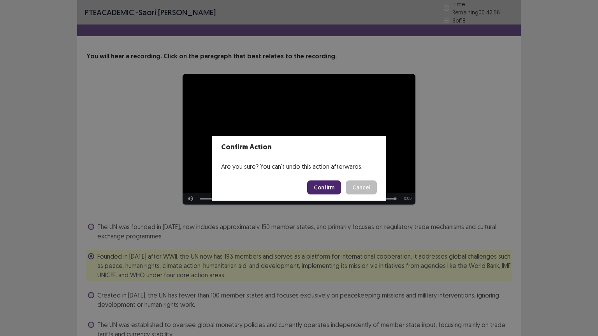
click at [323, 187] on button "Confirm" at bounding box center [324, 188] width 34 height 14
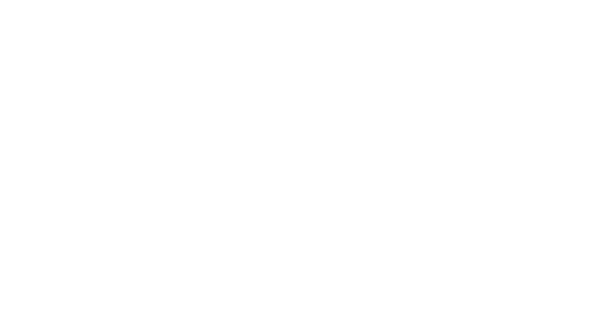
click at [323, 0] on html "PTE Academic Mock — Flowy by FastFlowUp 190.4643333333333" at bounding box center [299, 0] width 598 height 0
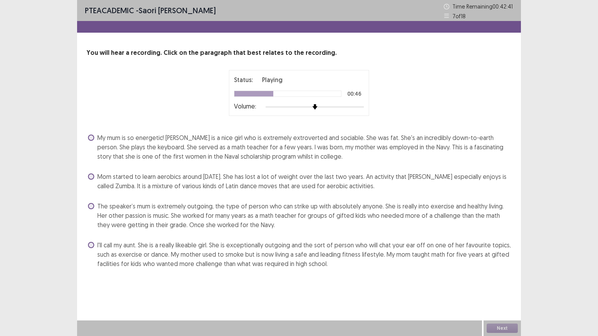
click at [89, 206] on span at bounding box center [91, 206] width 6 height 6
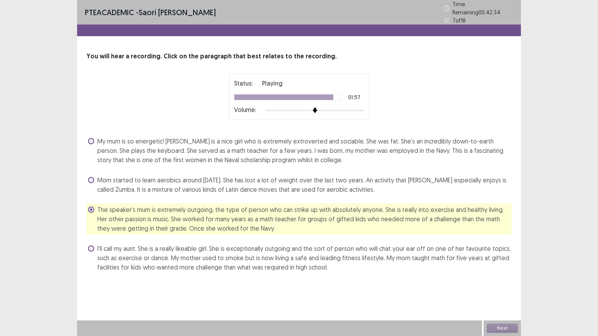
click at [327, 179] on span "Mom started to learn aerobics around 2004. She has lost a lot of weight over th…" at bounding box center [304, 184] width 414 height 19
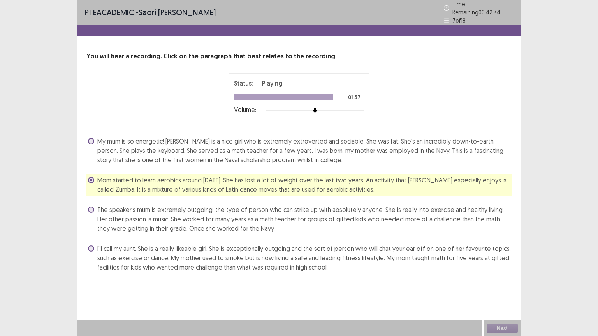
click at [287, 212] on span "The speaker’s mum is extremely outgoing, the type of person who can strike up w…" at bounding box center [304, 219] width 414 height 28
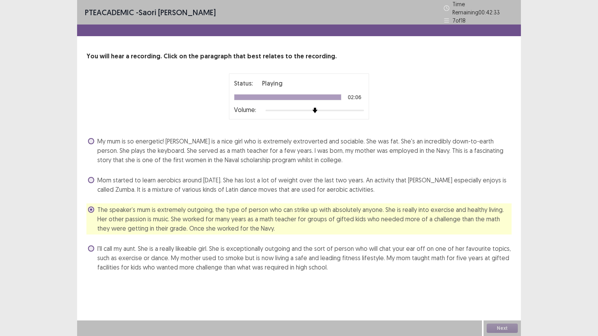
click at [496, 327] on button "Next" at bounding box center [501, 328] width 31 height 9
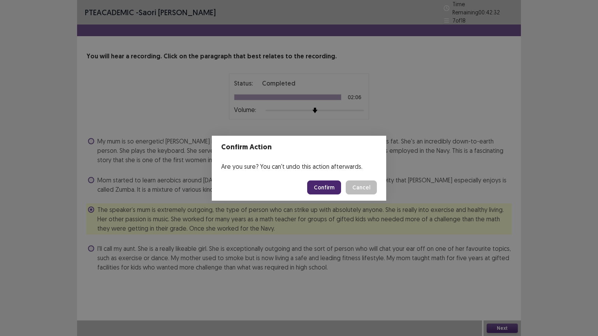
click at [328, 184] on button "Confirm" at bounding box center [324, 188] width 34 height 14
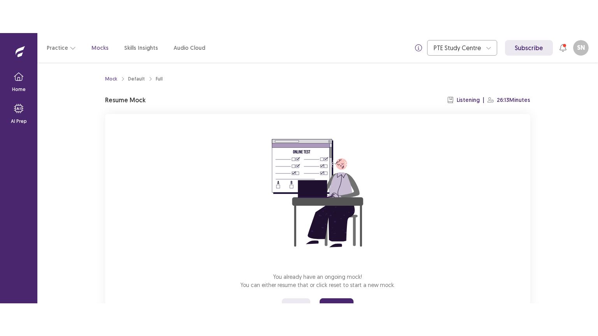
scroll to position [37, 0]
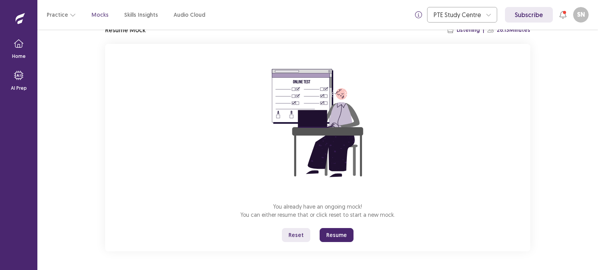
click at [338, 233] on button "Resume" at bounding box center [336, 235] width 34 height 14
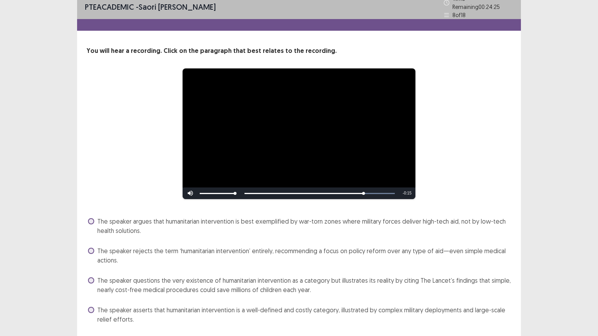
scroll to position [5, 0]
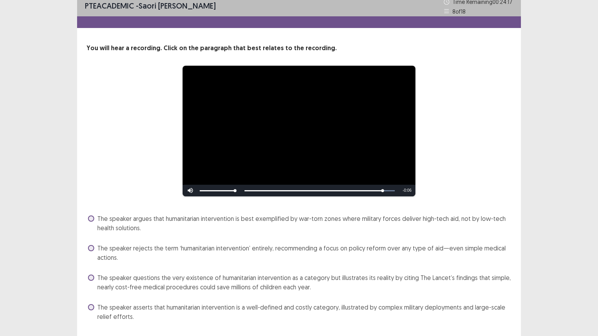
click at [90, 270] on span at bounding box center [91, 278] width 6 height 6
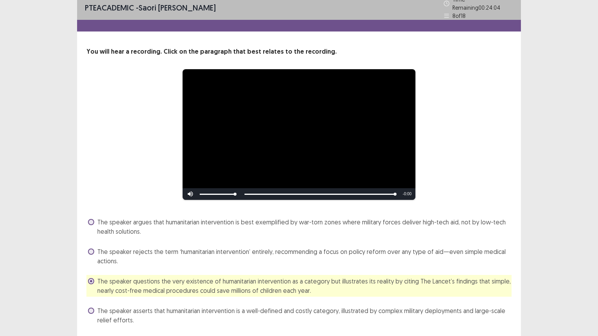
scroll to position [21, 0]
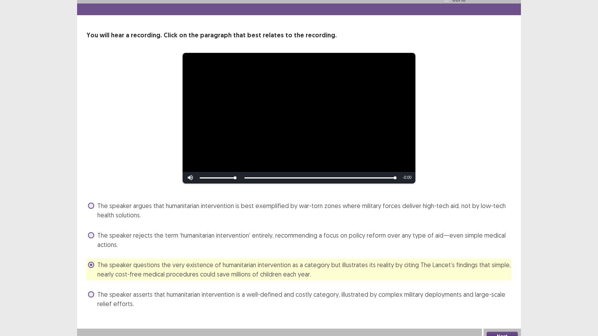
click at [90, 270] on span at bounding box center [91, 294] width 6 height 6
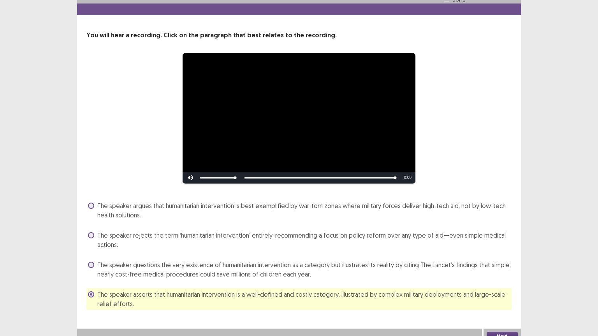
click at [509, 270] on button "Next" at bounding box center [501, 336] width 31 height 9
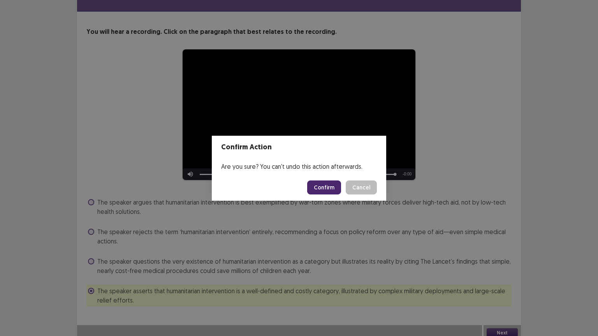
click at [372, 186] on button "Cancel" at bounding box center [360, 188] width 31 height 14
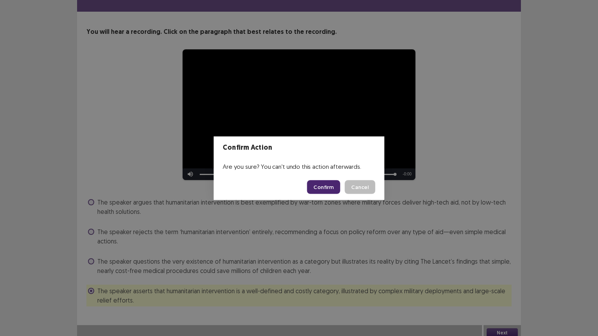
scroll to position [23, 0]
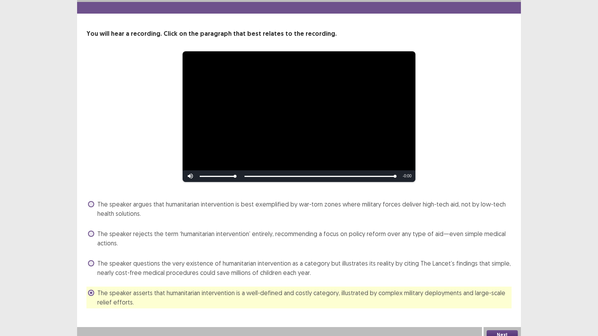
click at [91, 260] on span at bounding box center [91, 263] width 6 height 6
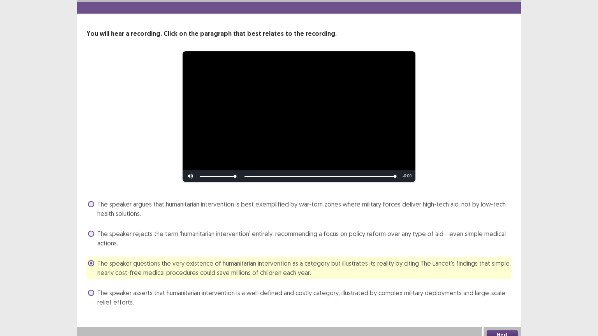
click at [93, 201] on span at bounding box center [91, 204] width 6 height 6
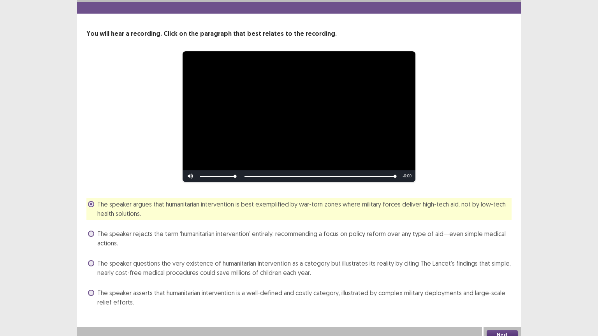
click at [495, 270] on button "Next" at bounding box center [501, 334] width 31 height 9
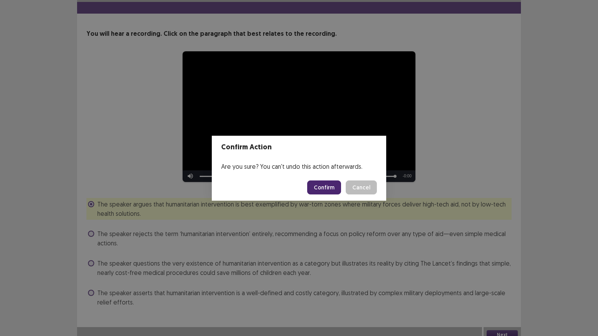
click at [325, 191] on button "Confirm" at bounding box center [324, 188] width 34 height 14
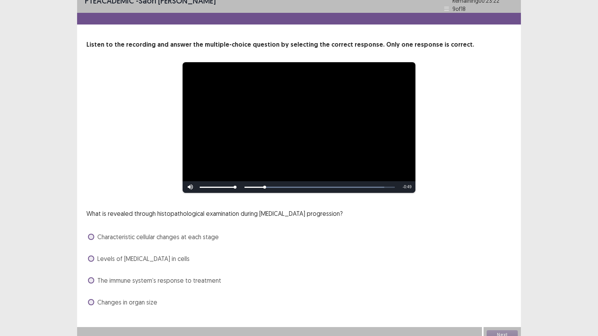
scroll to position [14, 0]
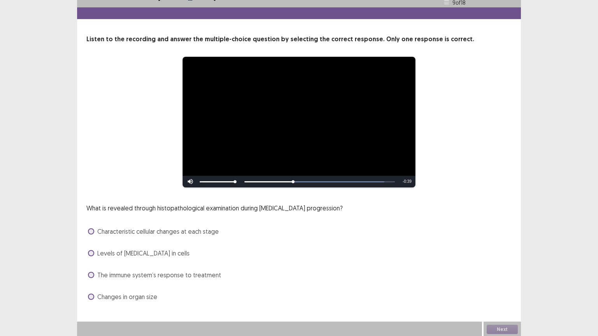
click at [89, 231] on span at bounding box center [91, 231] width 6 height 6
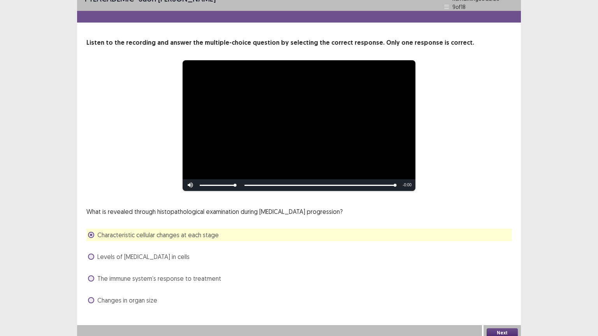
click at [498, 270] on button "Next" at bounding box center [501, 332] width 31 height 9
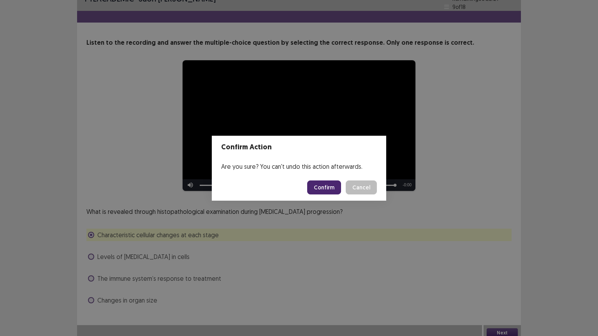
click at [326, 184] on button "Confirm" at bounding box center [324, 188] width 34 height 14
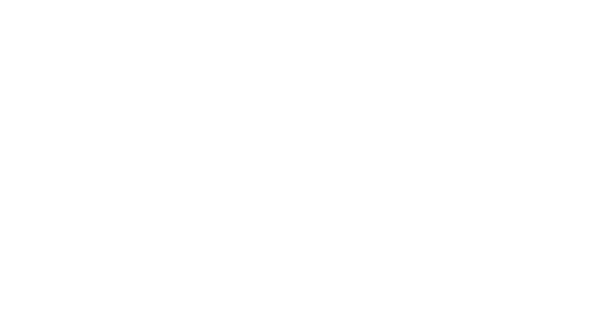
scroll to position [0, 0]
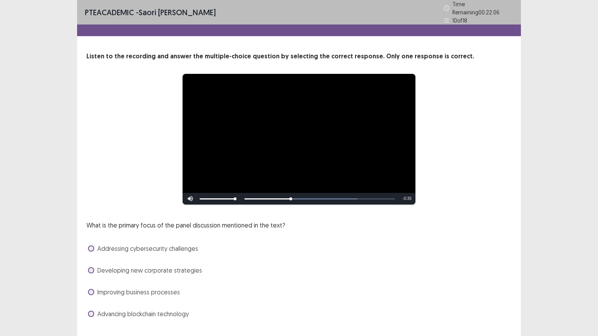
click at [92, 268] on span at bounding box center [91, 270] width 6 height 6
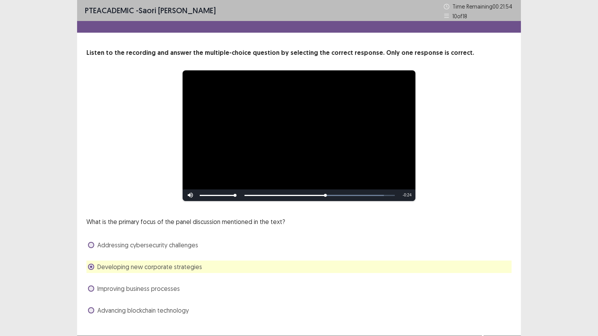
click at [91, 247] on span at bounding box center [91, 245] width 6 height 6
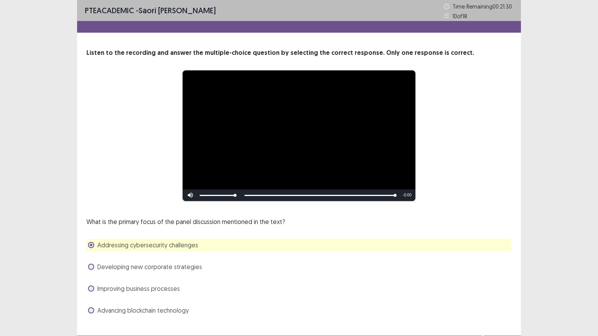
scroll to position [15, 0]
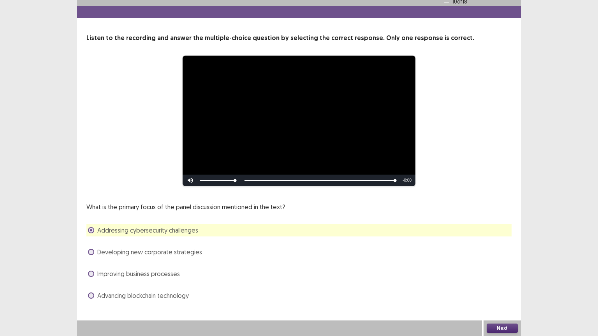
click at [495, 270] on button "Next" at bounding box center [501, 328] width 31 height 9
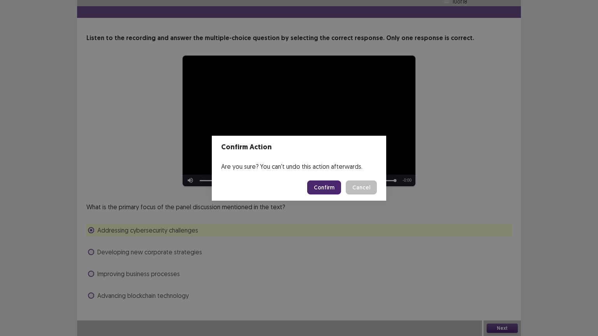
click at [319, 185] on button "Confirm" at bounding box center [324, 188] width 34 height 14
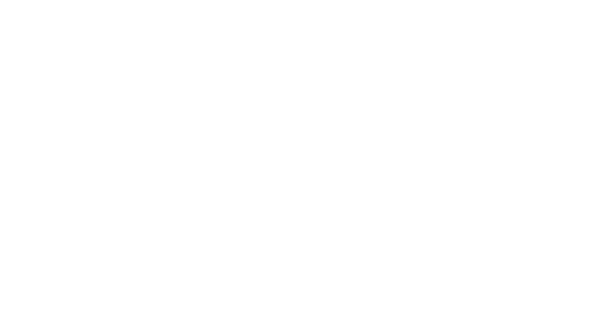
scroll to position [0, 0]
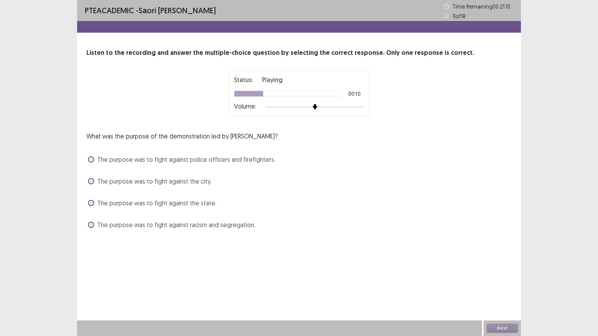
click at [93, 224] on span at bounding box center [91, 225] width 6 height 6
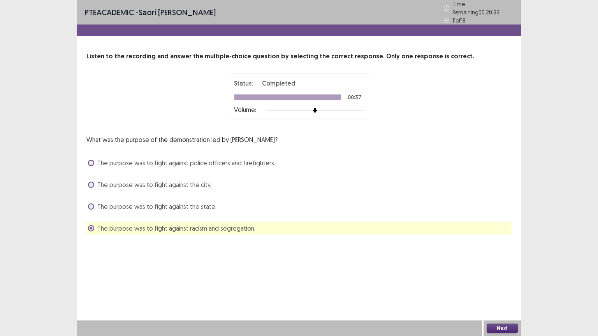
click at [490, 270] on button "Next" at bounding box center [501, 328] width 31 height 9
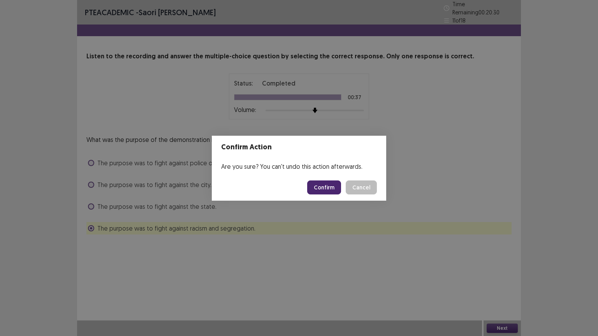
click at [333, 188] on button "Confirm" at bounding box center [324, 188] width 34 height 14
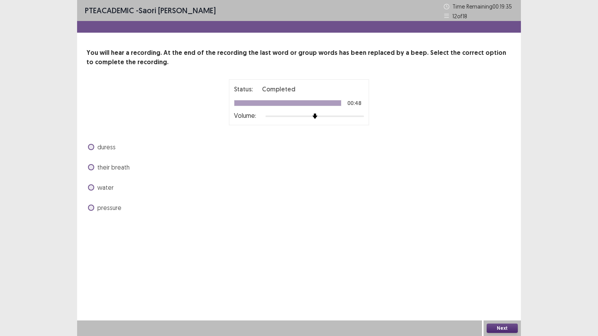
click at [93, 167] on span at bounding box center [91, 167] width 6 height 6
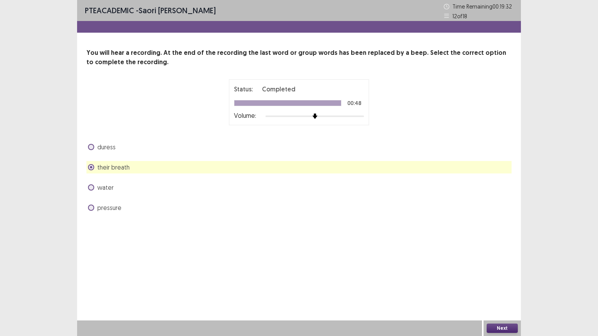
click at [96, 207] on label "pressure" at bounding box center [104, 207] width 33 height 9
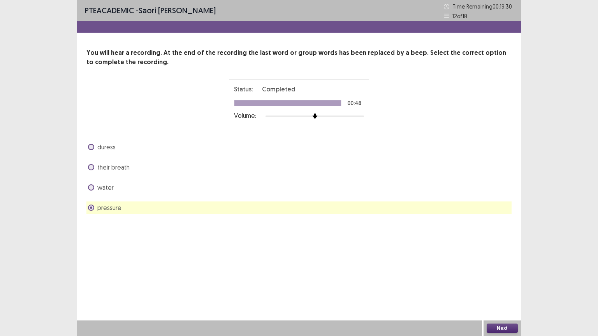
click at [507, 270] on button "Next" at bounding box center [501, 328] width 31 height 9
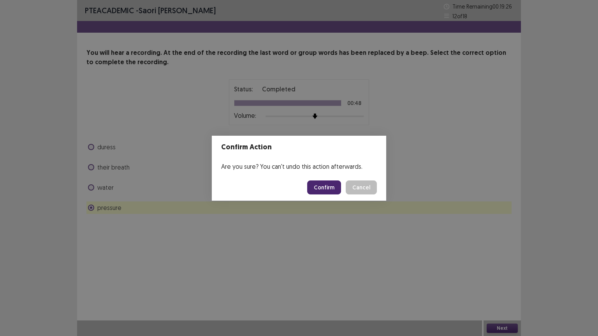
click at [321, 181] on button "Confirm" at bounding box center [324, 188] width 34 height 14
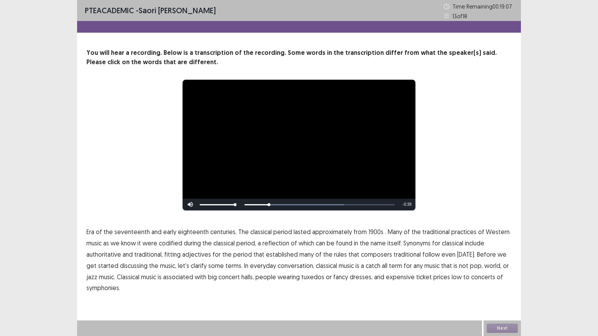
click at [370, 231] on span "1900s" at bounding box center [375, 231] width 15 height 9
click at [395, 256] on span "traditional" at bounding box center [406, 254] width 27 height 9
click at [451, 270] on span "low" at bounding box center [456, 276] width 10 height 9
click at [103, 270] on span "symphonies." at bounding box center [103, 287] width 34 height 9
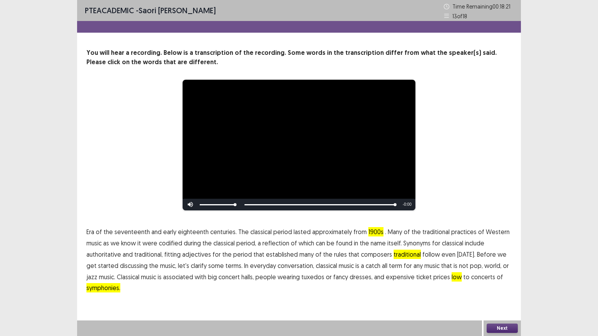
click at [490, 270] on button "Next" at bounding box center [501, 328] width 31 height 9
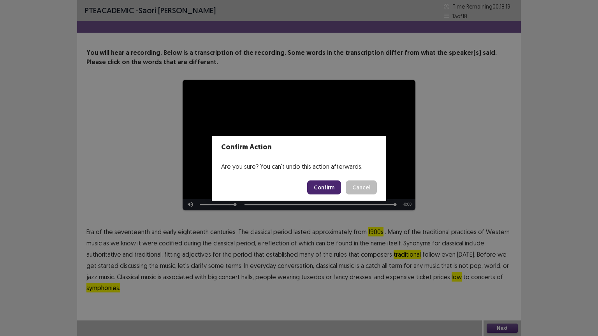
click at [330, 182] on button "Confirm" at bounding box center [324, 188] width 34 height 14
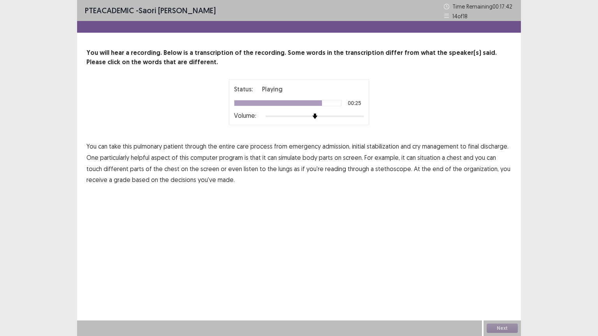
click at [325, 168] on span "reading" at bounding box center [335, 168] width 21 height 9
click at [463, 169] on span "organization," at bounding box center [480, 168] width 35 height 9
click at [494, 270] on button "Next" at bounding box center [501, 328] width 31 height 9
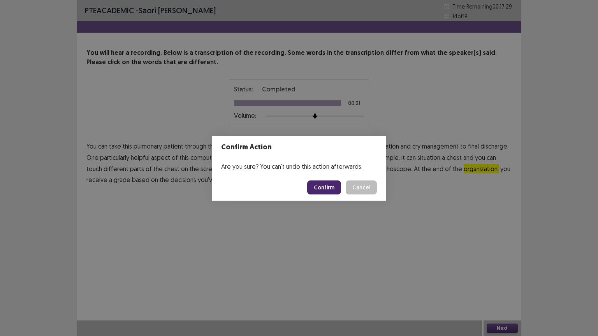
click at [316, 188] on button "Confirm" at bounding box center [324, 188] width 34 height 14
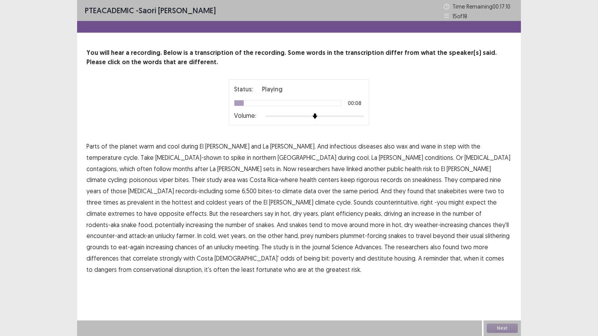
click at [122, 153] on span "temperature" at bounding box center [103, 157] width 35 height 9
click at [118, 164] on span "contagions," at bounding box center [102, 168] width 32 height 9
click at [339, 175] on span "centers" at bounding box center [328, 179] width 21 height 9
click at [363, 209] on span "efficiency" at bounding box center [349, 213] width 27 height 9
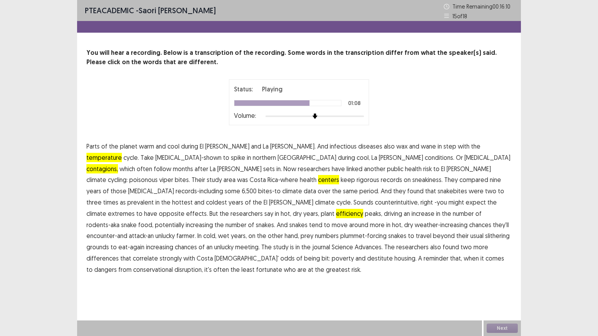
click at [175, 231] on span "unlucky" at bounding box center [164, 235] width 19 height 9
click at [119, 254] on span "differences" at bounding box center [102, 258] width 32 height 9
click at [498, 270] on button "Next" at bounding box center [501, 328] width 31 height 9
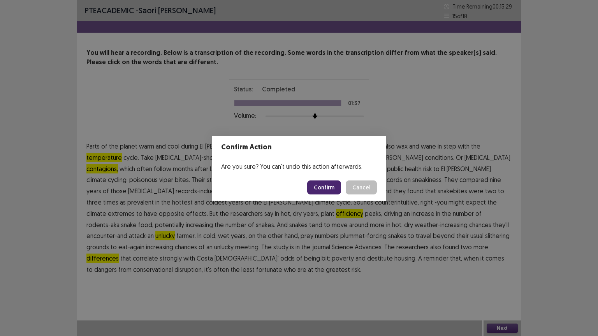
click at [326, 186] on button "Confirm" at bounding box center [324, 188] width 34 height 14
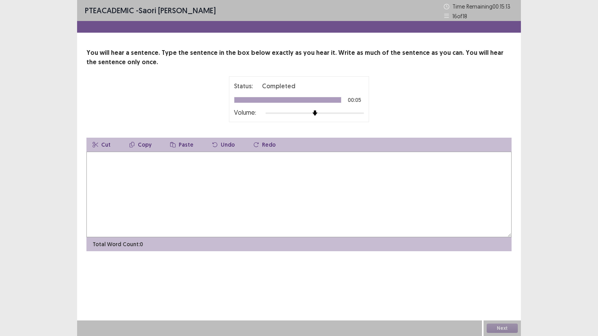
click at [255, 188] on textarea at bounding box center [298, 195] width 425 height 86
click at [231, 179] on textarea at bounding box center [298, 195] width 425 height 86
type textarea "**********"
click at [505, 270] on button "Next" at bounding box center [501, 328] width 31 height 9
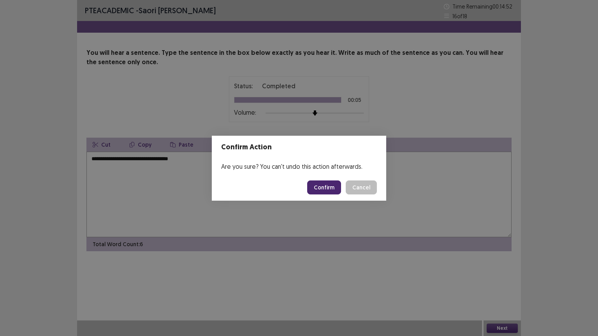
click at [329, 189] on button "Confirm" at bounding box center [324, 188] width 34 height 14
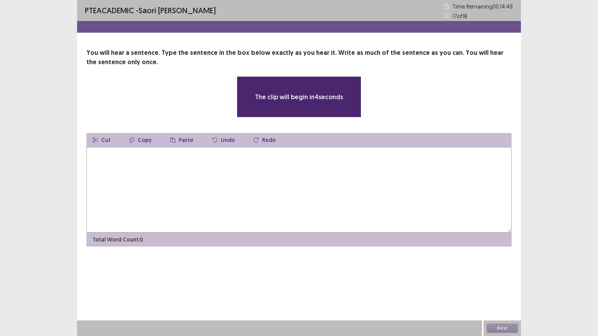
click at [380, 270] on div at bounding box center [279, 329] width 405 height 16
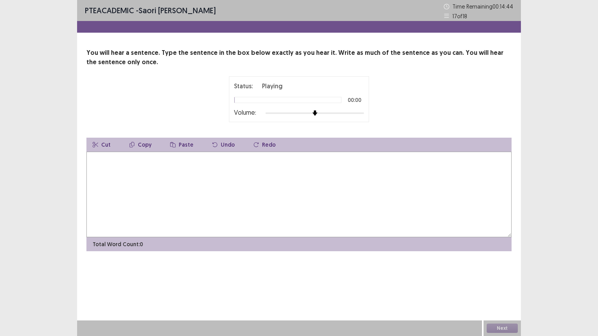
click at [349, 114] on div at bounding box center [314, 113] width 98 height 6
click at [261, 164] on textarea at bounding box center [298, 195] width 425 height 86
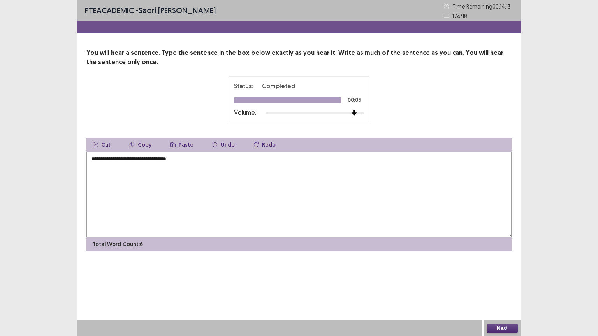
click at [126, 158] on textarea "**********" at bounding box center [298, 195] width 425 height 86
click at [170, 155] on textarea "**********" at bounding box center [298, 195] width 425 height 86
type textarea "**********"
click at [493, 270] on button "Next" at bounding box center [501, 328] width 31 height 9
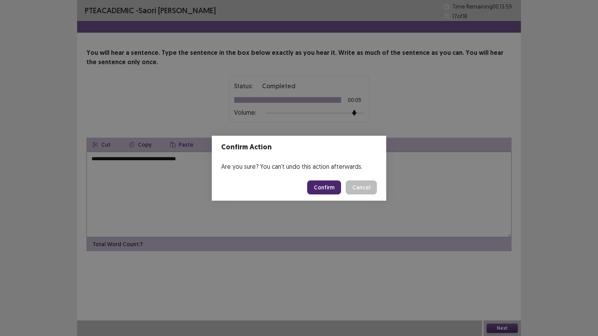
click at [323, 186] on button "Confirm" at bounding box center [324, 188] width 34 height 14
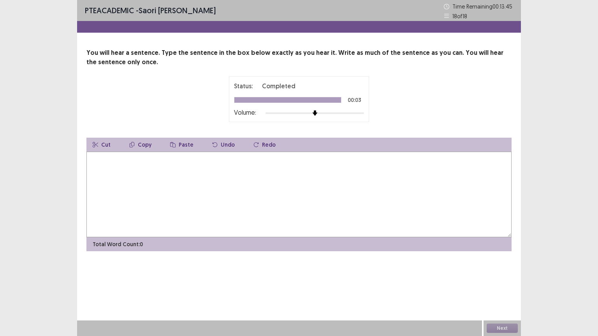
click at [109, 178] on textarea at bounding box center [298, 195] width 425 height 86
click at [152, 159] on textarea "**********" at bounding box center [298, 195] width 425 height 86
click at [176, 159] on textarea "**********" at bounding box center [298, 195] width 425 height 86
type textarea "**********"
click at [493, 270] on button "Next" at bounding box center [501, 328] width 31 height 9
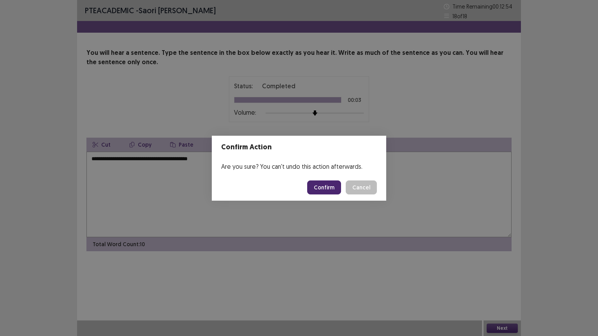
click at [323, 185] on button "Confirm" at bounding box center [324, 188] width 34 height 14
